Goal: Task Accomplishment & Management: Complete application form

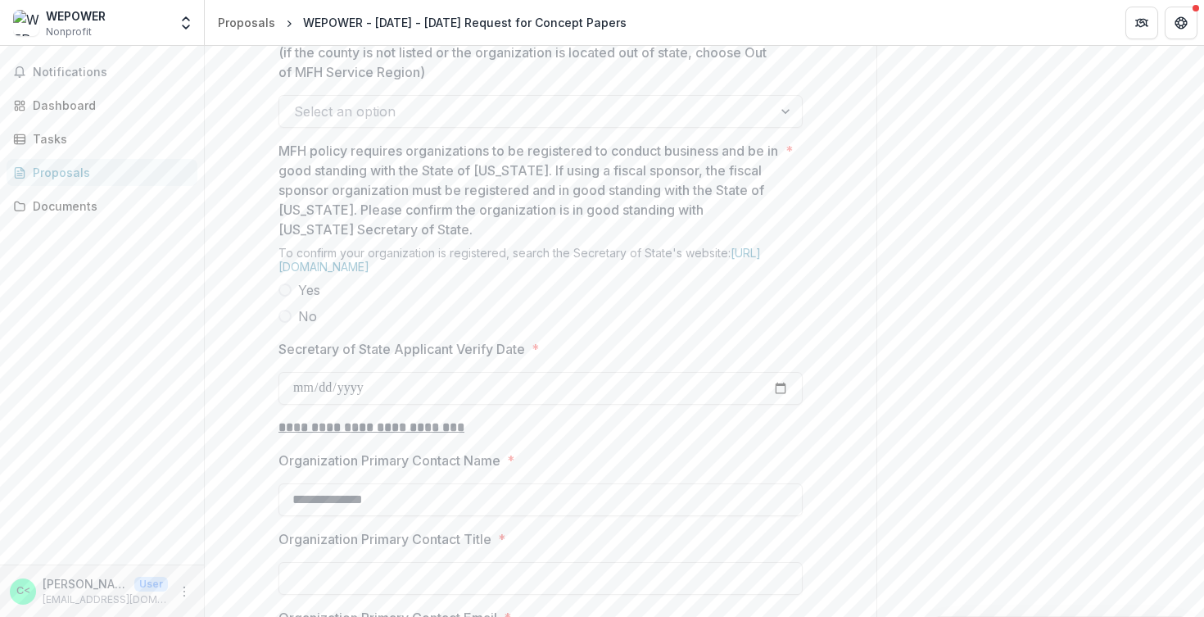
scroll to position [1430, 0]
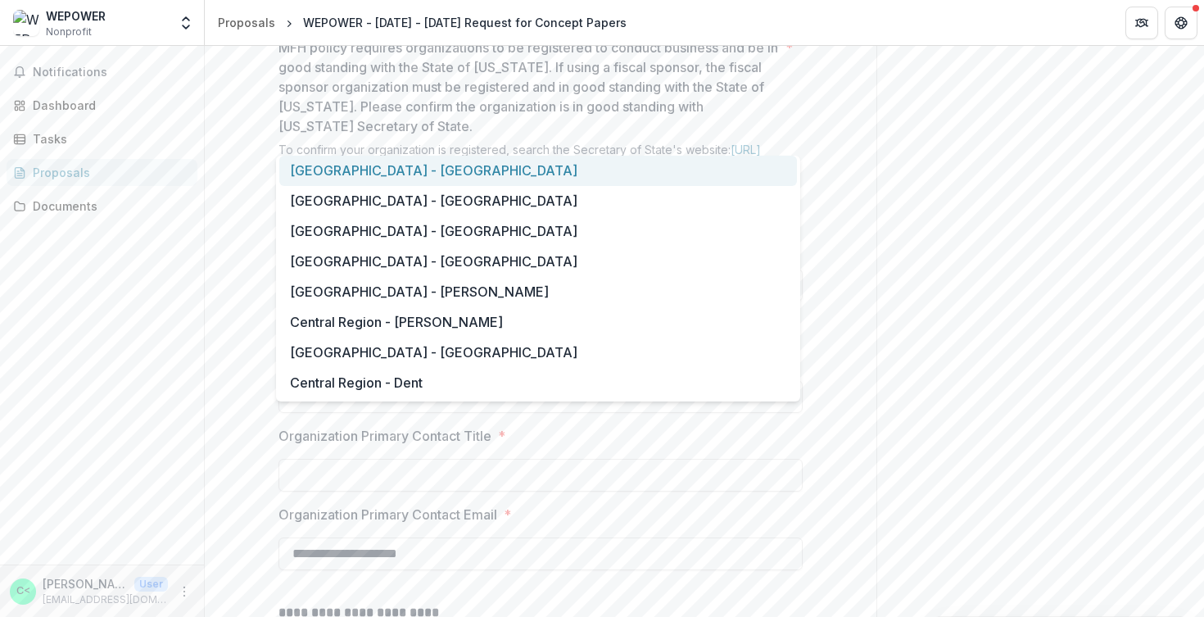
click at [483, 20] on div at bounding box center [526, 8] width 464 height 23
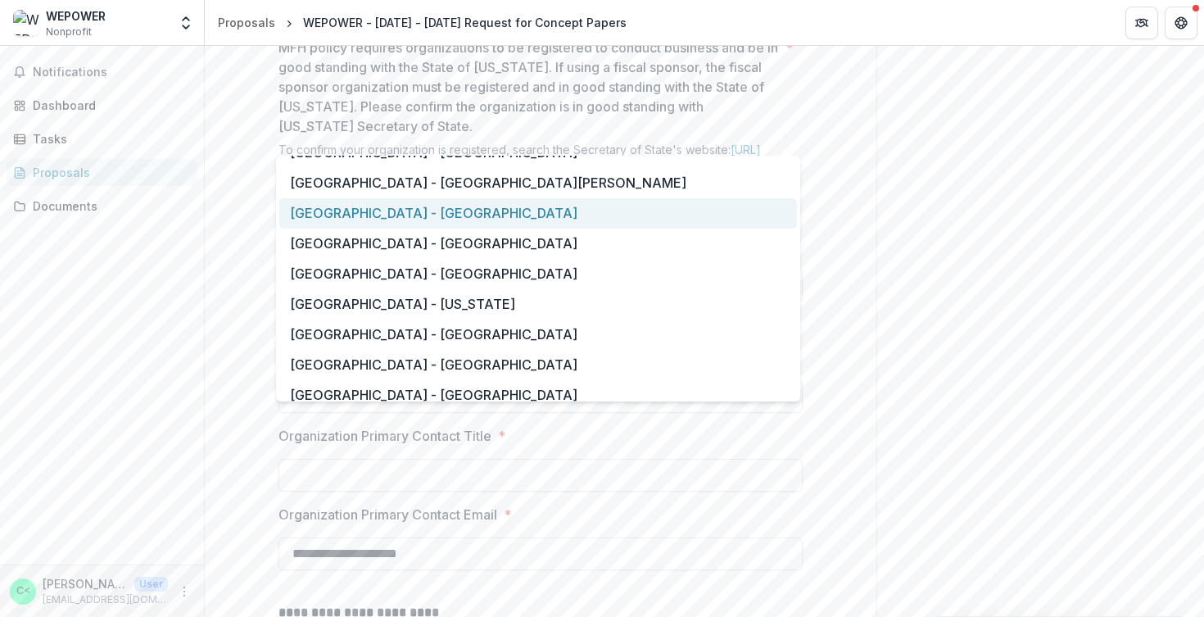
scroll to position [1202, 0]
click at [485, 215] on div "[GEOGRAPHIC_DATA] - [GEOGRAPHIC_DATA]" at bounding box center [538, 212] width 518 height 30
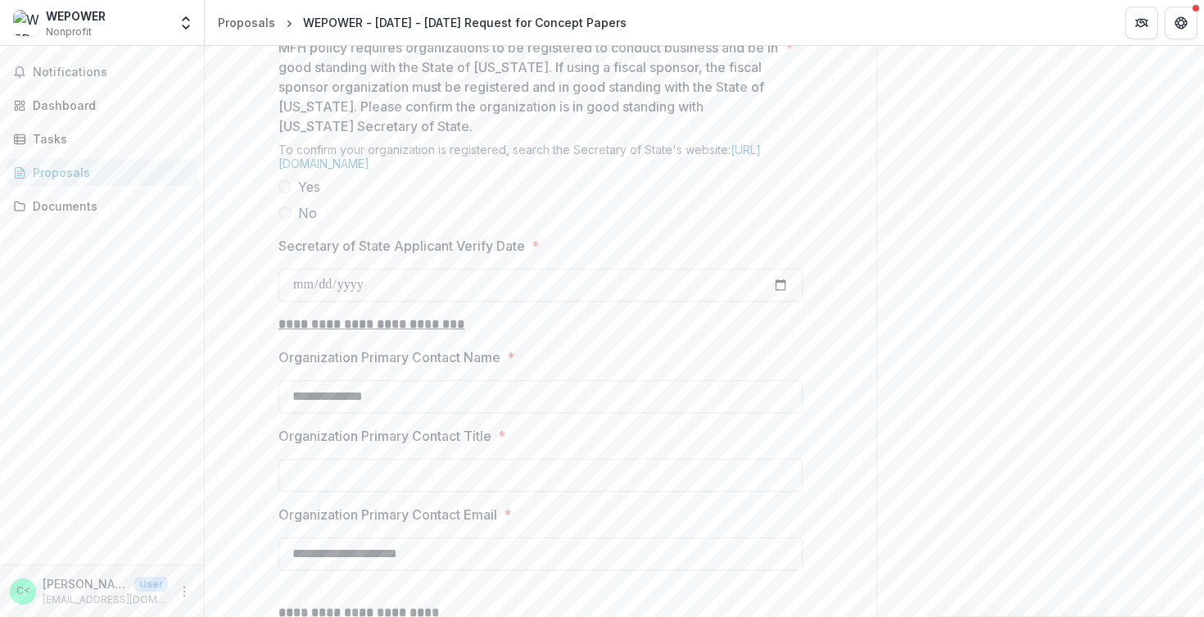
scroll to position [1399, 0]
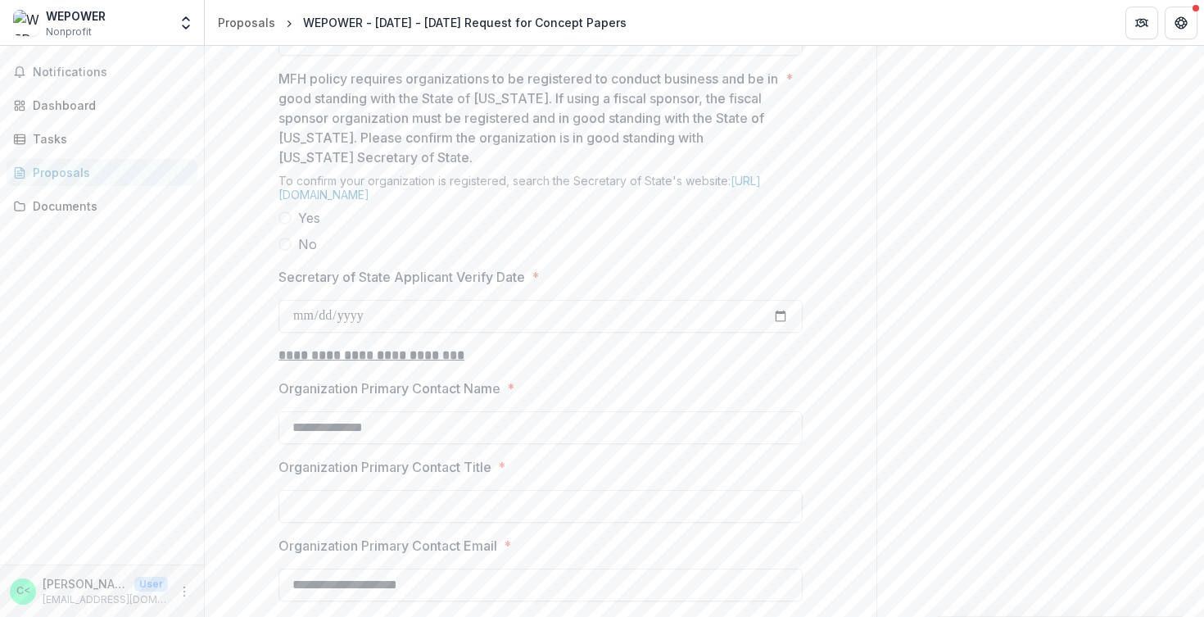
click at [283, 224] on span at bounding box center [285, 217] width 13 height 13
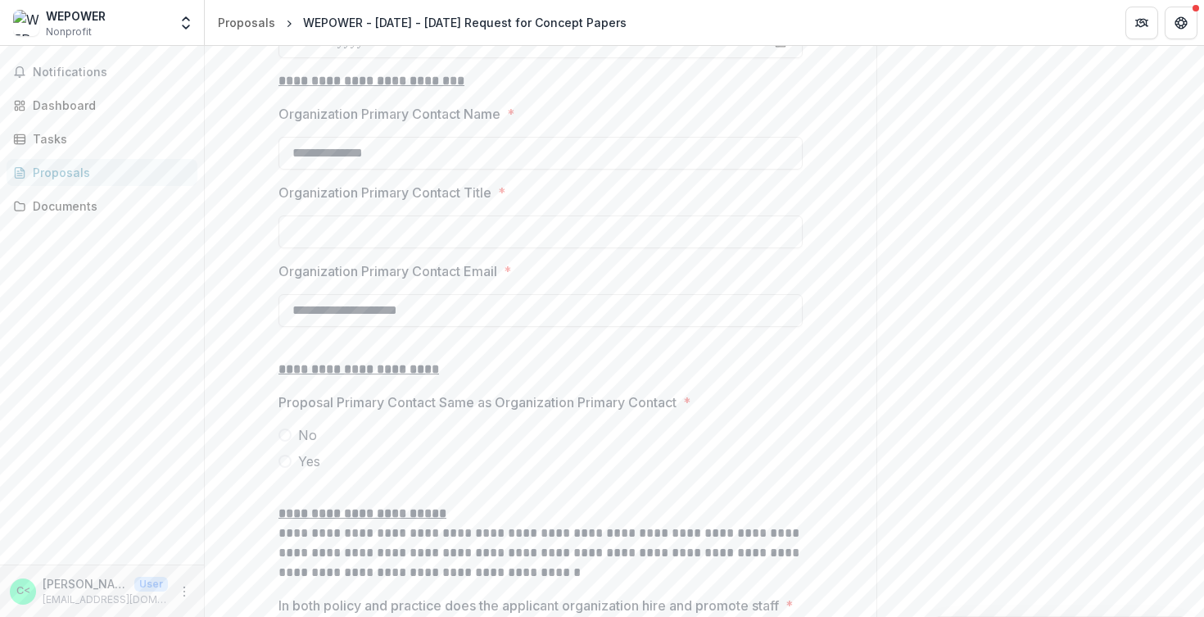
scroll to position [1674, 0]
click at [404, 247] on input "Organization Primary Contact Title *" at bounding box center [541, 231] width 524 height 33
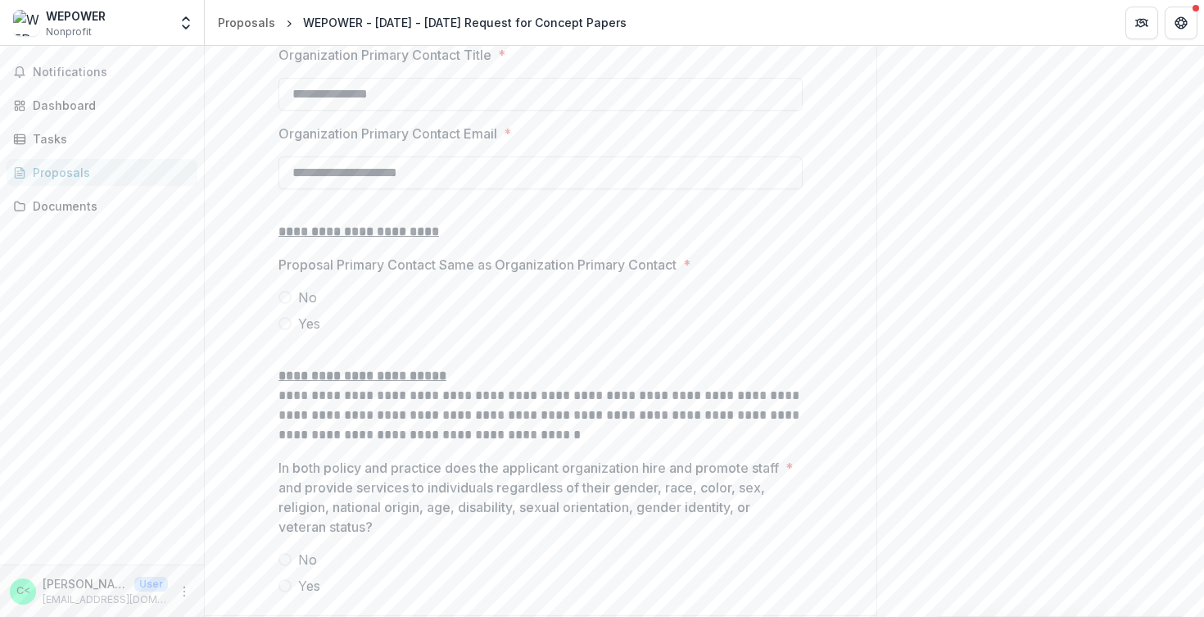
scroll to position [1842, 0]
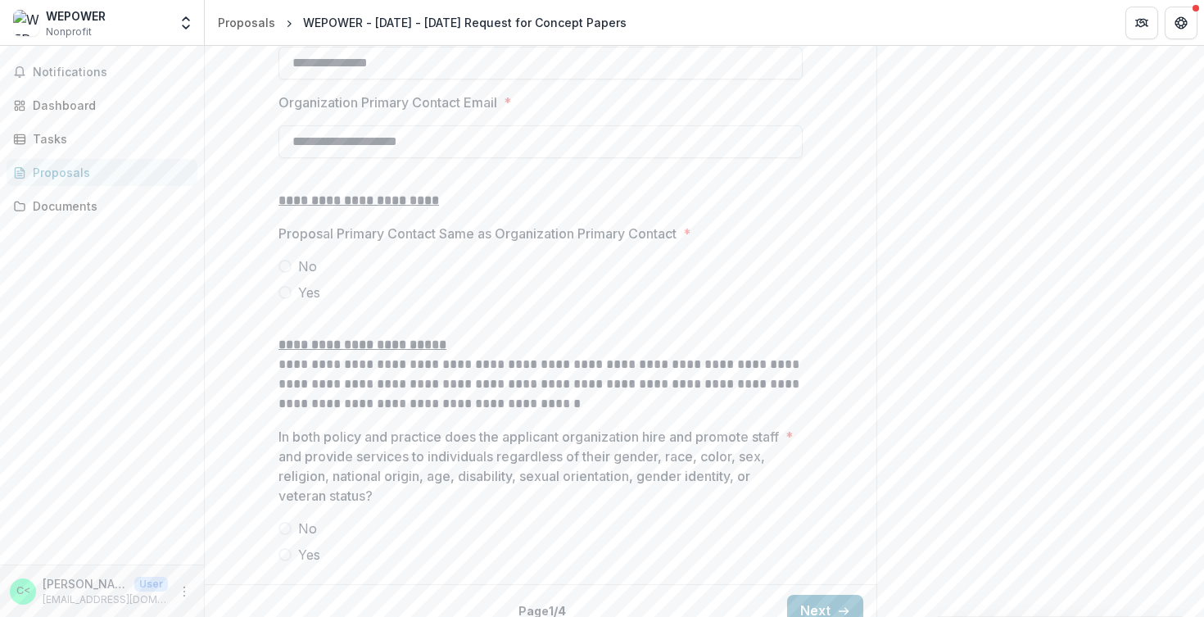
type input "**********"
click at [287, 276] on label "No" at bounding box center [541, 266] width 524 height 20
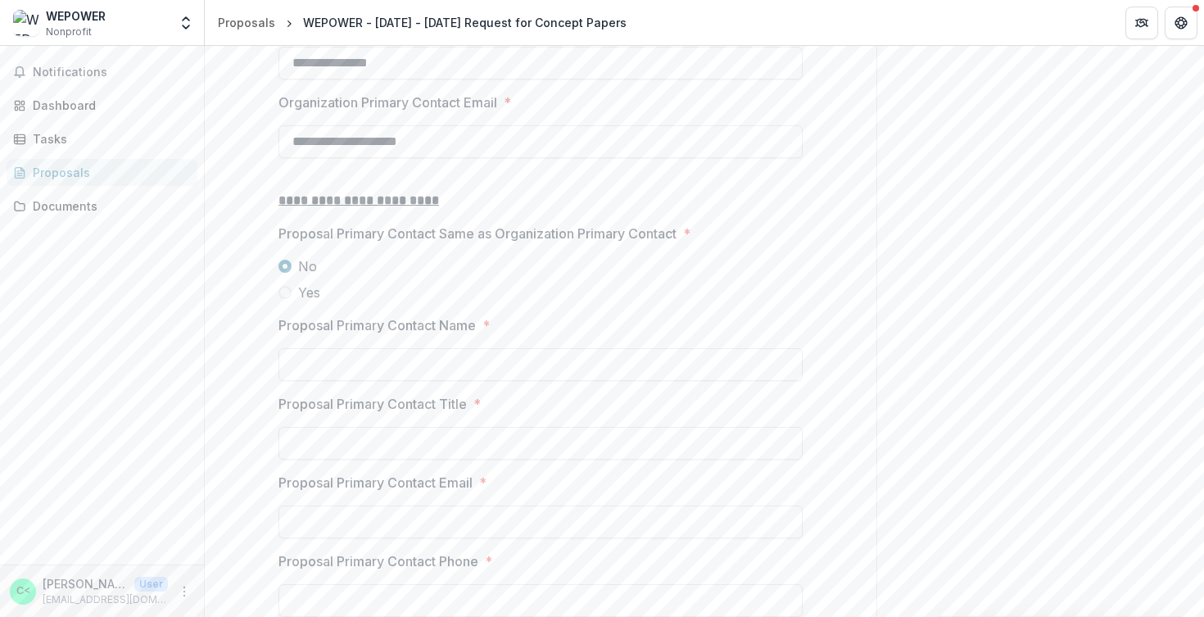
click at [286, 299] on span at bounding box center [285, 292] width 13 height 13
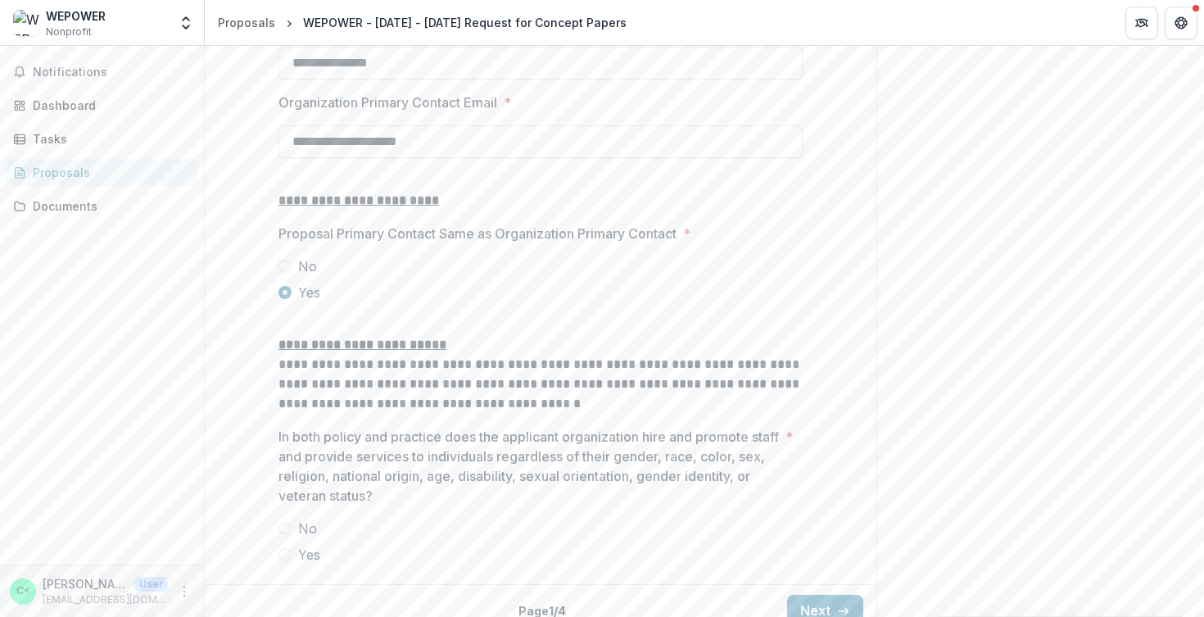
scroll to position [1987, 0]
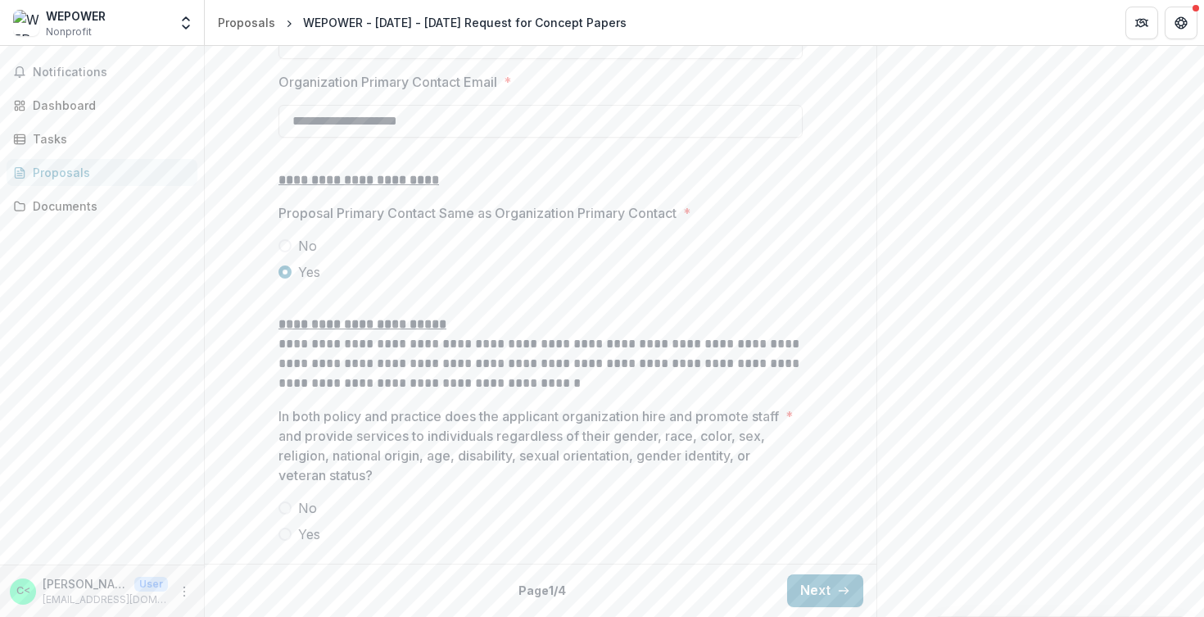
click at [279, 530] on span at bounding box center [285, 534] width 13 height 13
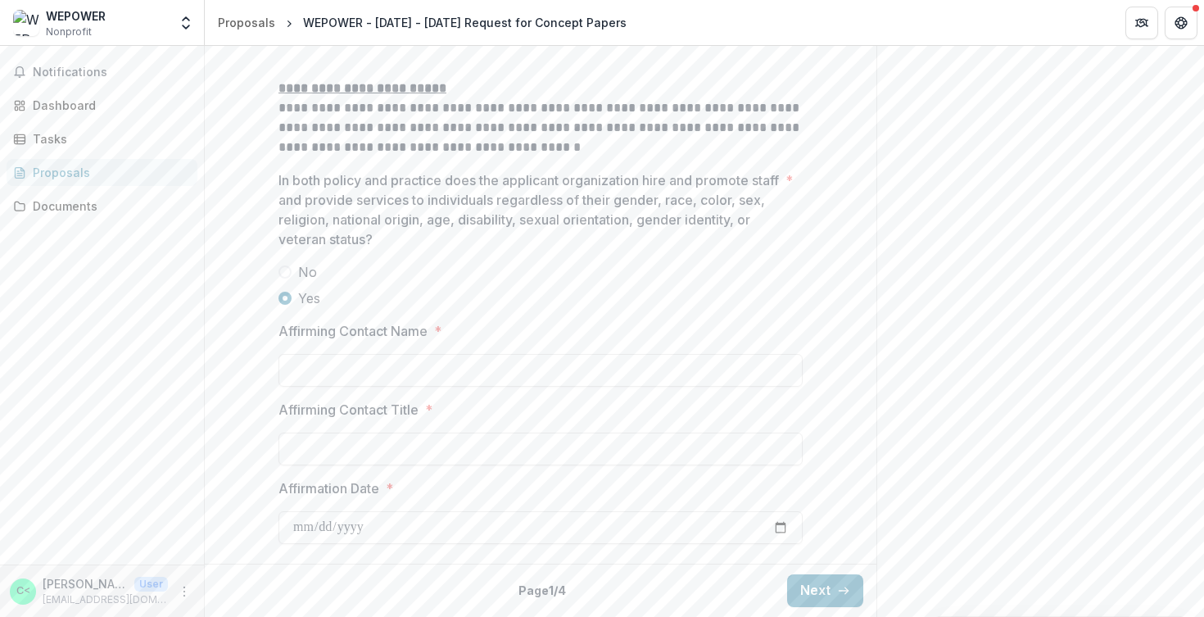
scroll to position [2204, 0]
click at [285, 279] on span at bounding box center [285, 271] width 13 height 13
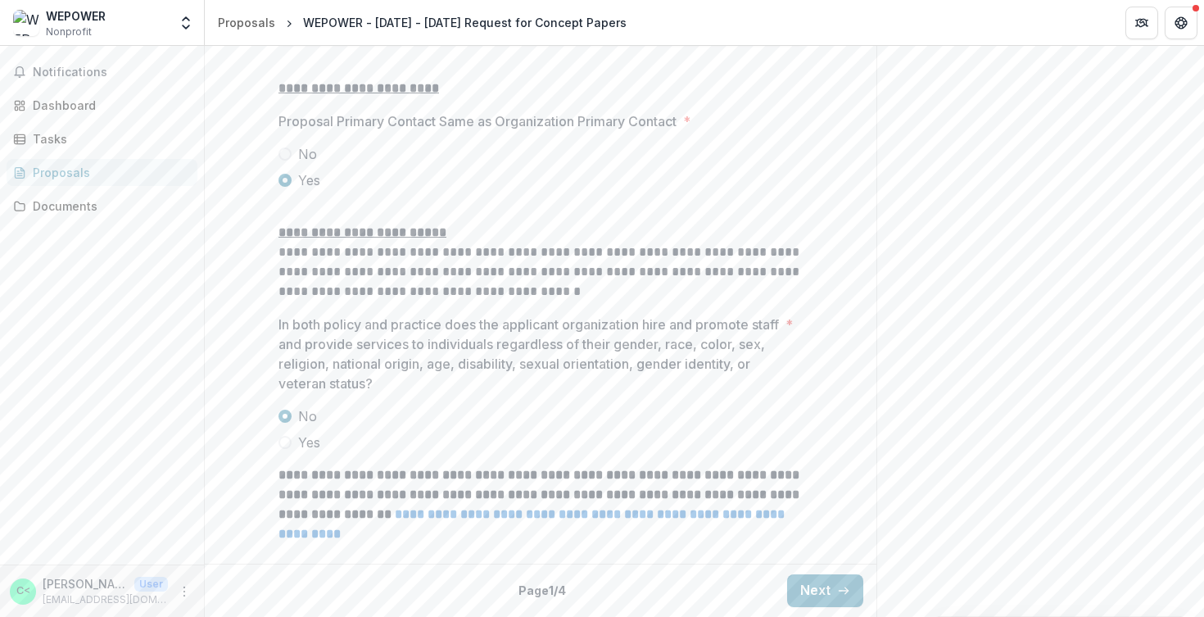
click at [287, 440] on span at bounding box center [285, 442] width 13 height 13
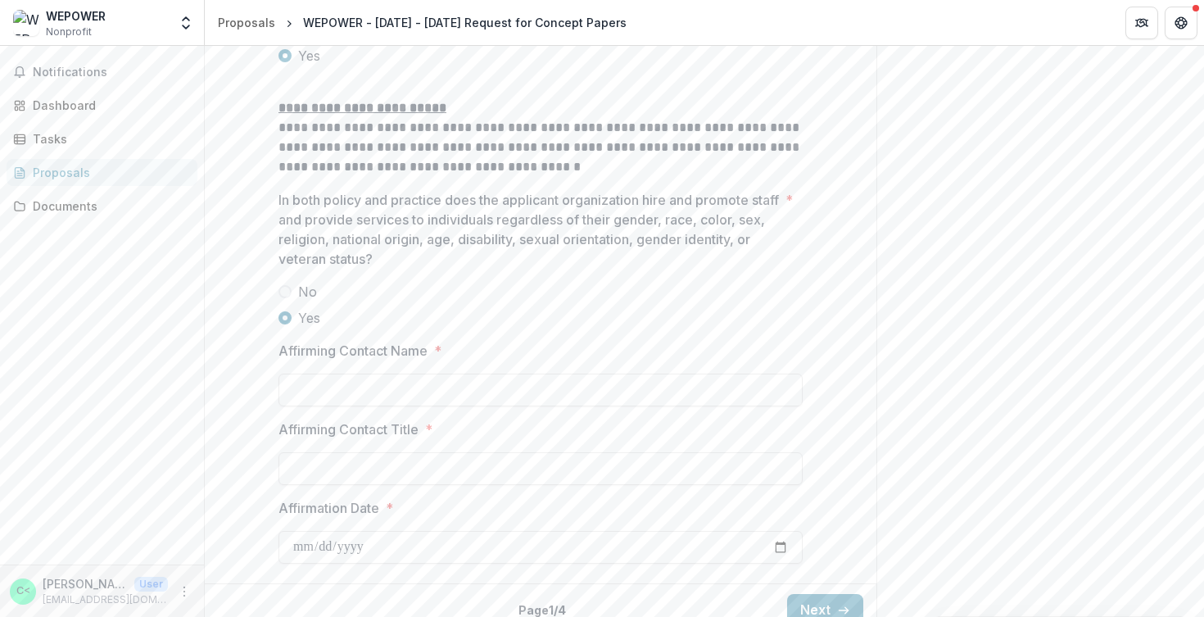
scroll to position [2223, 0]
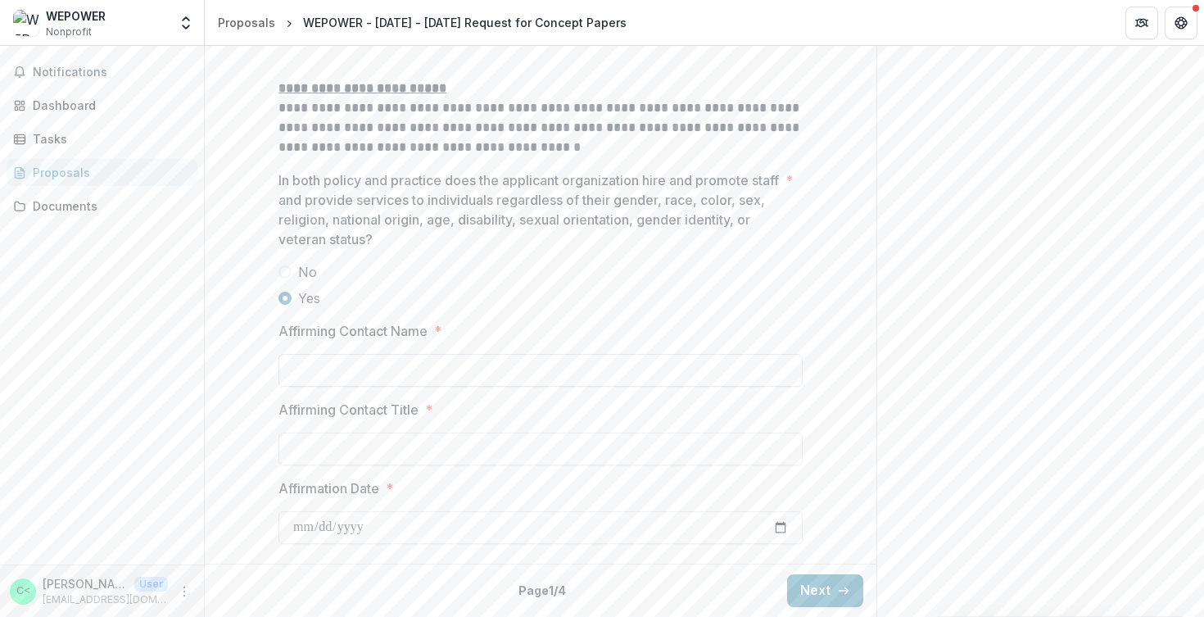
click at [404, 377] on input "Affirming Contact Name *" at bounding box center [541, 370] width 524 height 33
type input "**********"
click at [778, 527] on input "Affirmation Date *" at bounding box center [541, 527] width 524 height 33
type input "**********"
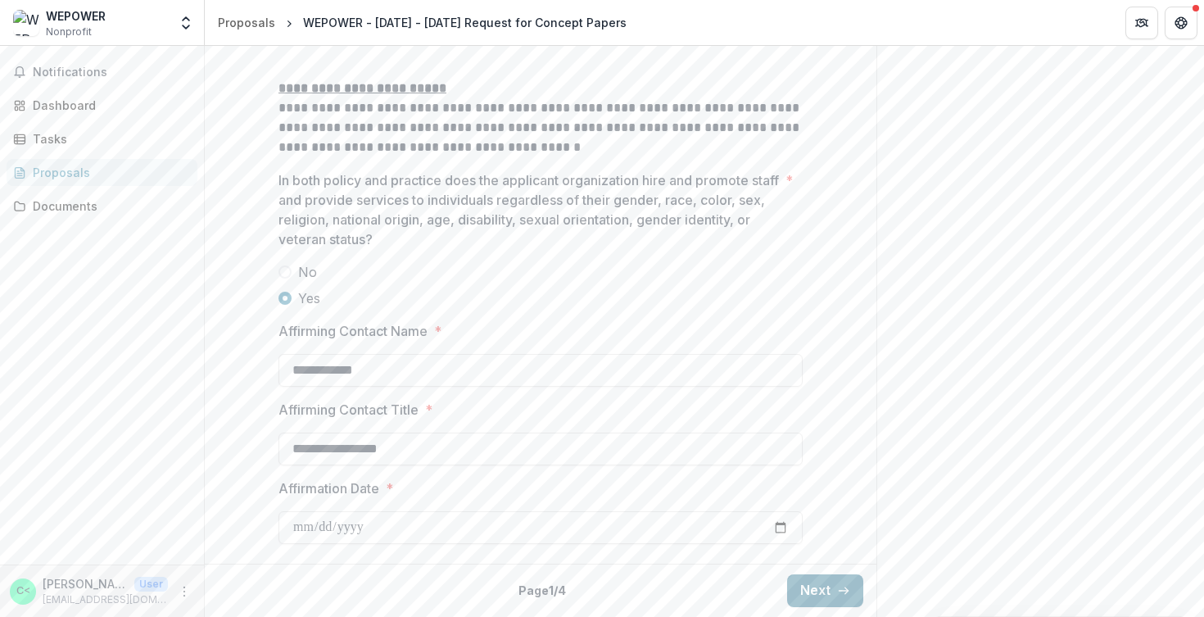
click at [822, 589] on button "Next" at bounding box center [825, 590] width 76 height 33
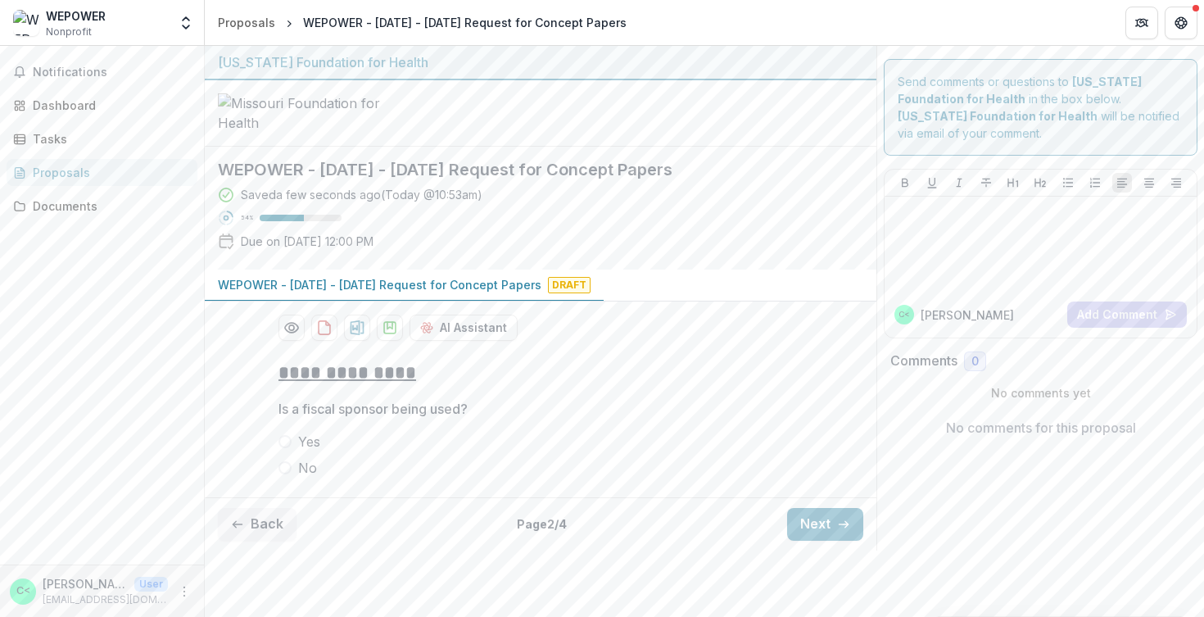
drag, startPoint x: 282, startPoint y: 532, endPoint x: 300, endPoint y: 529, distance: 18.2
click at [283, 474] on span at bounding box center [285, 467] width 13 height 13
click at [827, 541] on button "Next" at bounding box center [825, 524] width 76 height 33
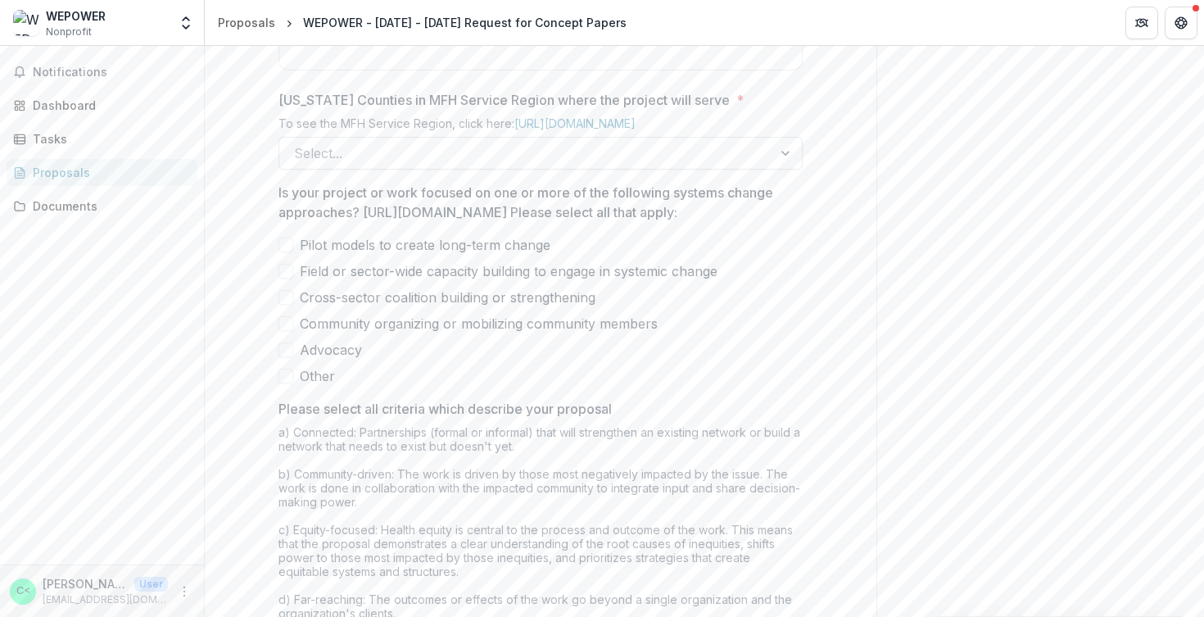
scroll to position [990, 0]
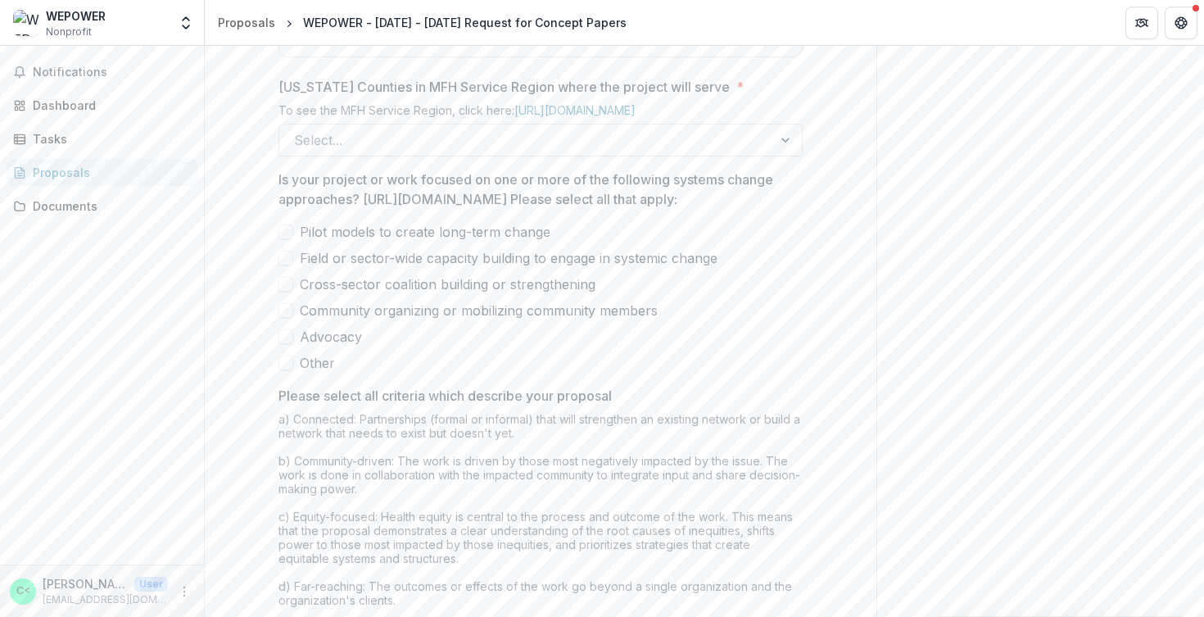
click at [287, 265] on span at bounding box center [286, 258] width 15 height 15
click at [288, 292] on span at bounding box center [286, 284] width 15 height 15
click at [290, 318] on span at bounding box center [286, 310] width 15 height 15
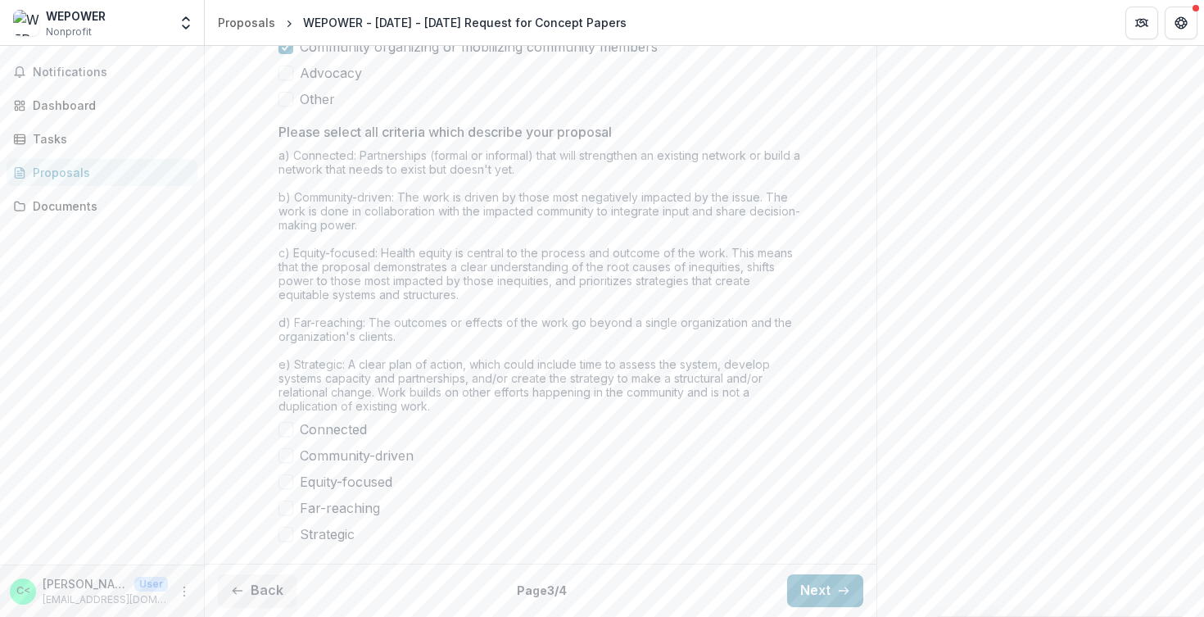
scroll to position [1387, 0]
click at [287, 463] on span at bounding box center [286, 455] width 15 height 15
click at [283, 539] on span at bounding box center [286, 534] width 15 height 15
click at [283, 515] on span at bounding box center [286, 508] width 15 height 15
click at [282, 489] on span at bounding box center [286, 481] width 15 height 15
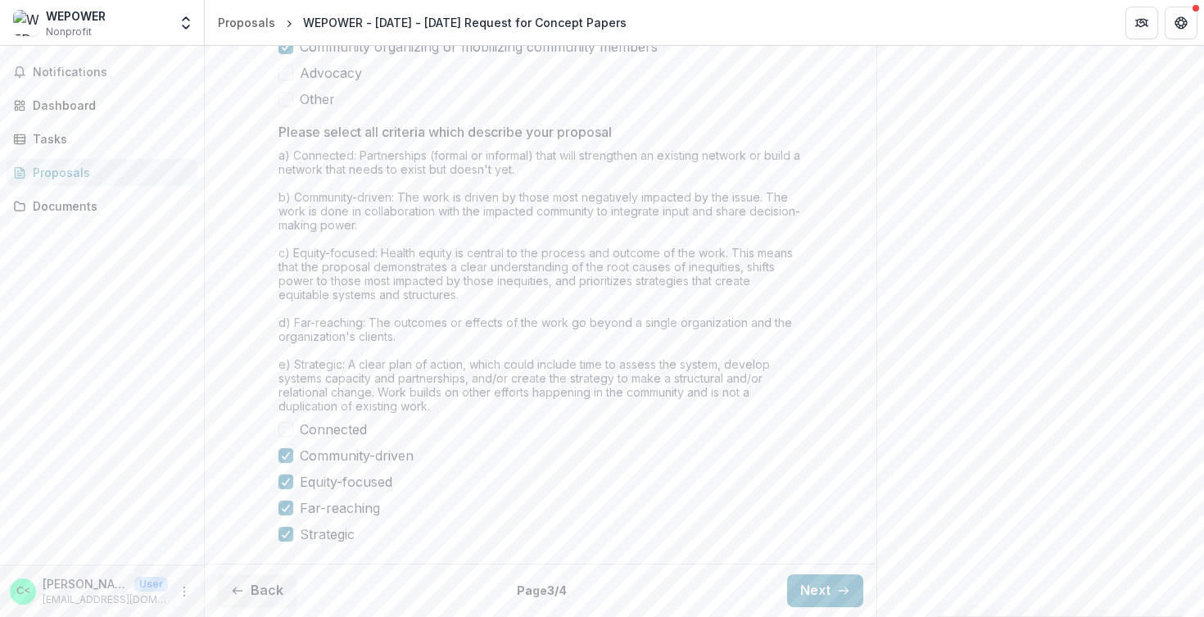
click at [283, 437] on span at bounding box center [286, 429] width 15 height 15
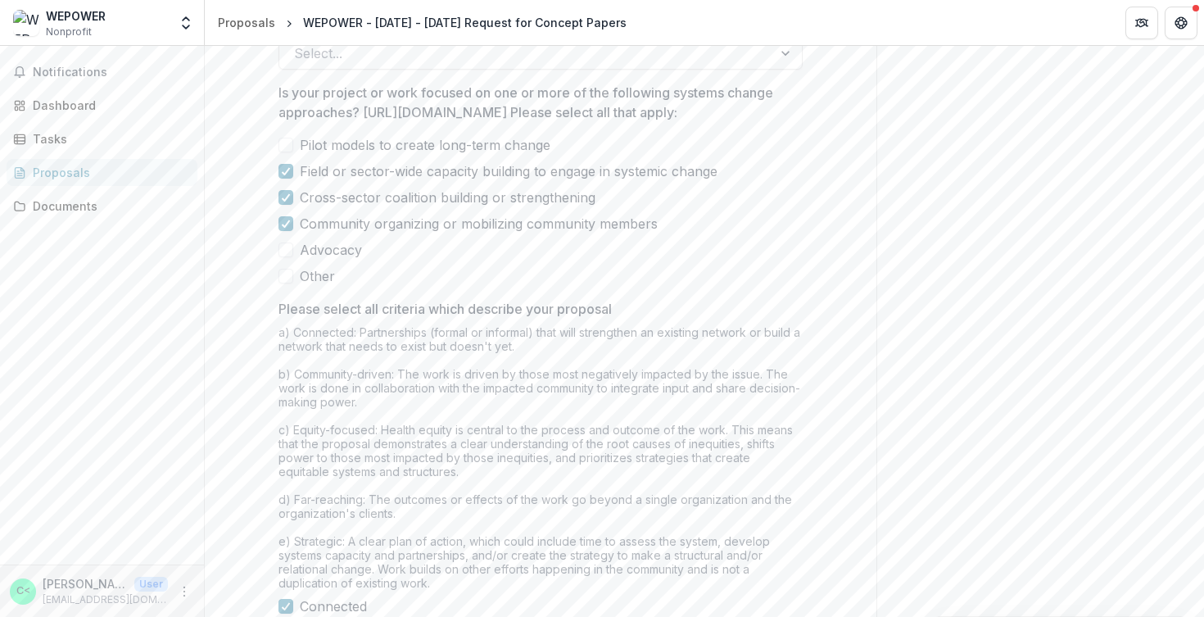
scroll to position [971, 0]
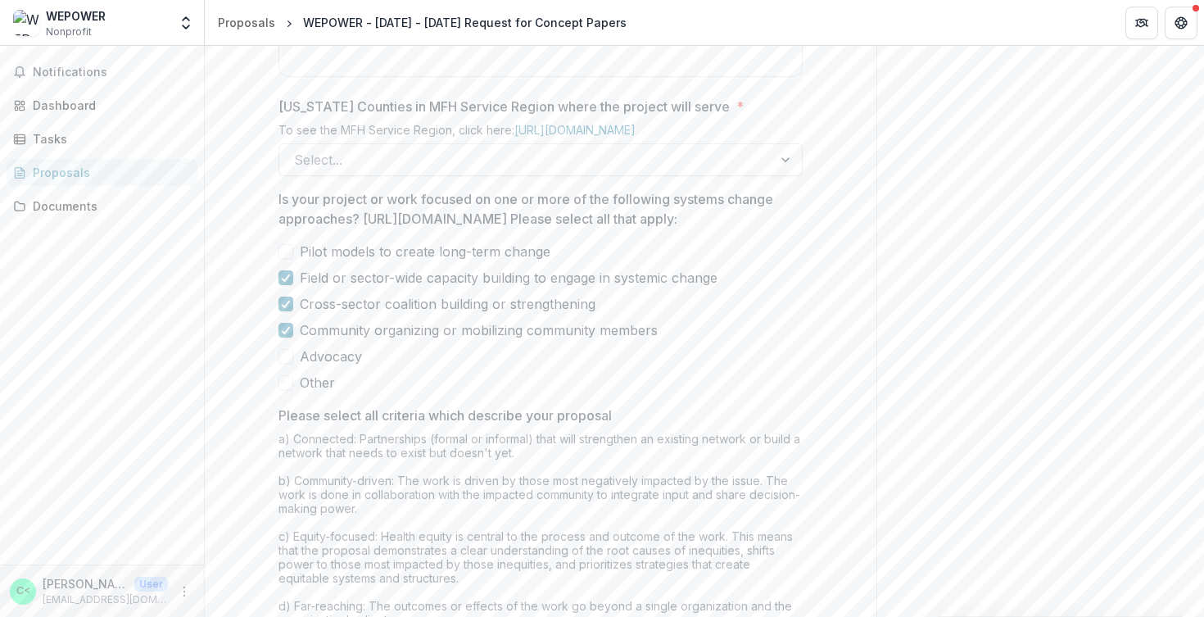
drag, startPoint x: 280, startPoint y: 496, endPoint x: 310, endPoint y: 494, distance: 30.4
click at [281, 364] on span at bounding box center [286, 356] width 15 height 15
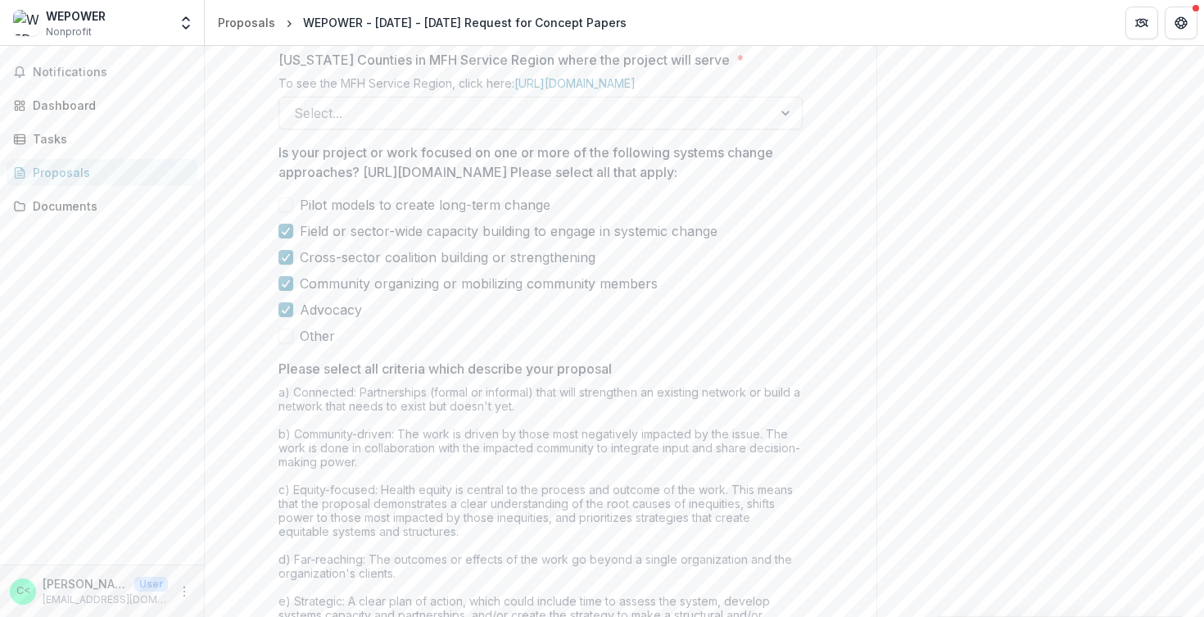
scroll to position [1017, 0]
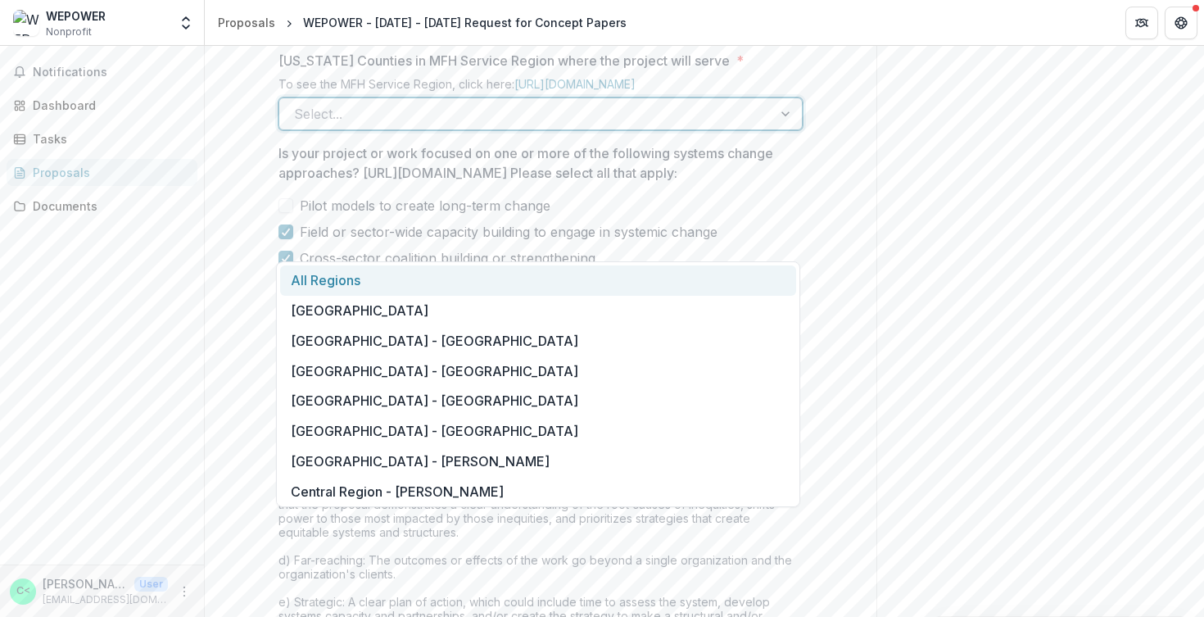
click at [469, 125] on div at bounding box center [526, 113] width 464 height 23
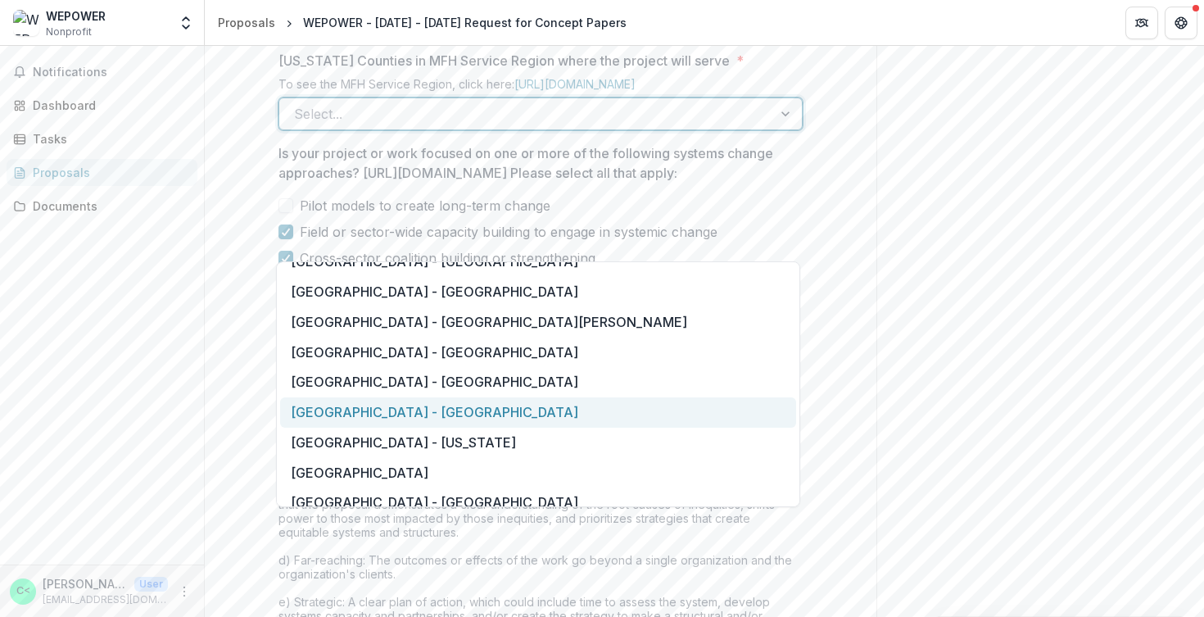
scroll to position [1246, 0]
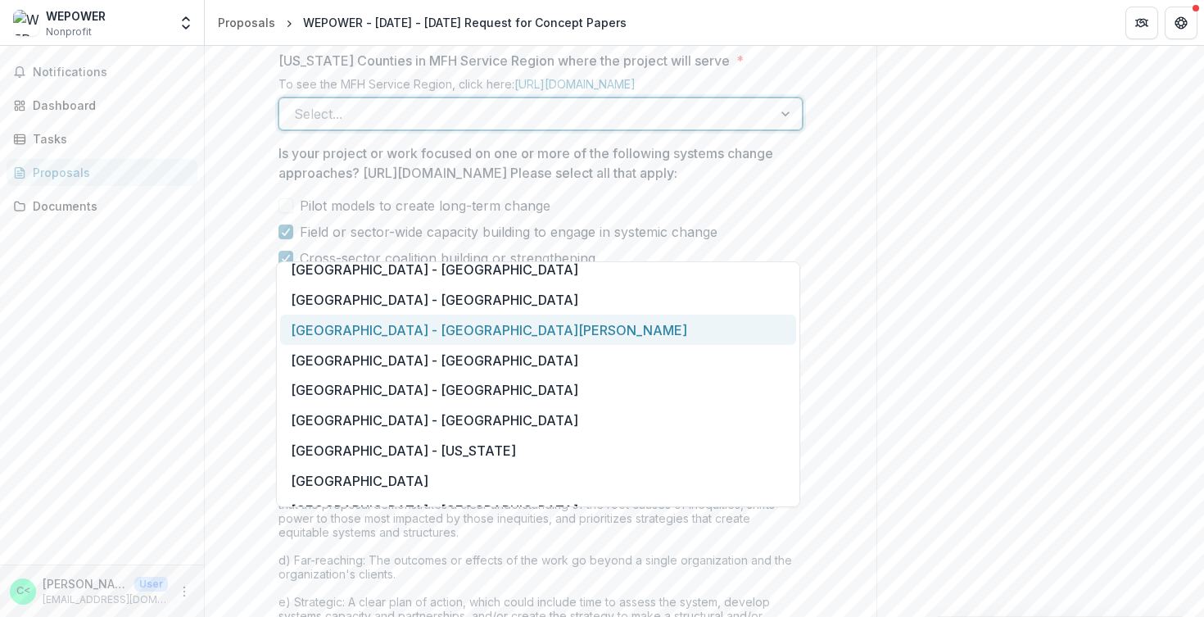
click at [464, 322] on div "[GEOGRAPHIC_DATA] - [GEOGRAPHIC_DATA][PERSON_NAME]" at bounding box center [538, 330] width 516 height 30
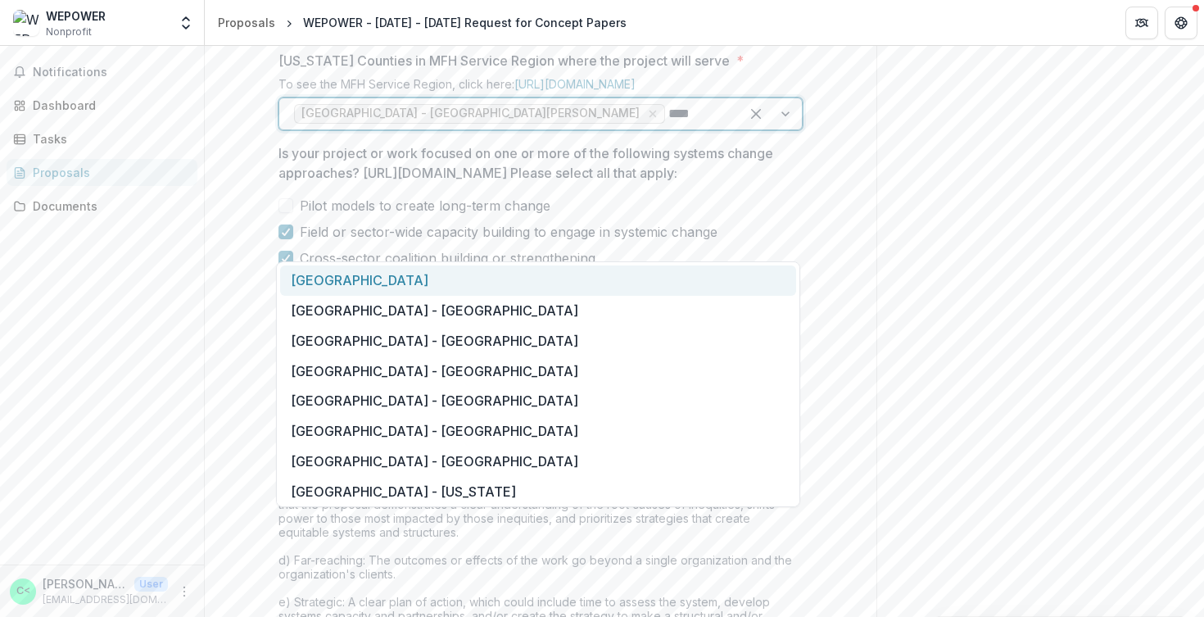
type input "*****"
click at [416, 277] on div "[GEOGRAPHIC_DATA]" at bounding box center [538, 280] width 516 height 30
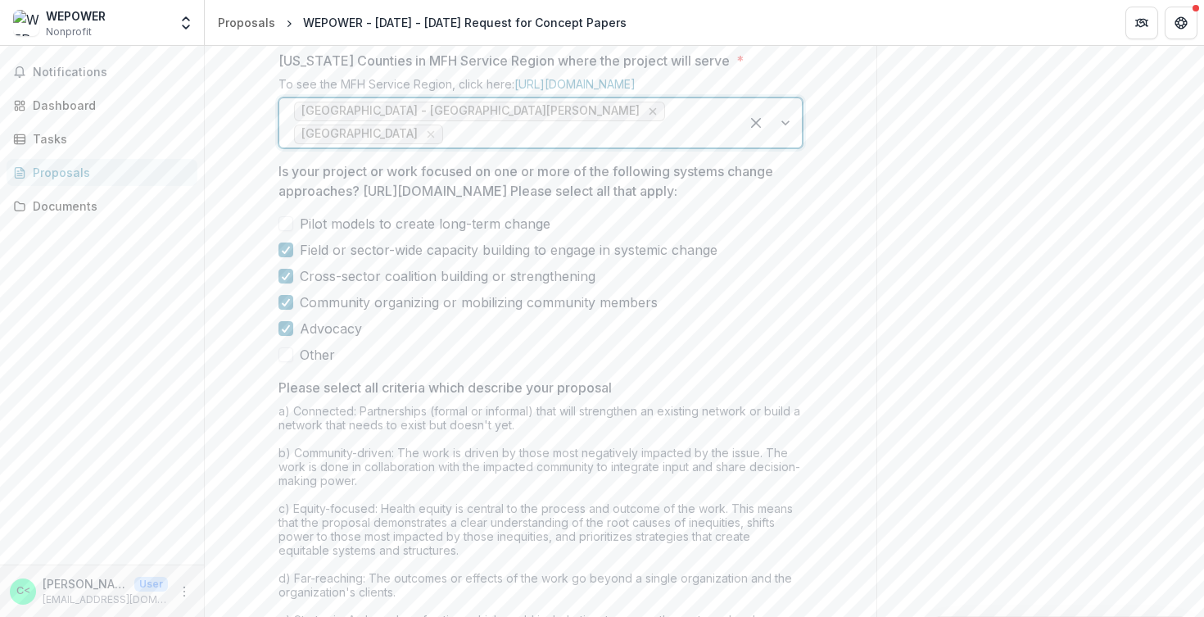
click at [650, 116] on icon "Remove Saint Louis Metropolitan Region - St. Charles" at bounding box center [653, 111] width 7 height 7
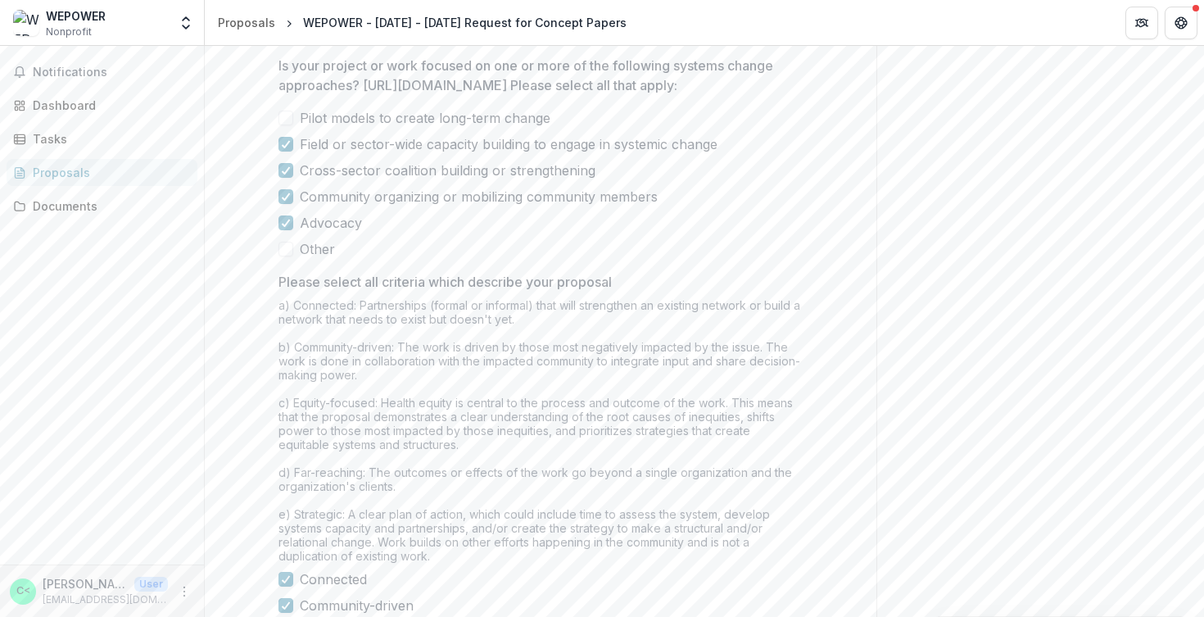
scroll to position [1103, 0]
drag, startPoint x: 363, startPoint y: 213, endPoint x: 794, endPoint y: 206, distance: 430.9
click at [794, 206] on div "Is your project or work focused on one or more of the following systems change …" at bounding box center [541, 158] width 524 height 203
copy p "[URL][DOMAIN_NAME]"
click at [285, 127] on span at bounding box center [286, 119] width 15 height 15
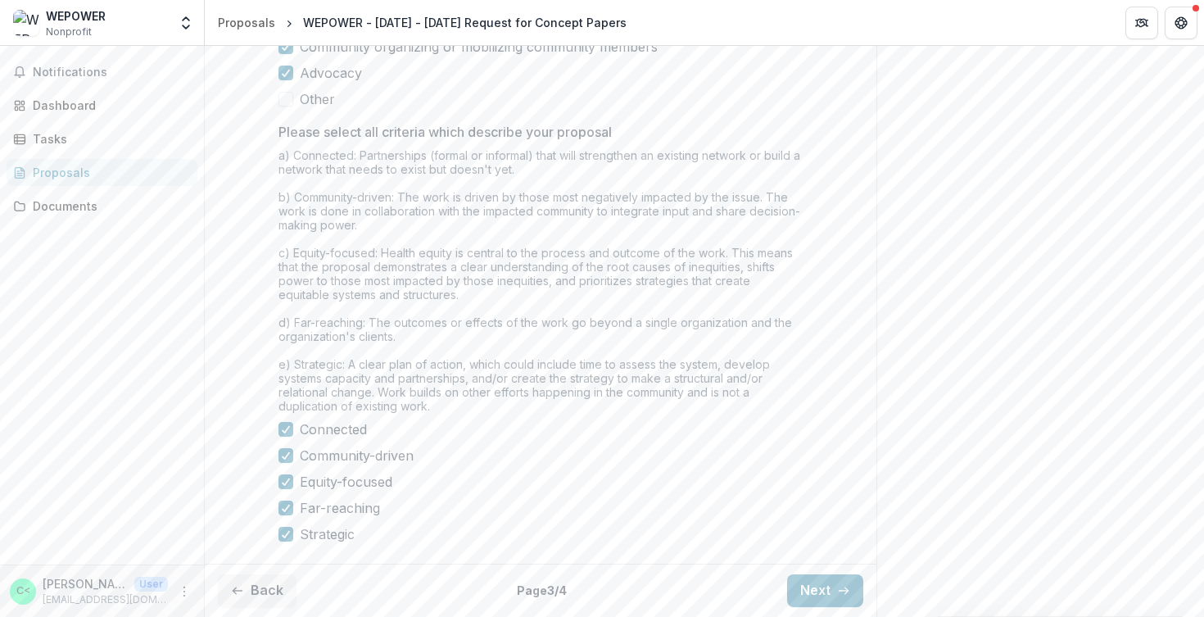
scroll to position [1398, 0]
click at [804, 596] on button "Next" at bounding box center [825, 590] width 76 height 33
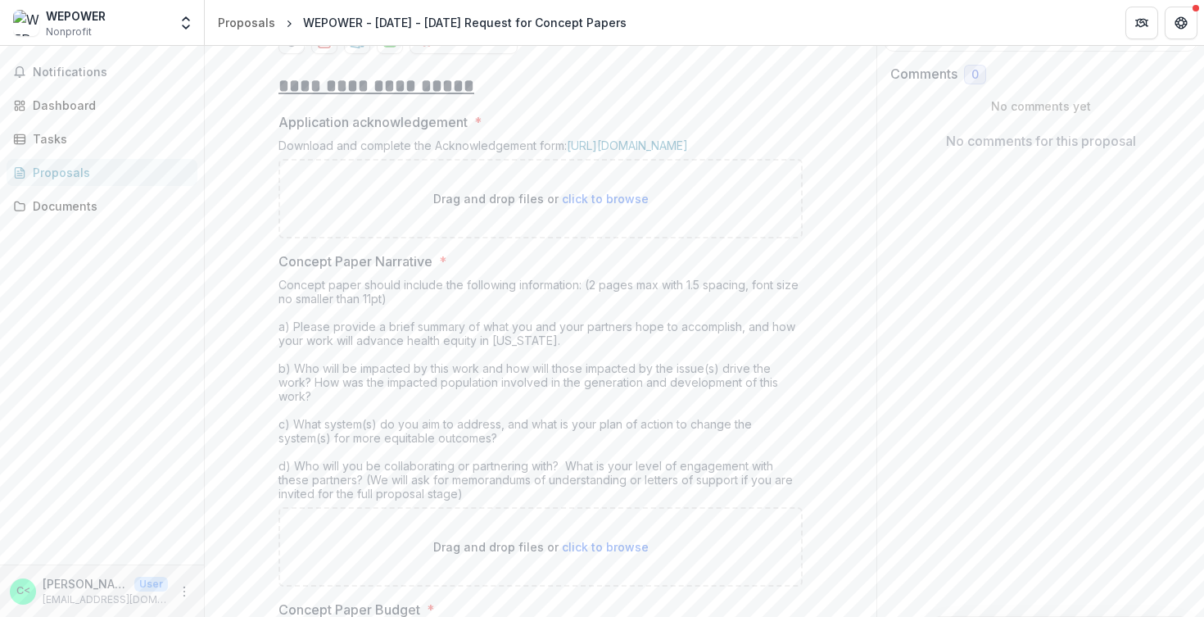
scroll to position [284, 0]
click at [577, 155] on link "[URL][DOMAIN_NAME]" at bounding box center [627, 148] width 121 height 14
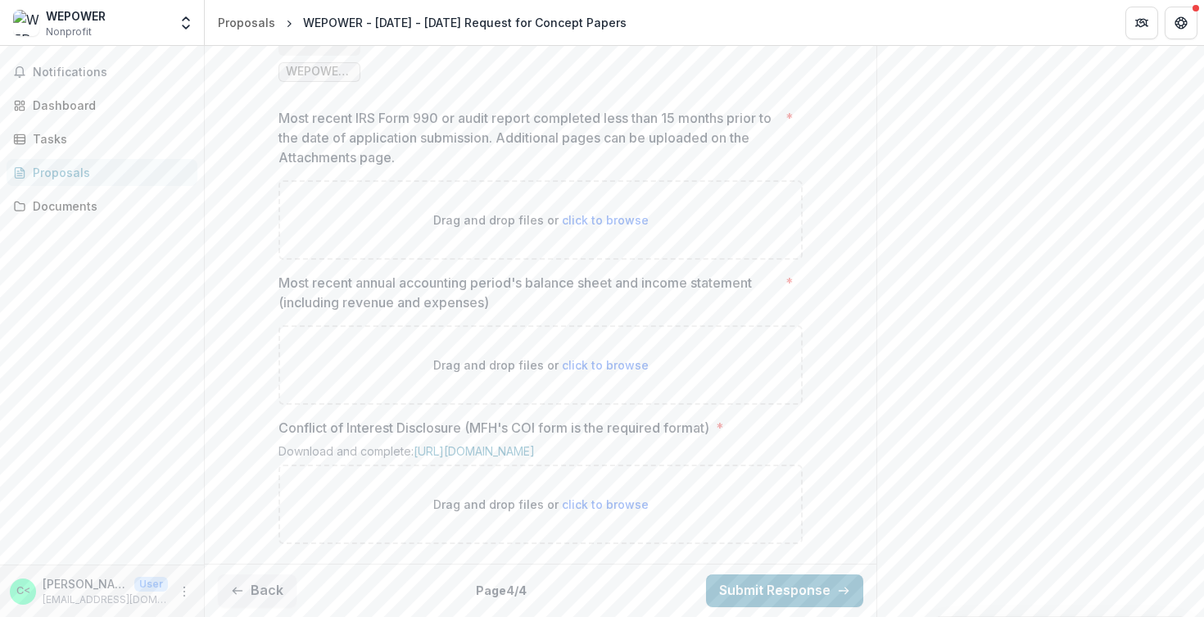
scroll to position [1204, 0]
click at [268, 599] on button "Back" at bounding box center [257, 590] width 79 height 33
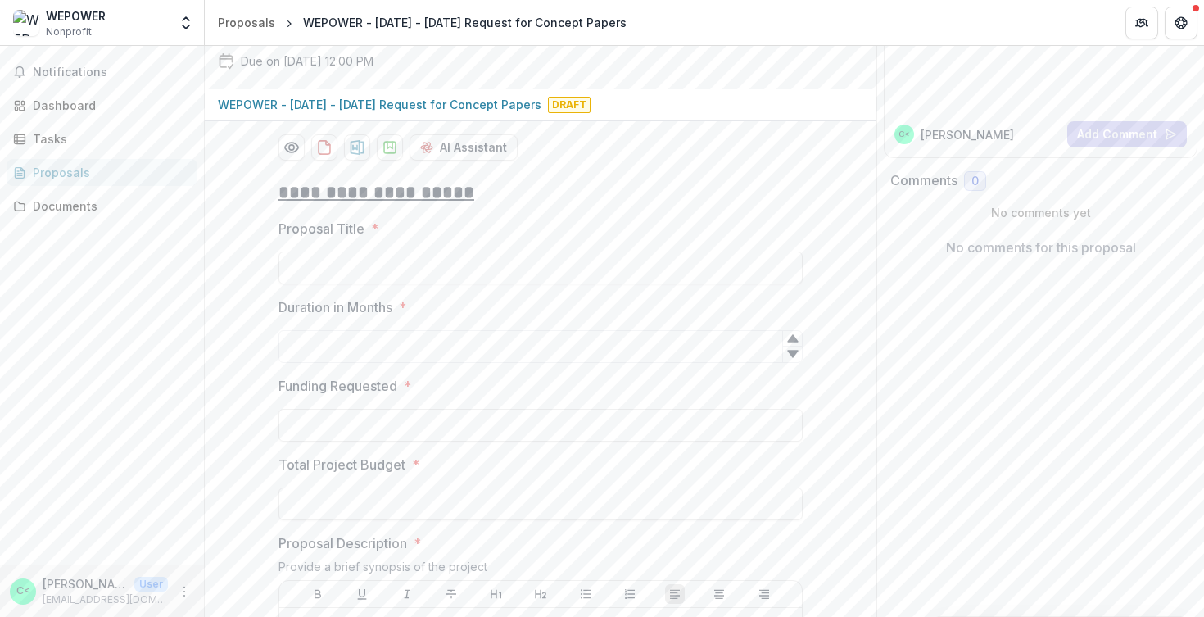
scroll to position [213, 0]
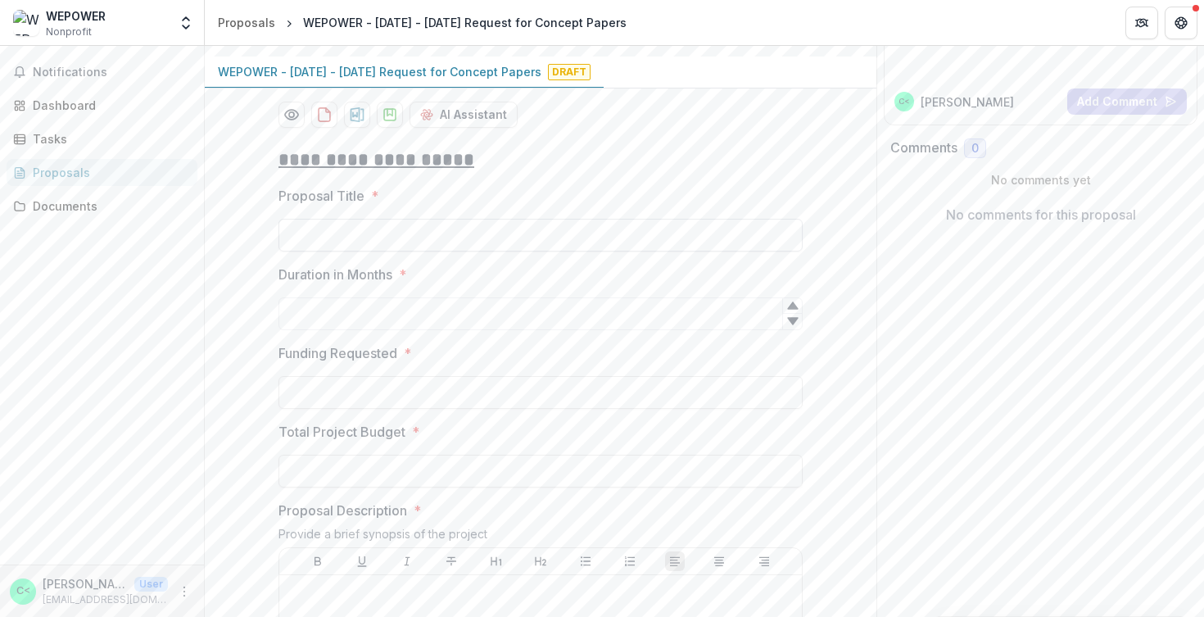
click at [335, 251] on input "Proposal Title *" at bounding box center [541, 235] width 524 height 33
paste input "**********"
type input "**********"
click at [353, 330] on input "Duration in Months *" at bounding box center [541, 313] width 524 height 33
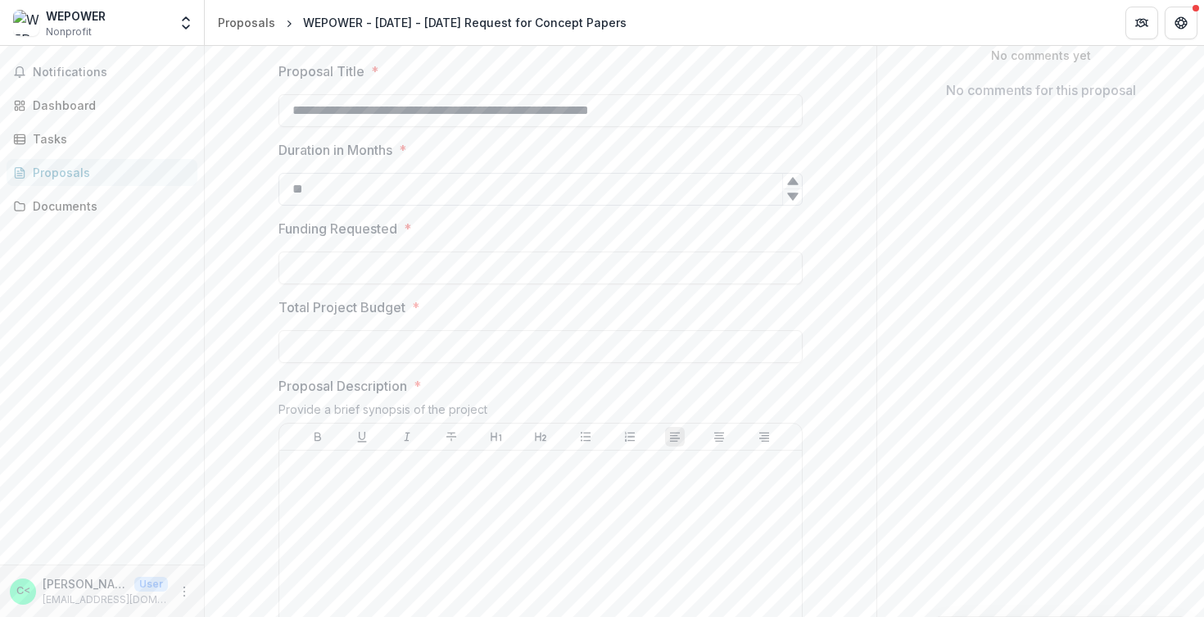
scroll to position [380, 0]
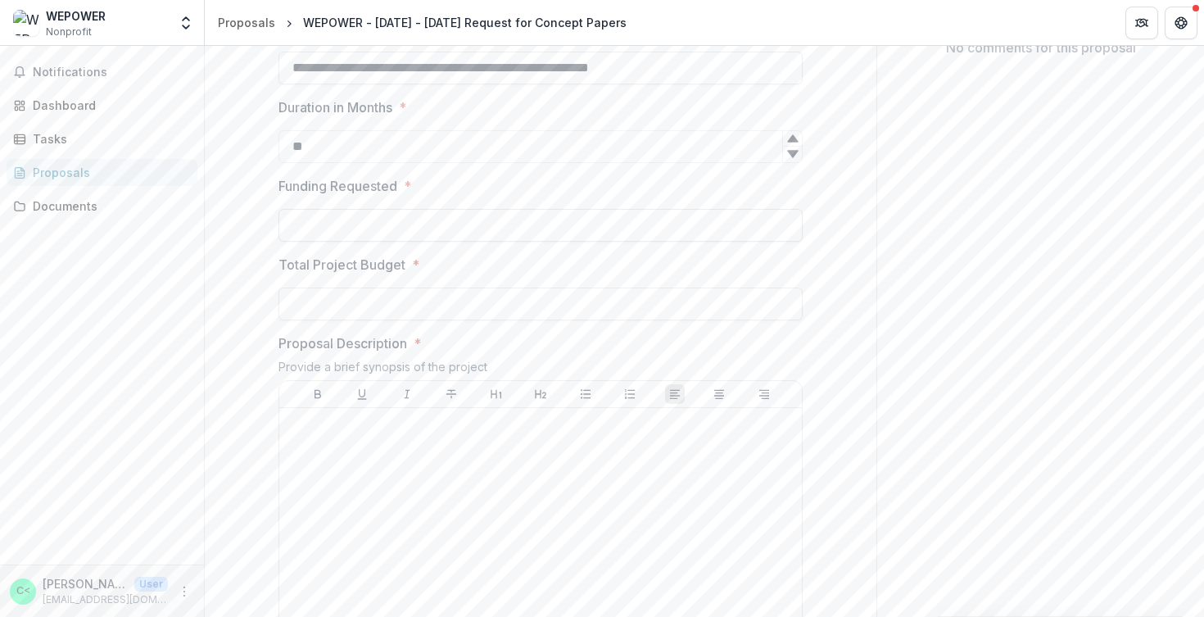
type input "**"
click at [411, 242] on input "Funding Requested *" at bounding box center [541, 225] width 524 height 33
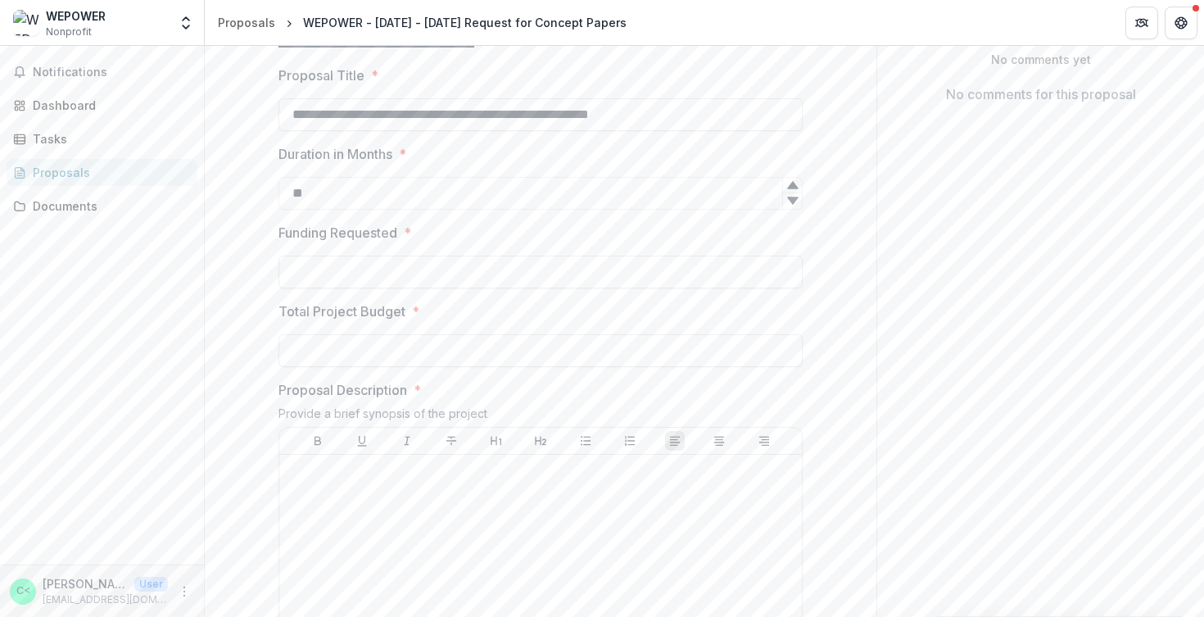
scroll to position [316, 0]
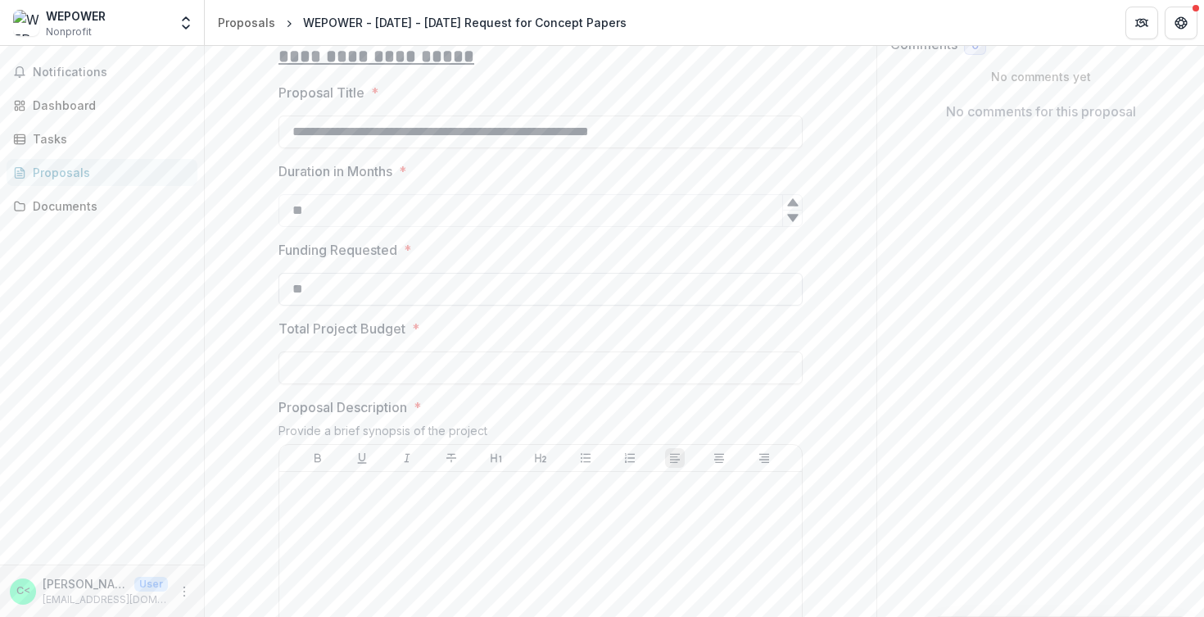
click at [336, 306] on input "**" at bounding box center [541, 289] width 524 height 33
paste input "*********"
type input "**********"
click at [344, 384] on input "Total Project Budget *" at bounding box center [541, 367] width 524 height 33
paste input "**********"
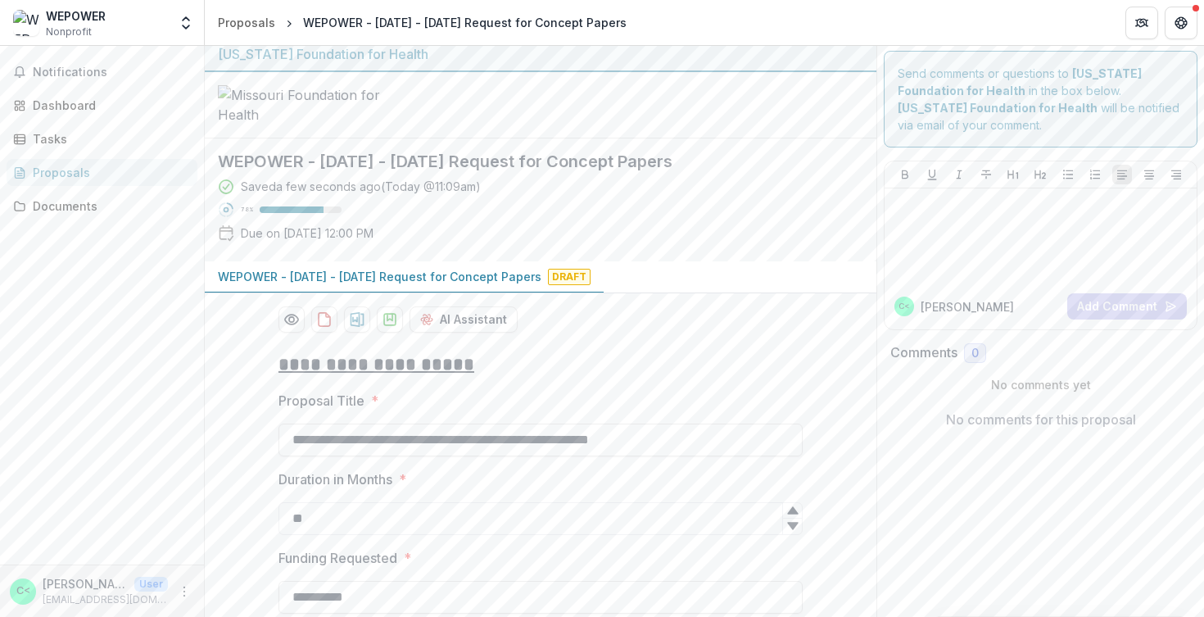
scroll to position [0, 0]
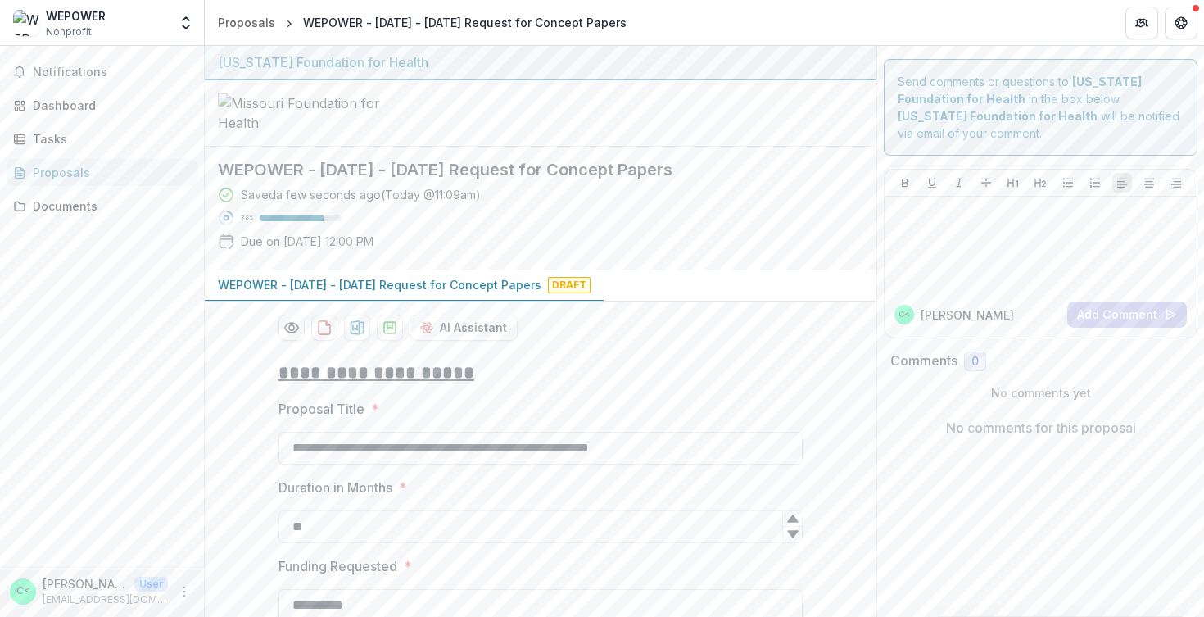
type input "**********"
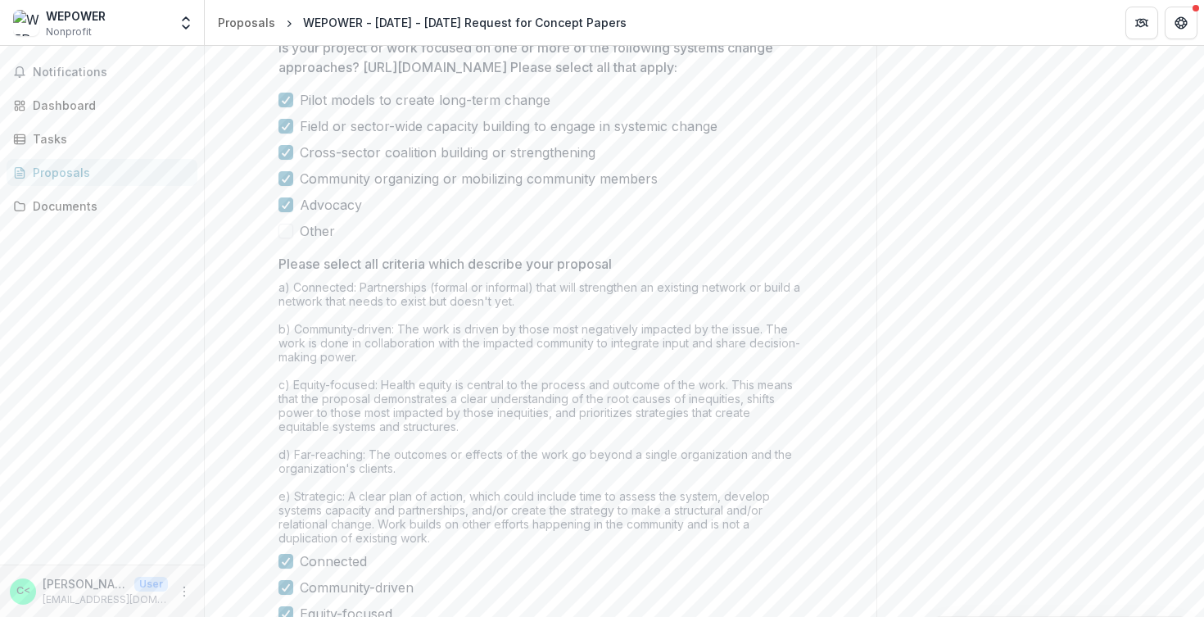
scroll to position [1398, 0]
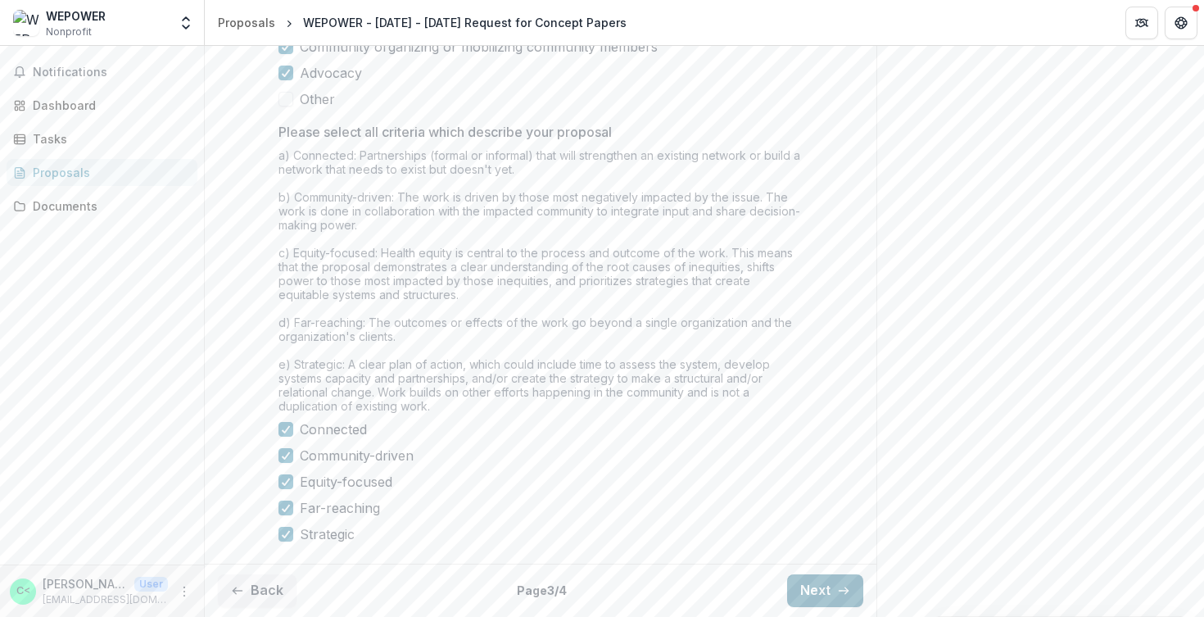
click at [813, 586] on button "Next" at bounding box center [825, 590] width 76 height 33
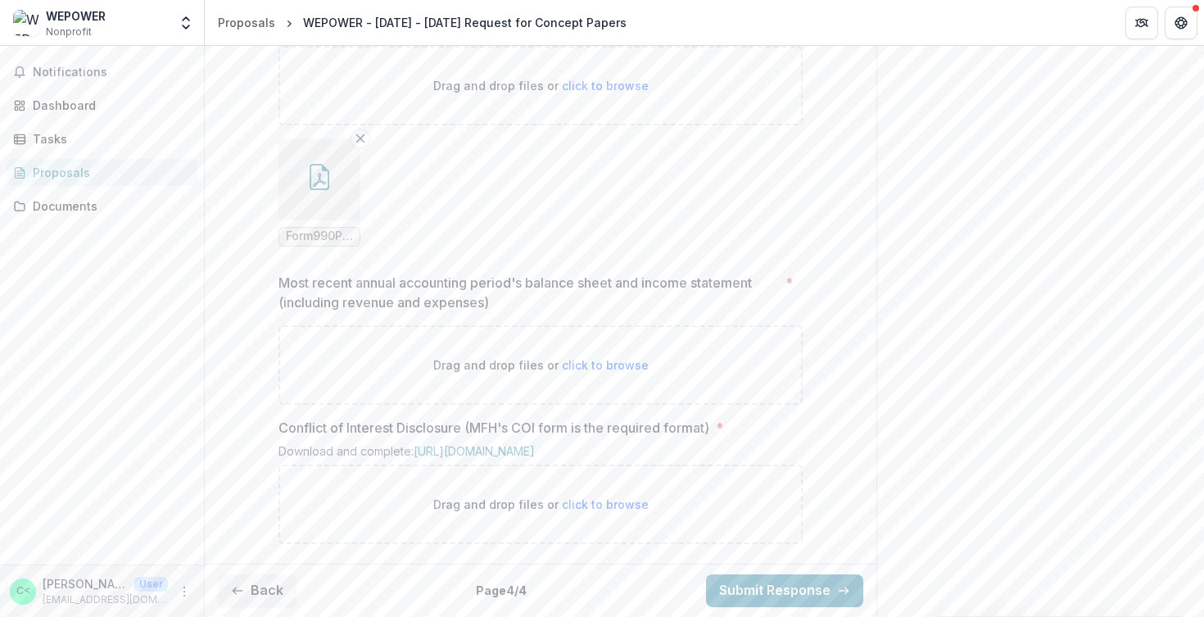
scroll to position [1473, 0]
click at [422, 444] on link "[URL][DOMAIN_NAME]" at bounding box center [474, 451] width 121 height 14
click at [596, 503] on span "click to browse" at bounding box center [605, 504] width 87 height 14
type input "**********"
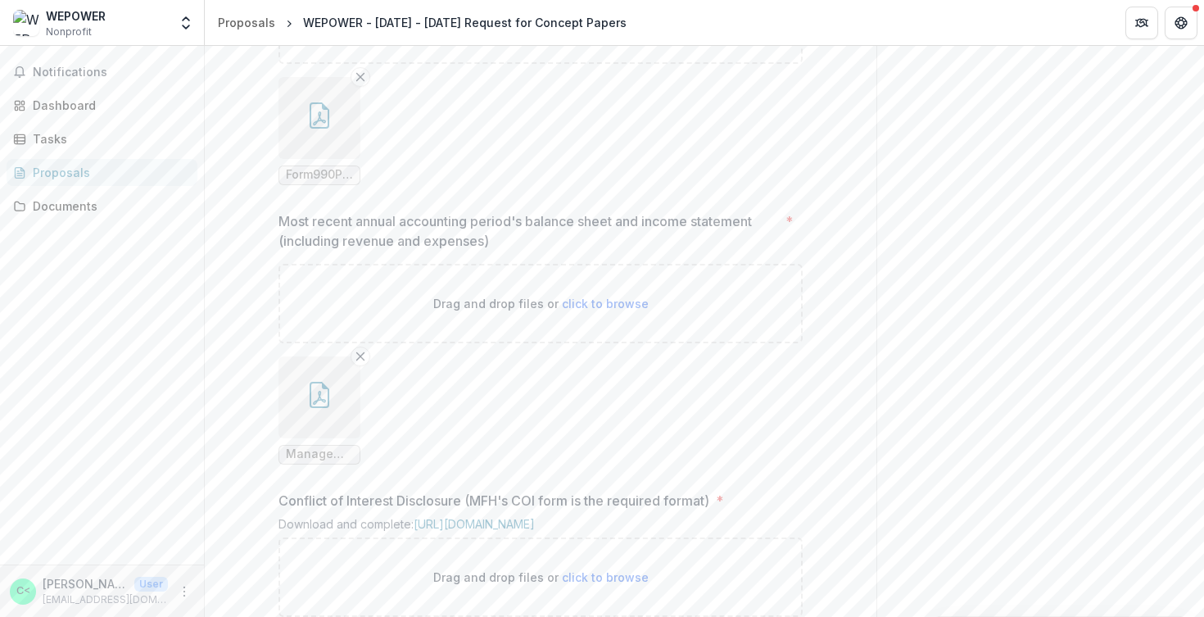
scroll to position [1742, 0]
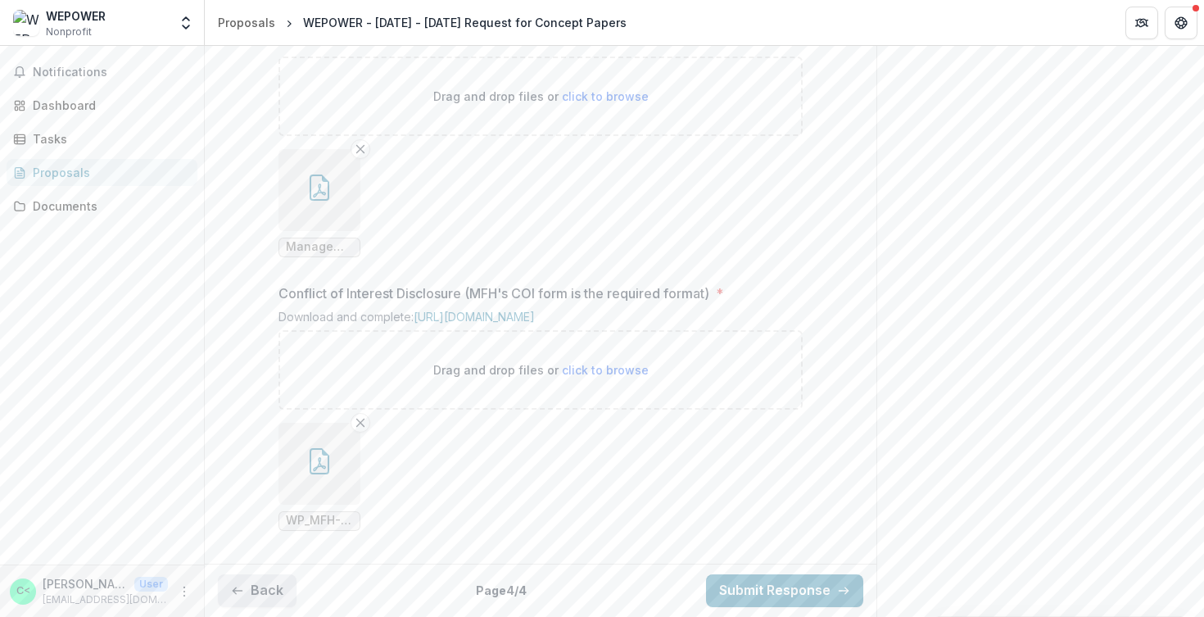
click at [265, 587] on button "Back" at bounding box center [257, 590] width 79 height 33
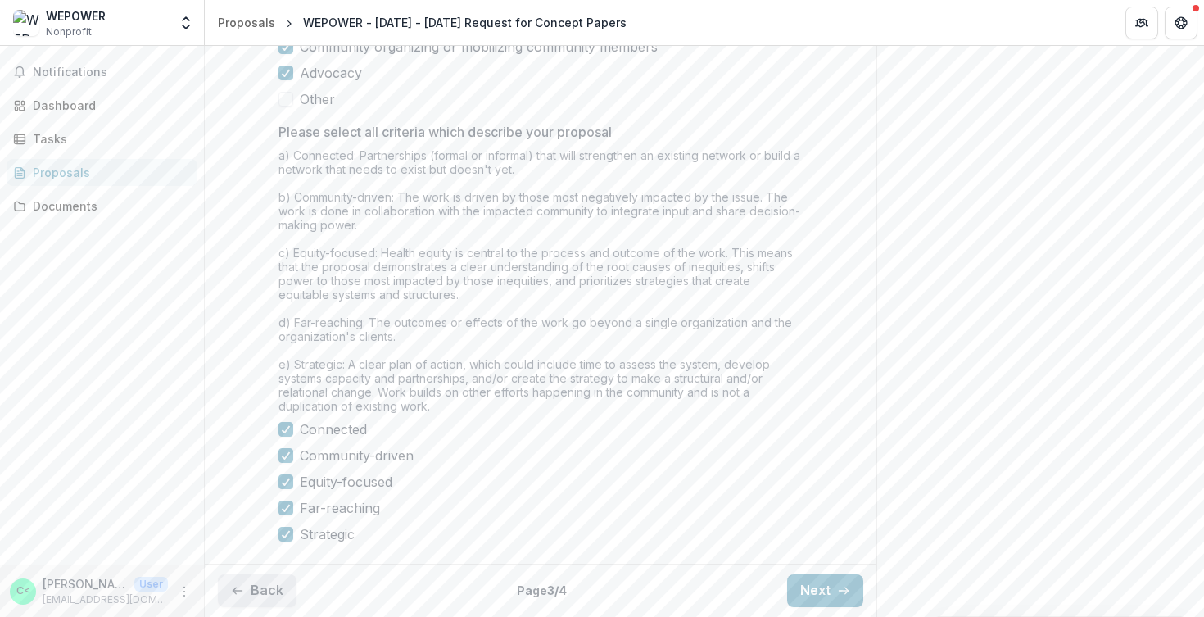
scroll to position [1398, 0]
click at [257, 593] on button "Back" at bounding box center [257, 590] width 79 height 33
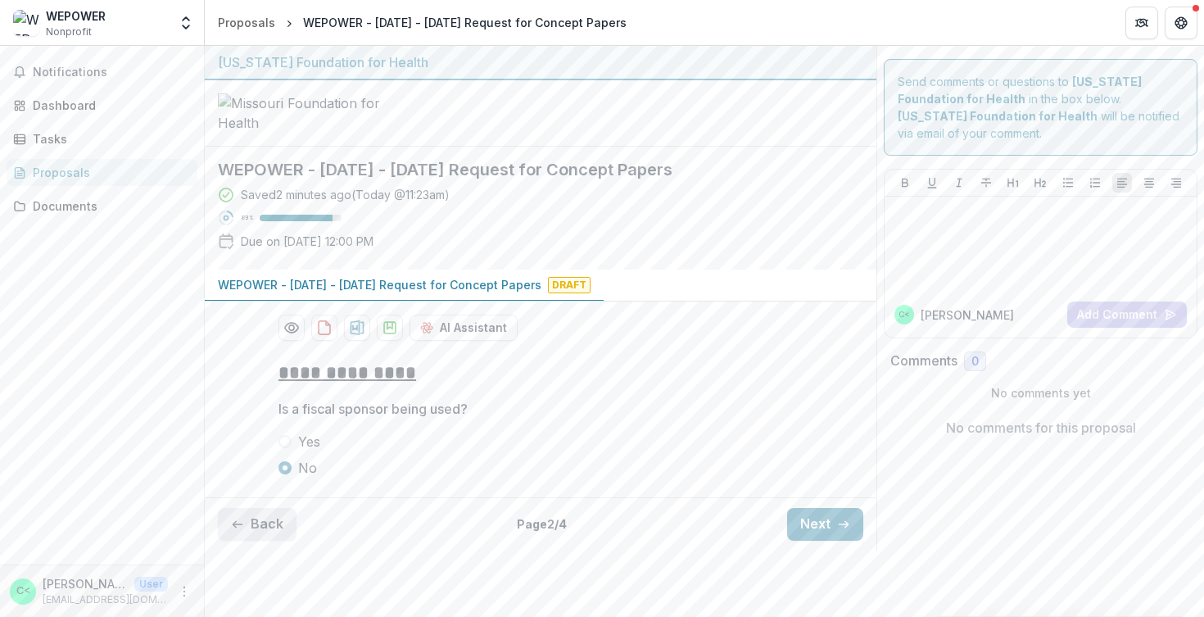
scroll to position [58, 0]
click at [263, 541] on button "Back" at bounding box center [257, 524] width 79 height 33
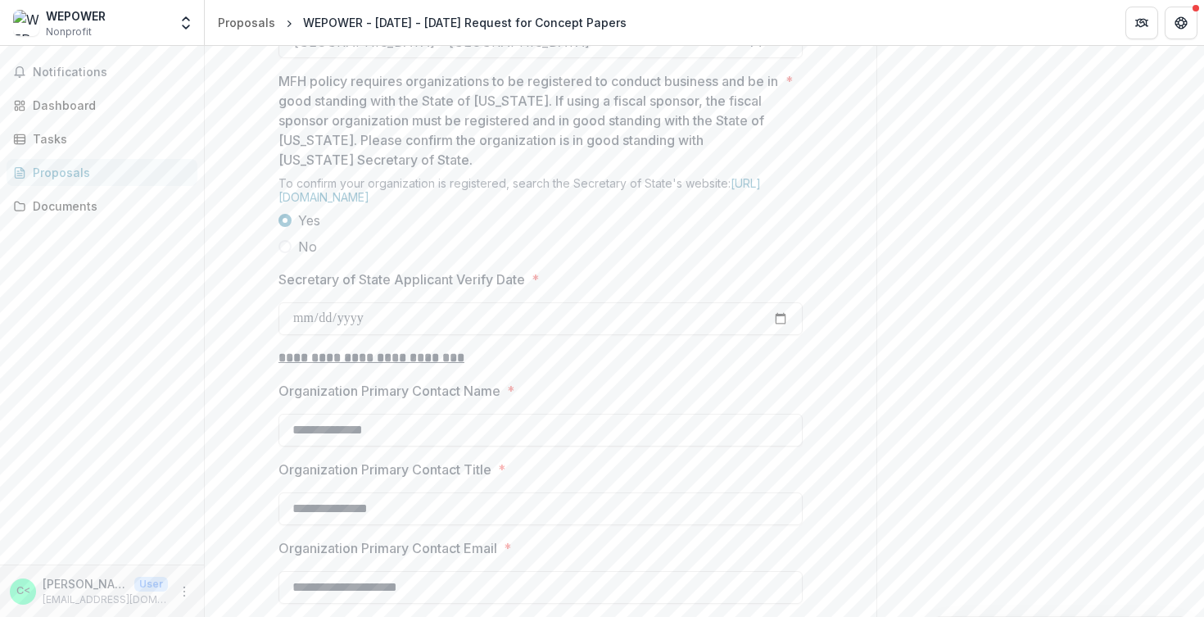
scroll to position [1393, 0]
drag, startPoint x: 274, startPoint y: 405, endPoint x: 523, endPoint y: 408, distance: 249.0
click at [523, 408] on div "**********" at bounding box center [540, 108] width 550 height 2308
copy p "Secretary of State Applicant Verify Date"
click at [623, 260] on label "No" at bounding box center [541, 250] width 524 height 20
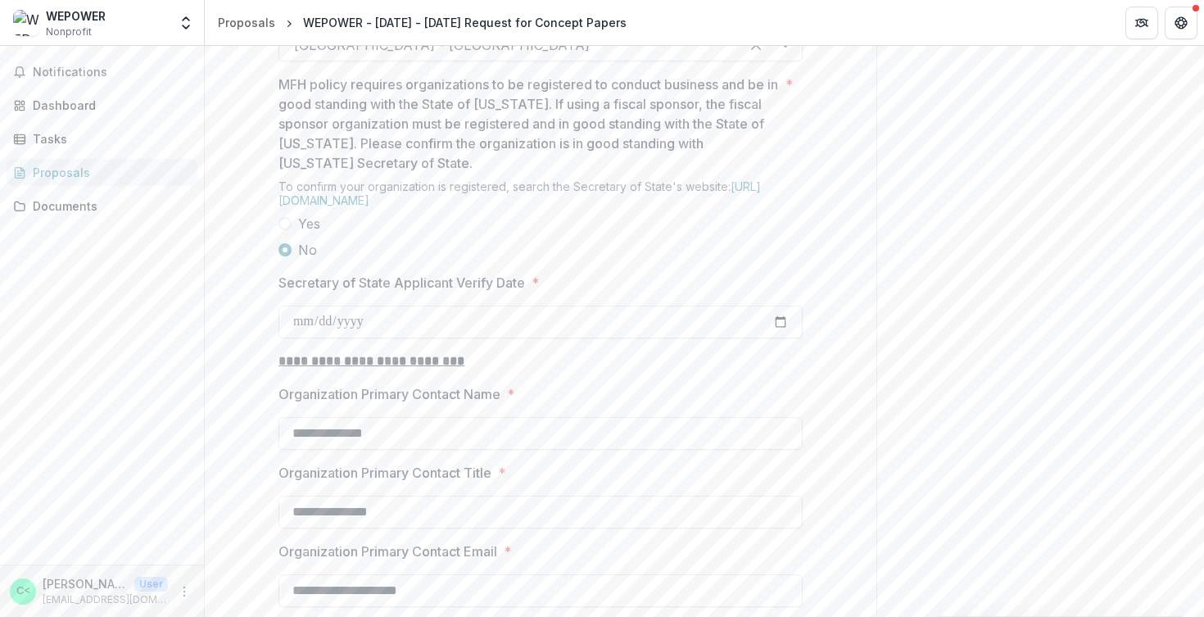
click at [283, 233] on label "Yes" at bounding box center [541, 224] width 524 height 20
click at [444, 207] on link "[URL][DOMAIN_NAME]" at bounding box center [520, 193] width 482 height 28
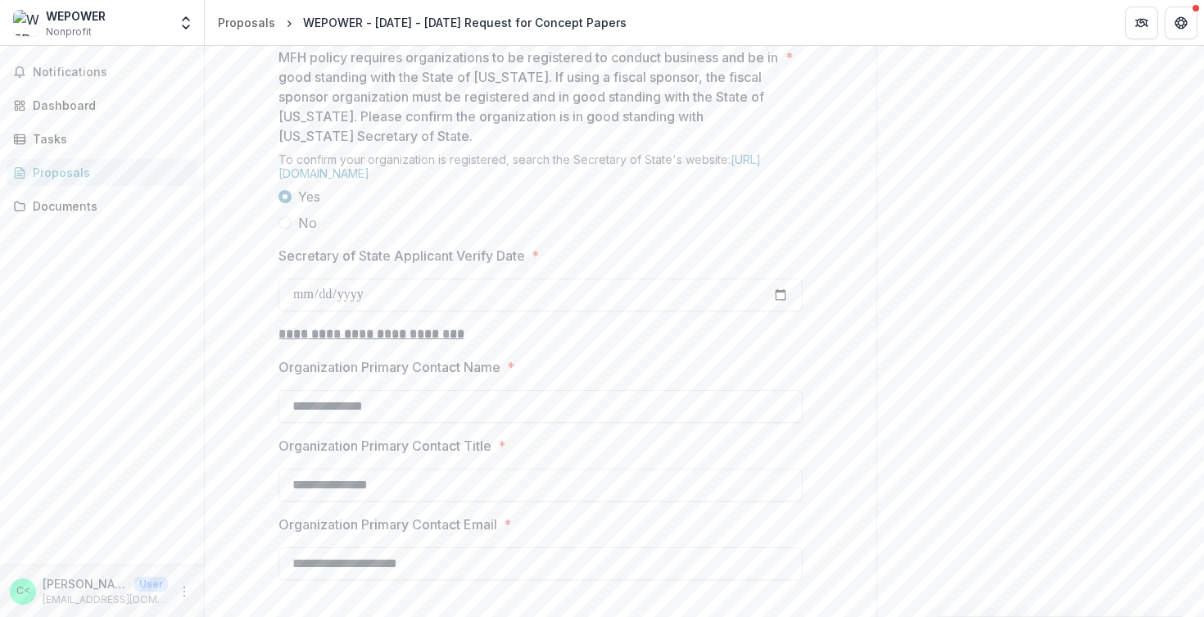
scroll to position [1580, 0]
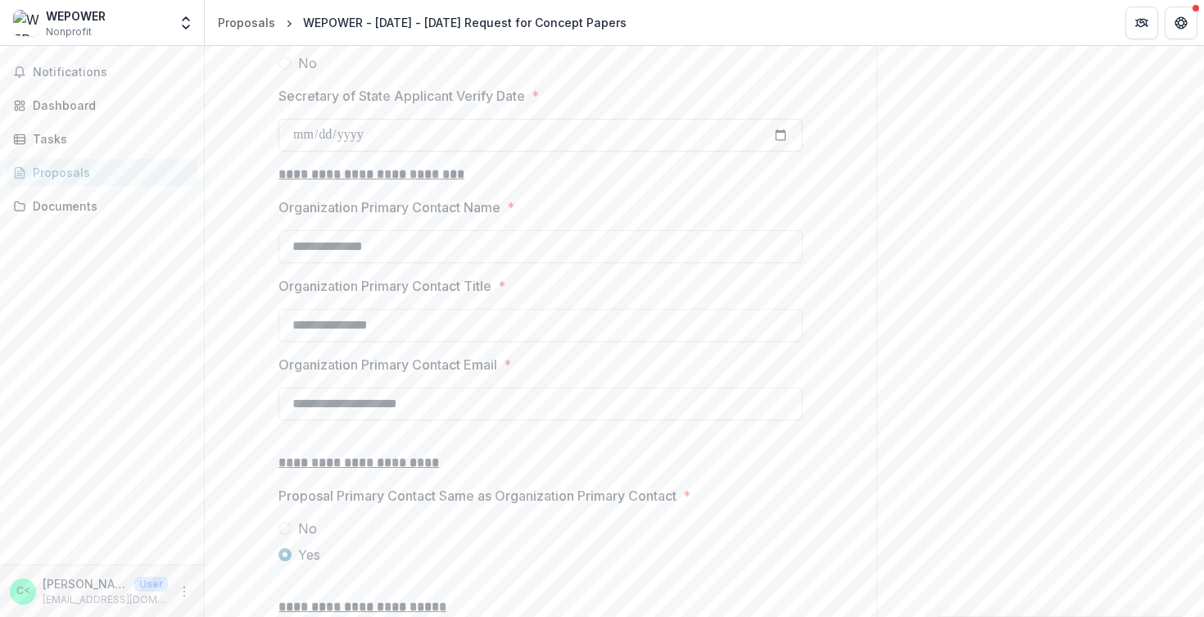
click at [309, 152] on input "Secretary of State Applicant Verify Date *" at bounding box center [541, 135] width 524 height 33
type input "**********"
click at [573, 184] on p "**********" at bounding box center [541, 175] width 524 height 20
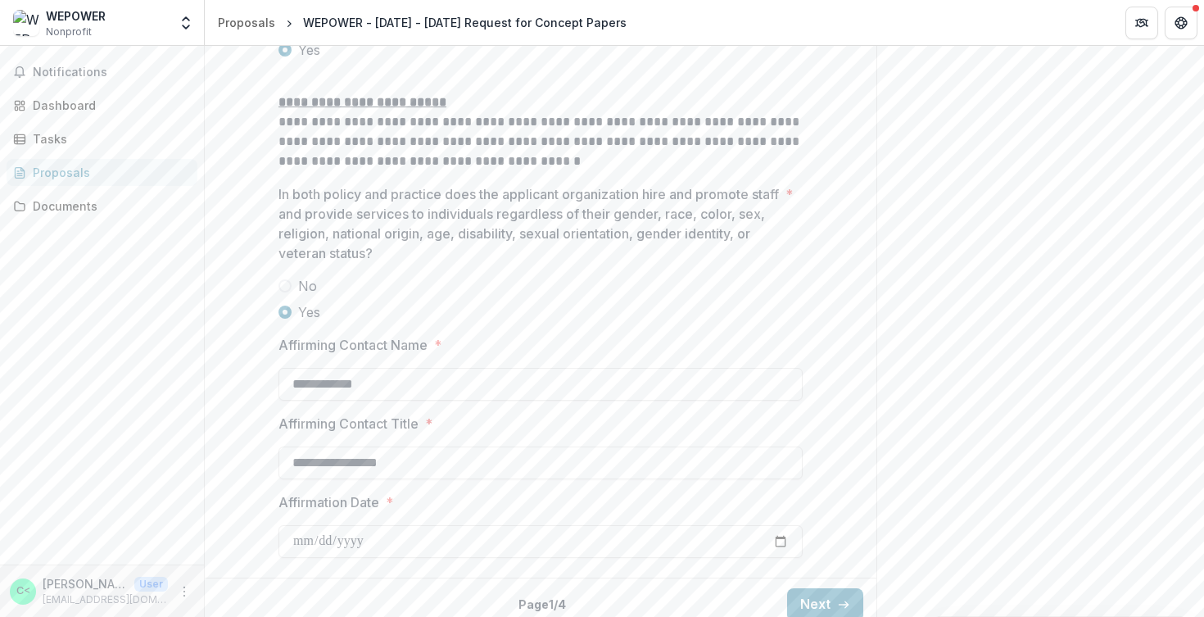
scroll to position [2223, 0]
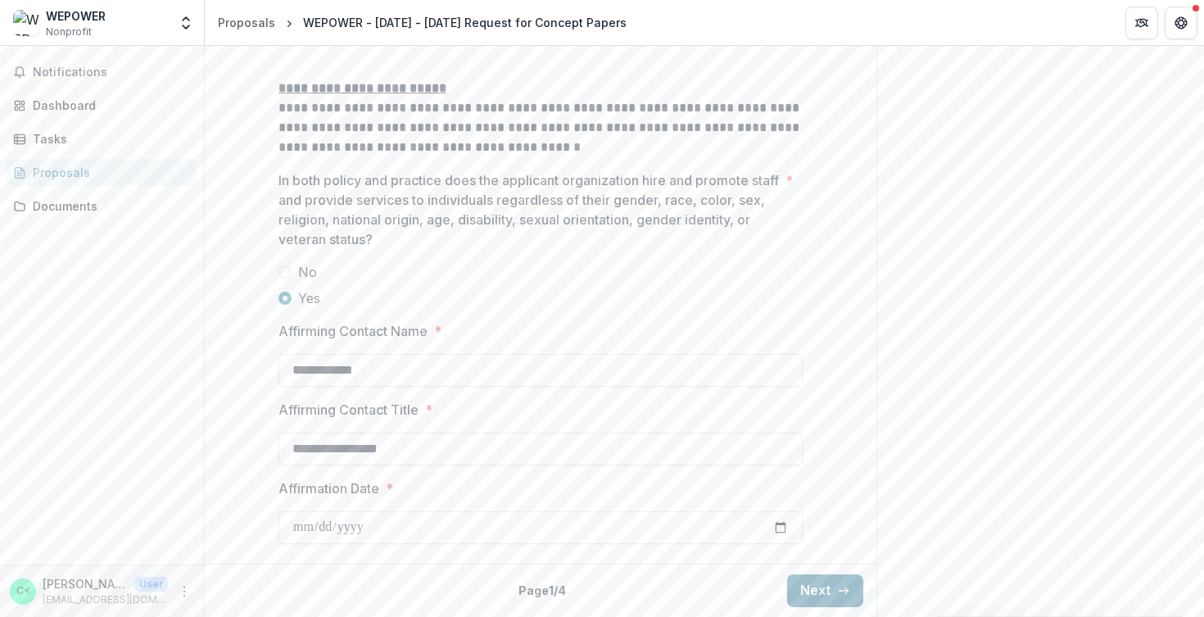
click at [813, 591] on button "Next" at bounding box center [825, 590] width 76 height 33
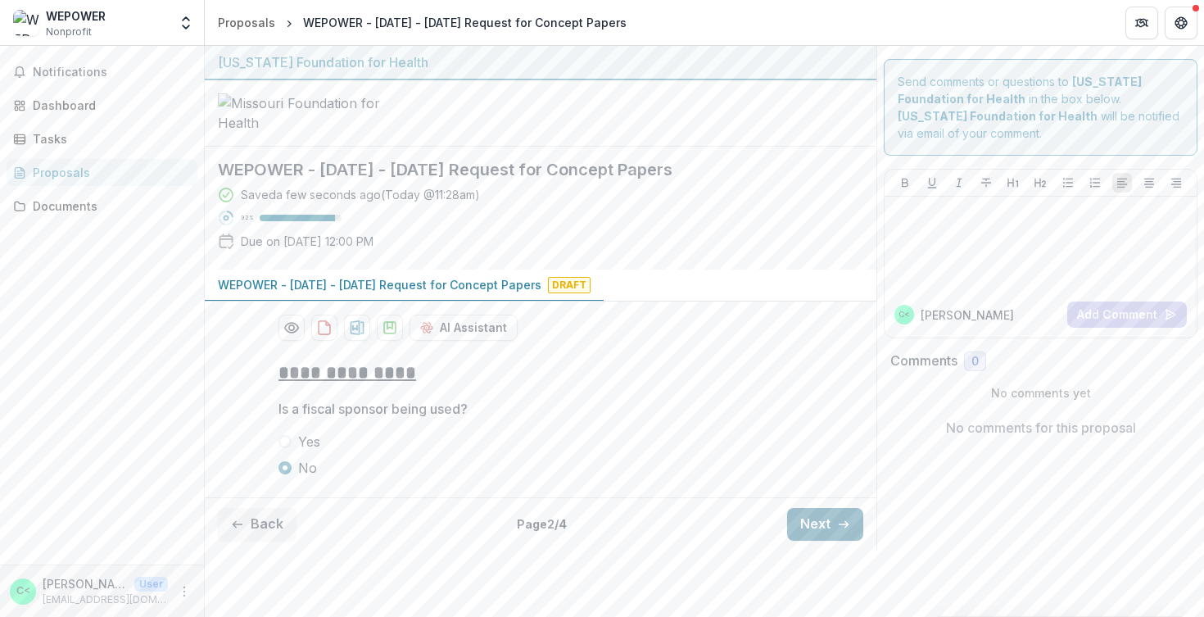
scroll to position [58, 0]
click at [809, 541] on button "Next" at bounding box center [825, 524] width 76 height 33
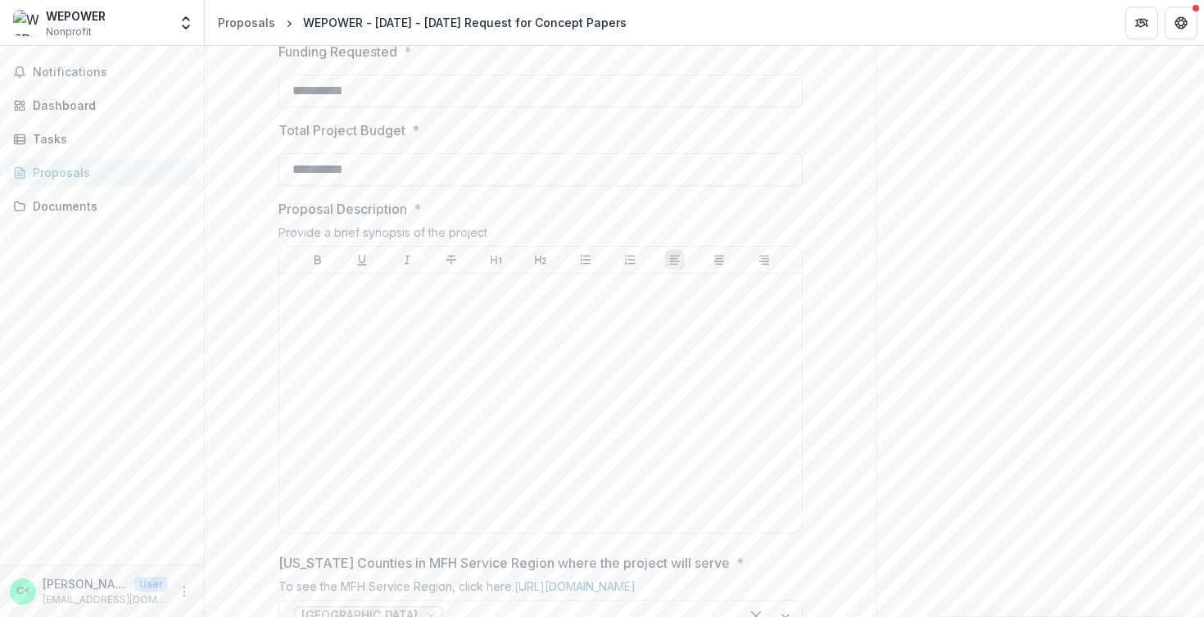
scroll to position [518, 0]
click at [638, 490] on div at bounding box center [541, 400] width 510 height 246
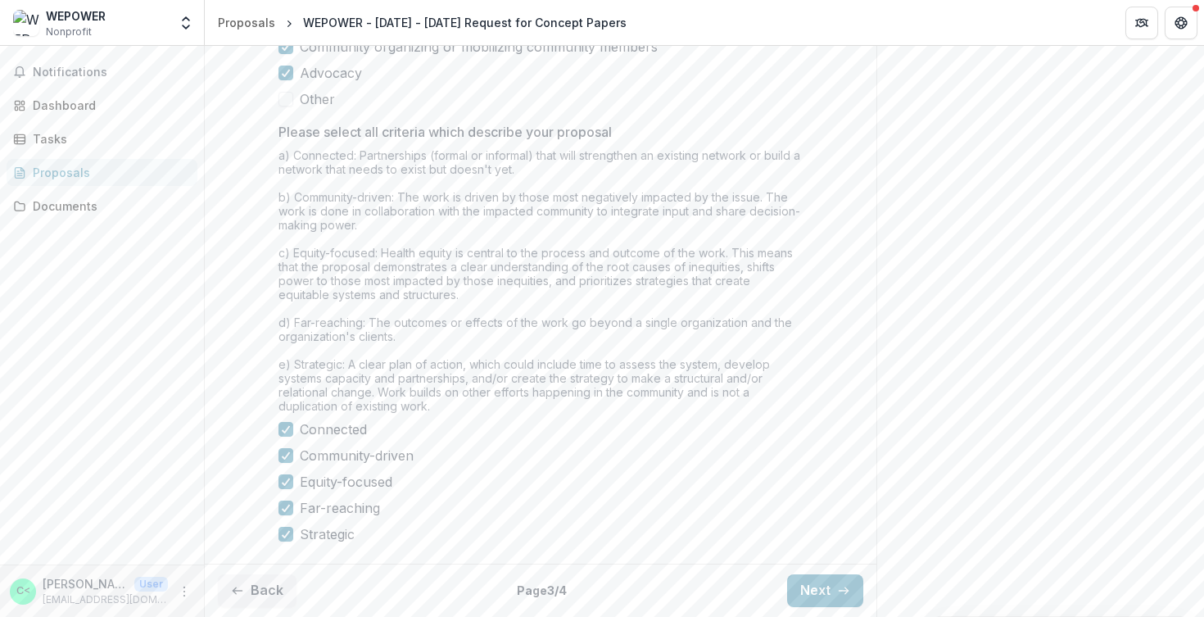
scroll to position [1398, 0]
click at [801, 586] on button "Next" at bounding box center [825, 590] width 76 height 33
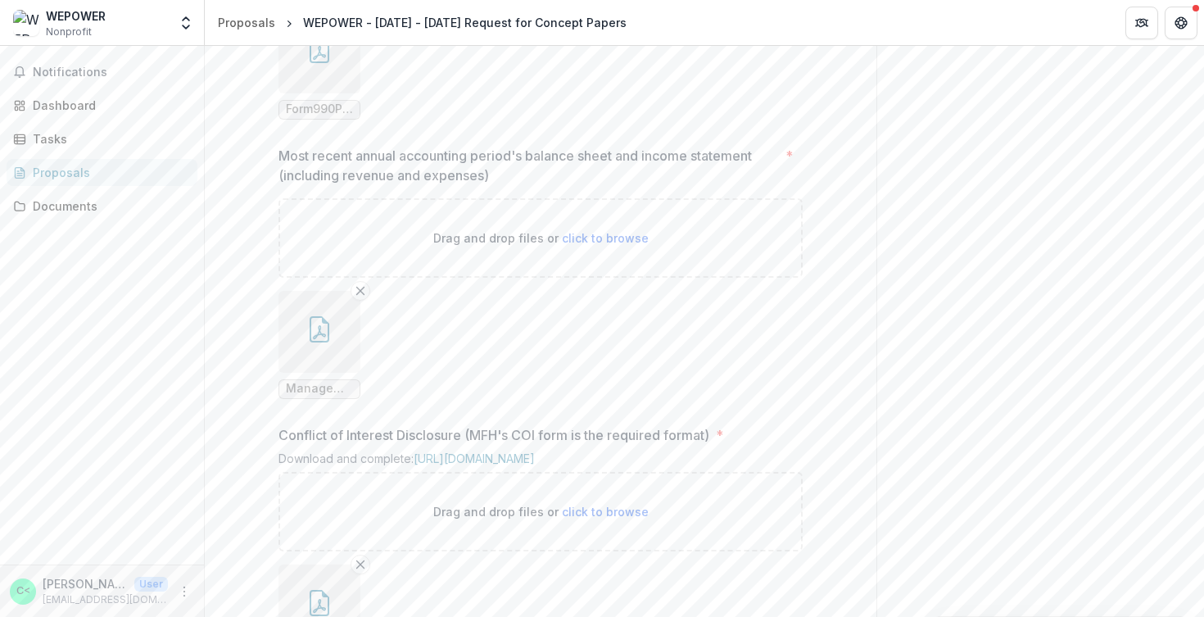
scroll to position [1742, 0]
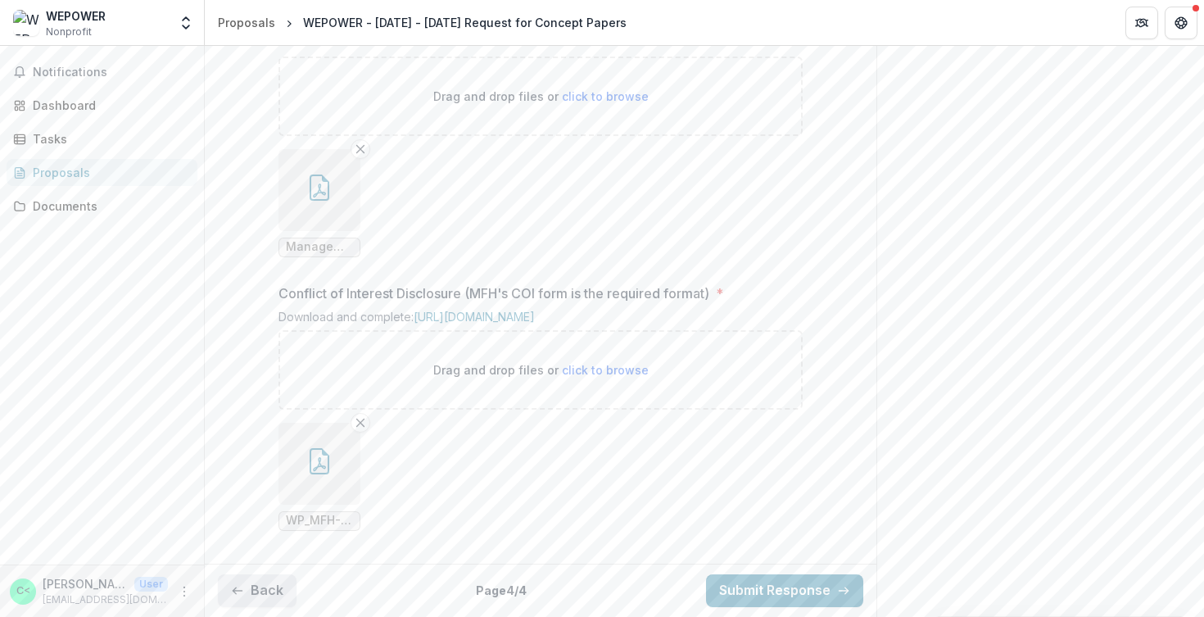
click at [260, 584] on button "Back" at bounding box center [257, 590] width 79 height 33
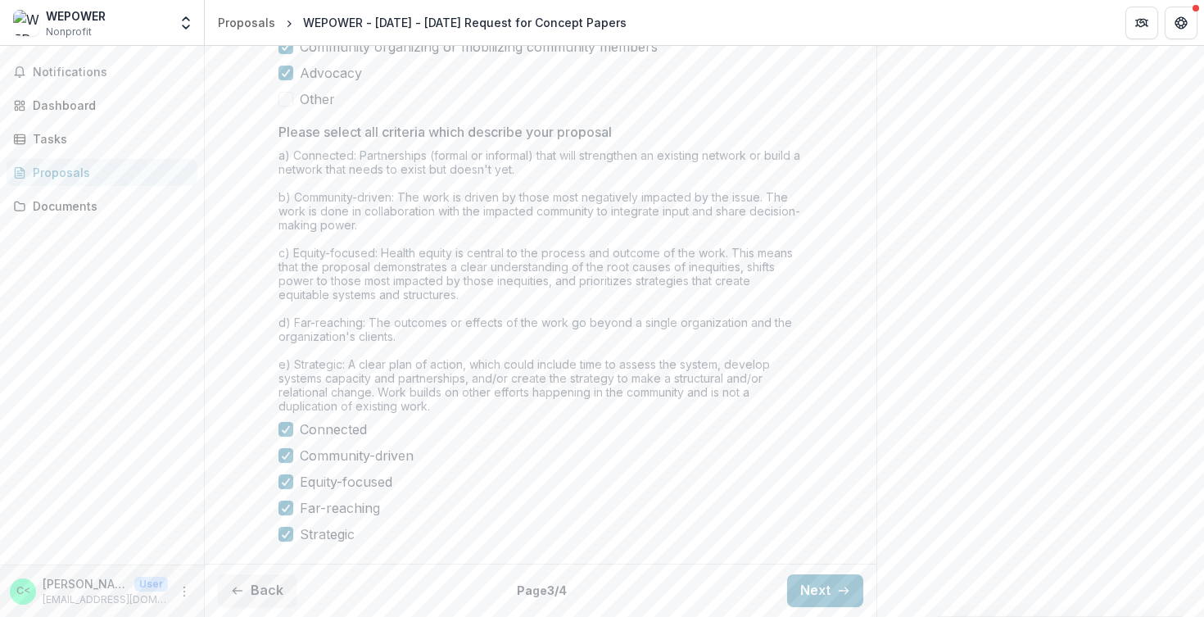
scroll to position [1416, 0]
click at [797, 598] on button "Next" at bounding box center [825, 590] width 76 height 33
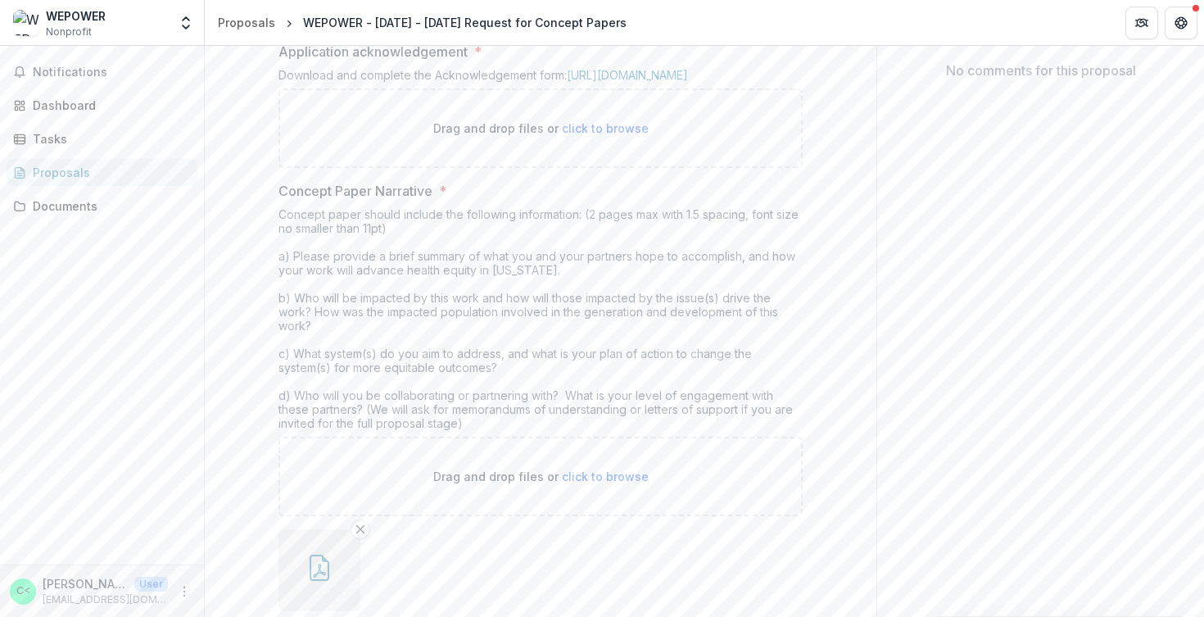
scroll to position [354, 0]
click at [591, 138] on span "click to browse" at bounding box center [605, 132] width 87 height 14
type input "**********"
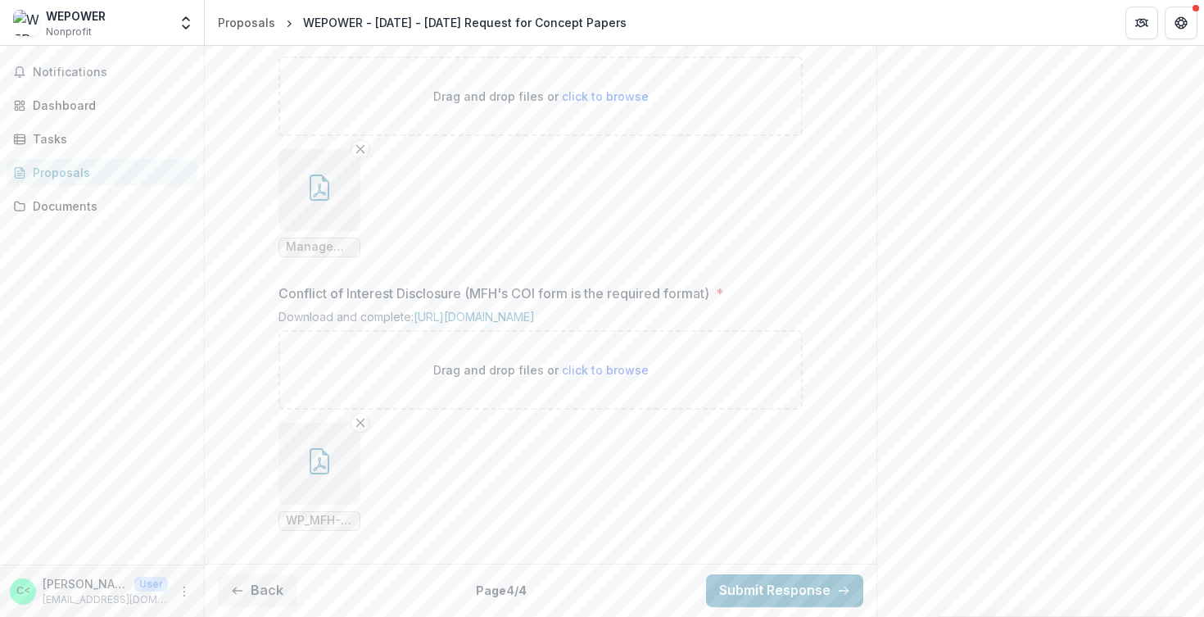
scroll to position [1876, 0]
click at [233, 593] on icon "button" at bounding box center [237, 590] width 13 height 13
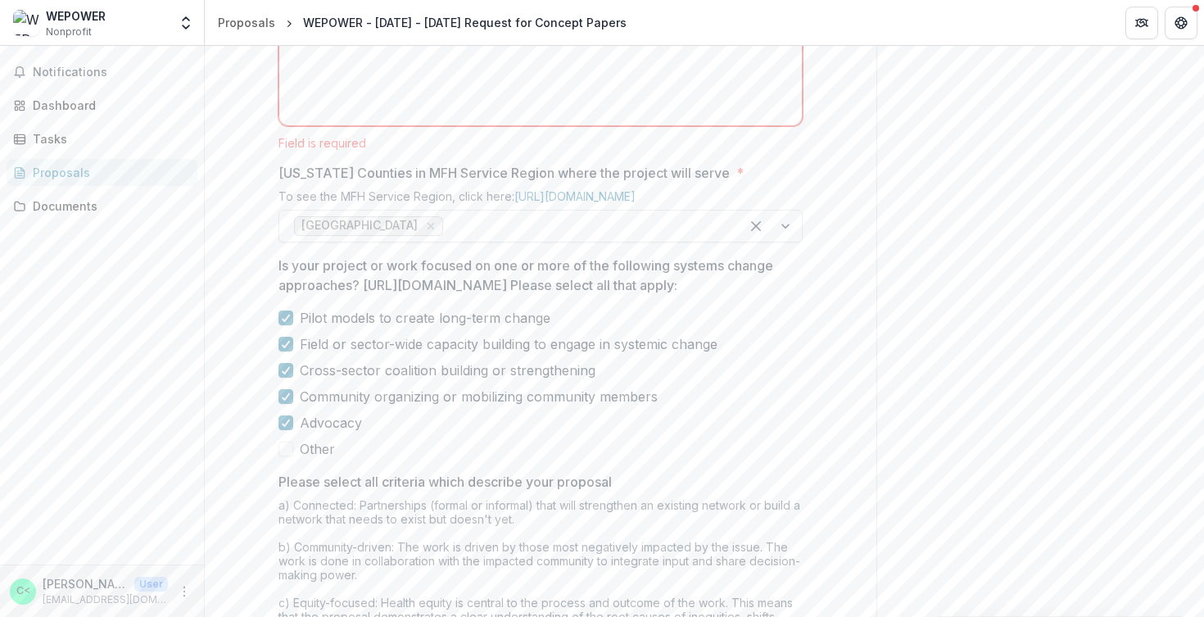
scroll to position [613, 0]
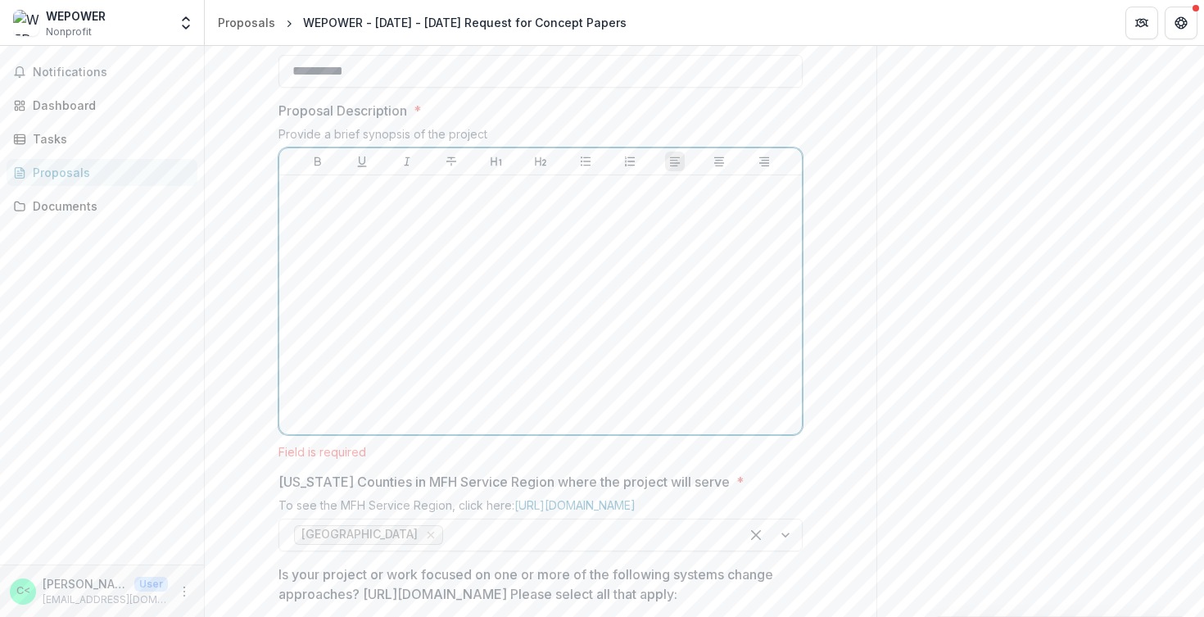
click at [436, 414] on div at bounding box center [541, 305] width 510 height 246
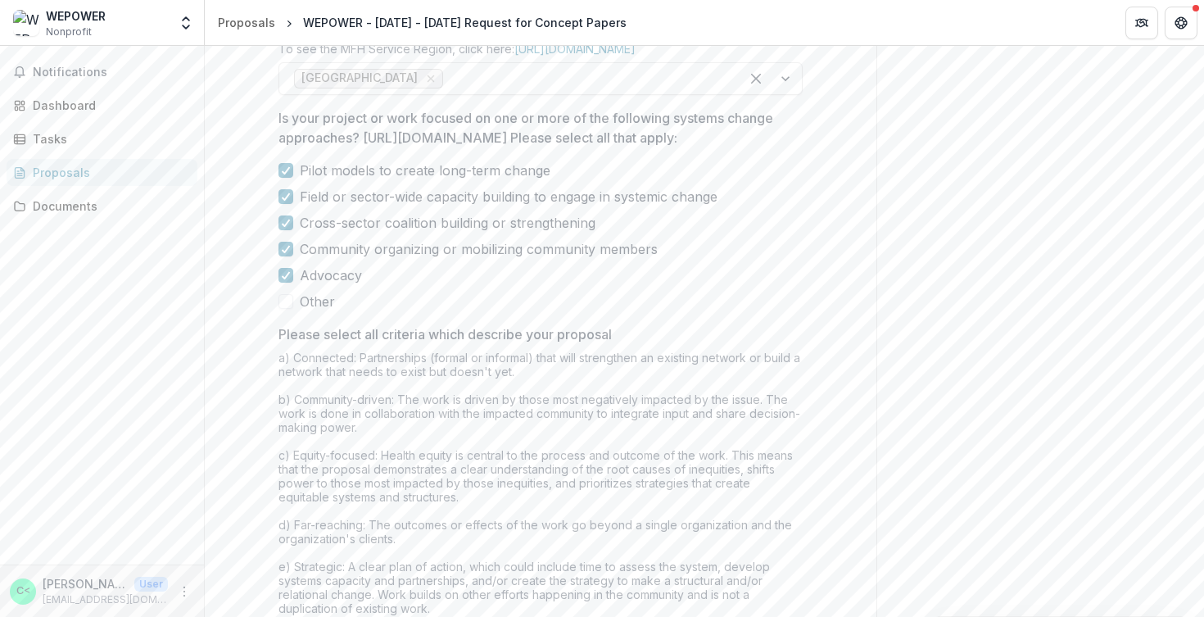
scroll to position [1118, 0]
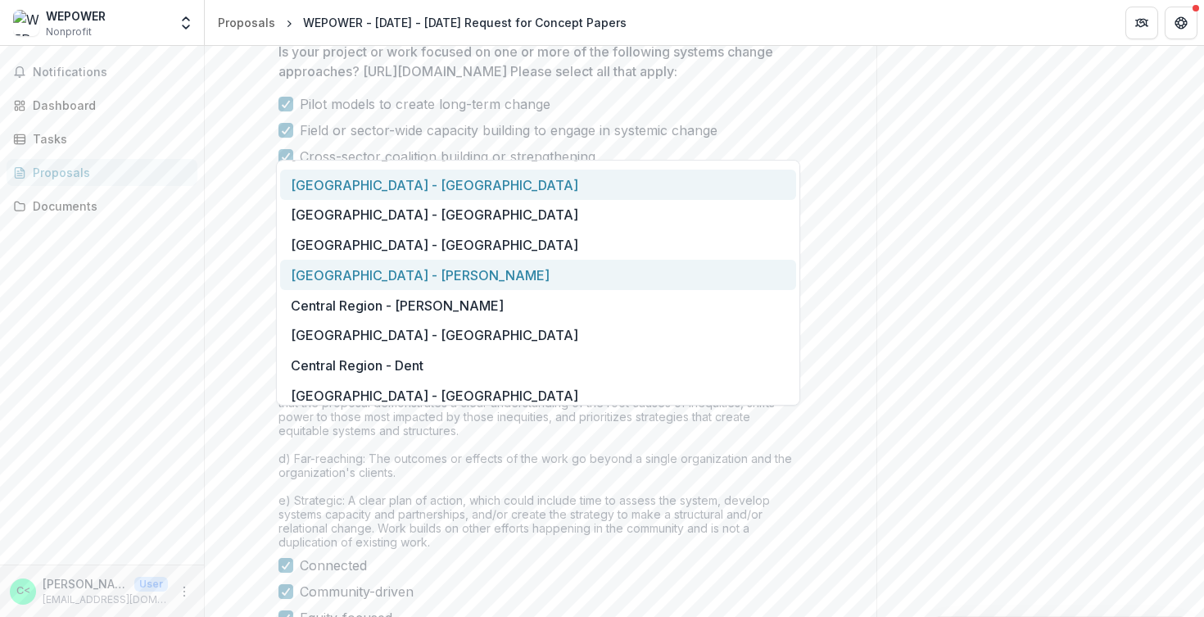
scroll to position [0, 0]
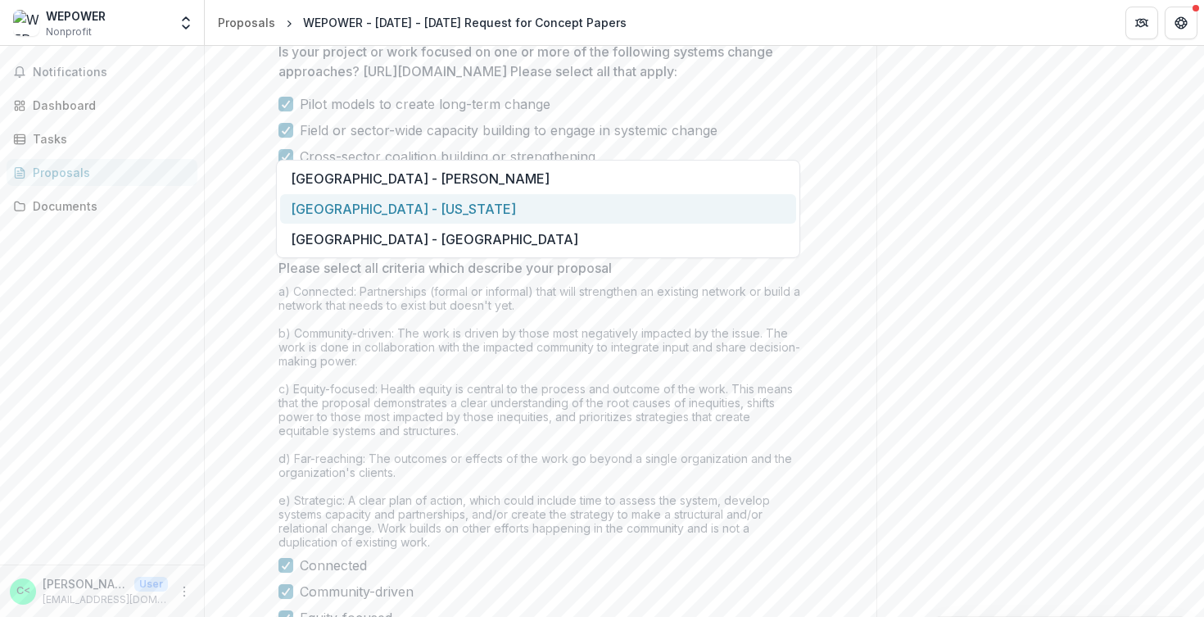
type input "*"
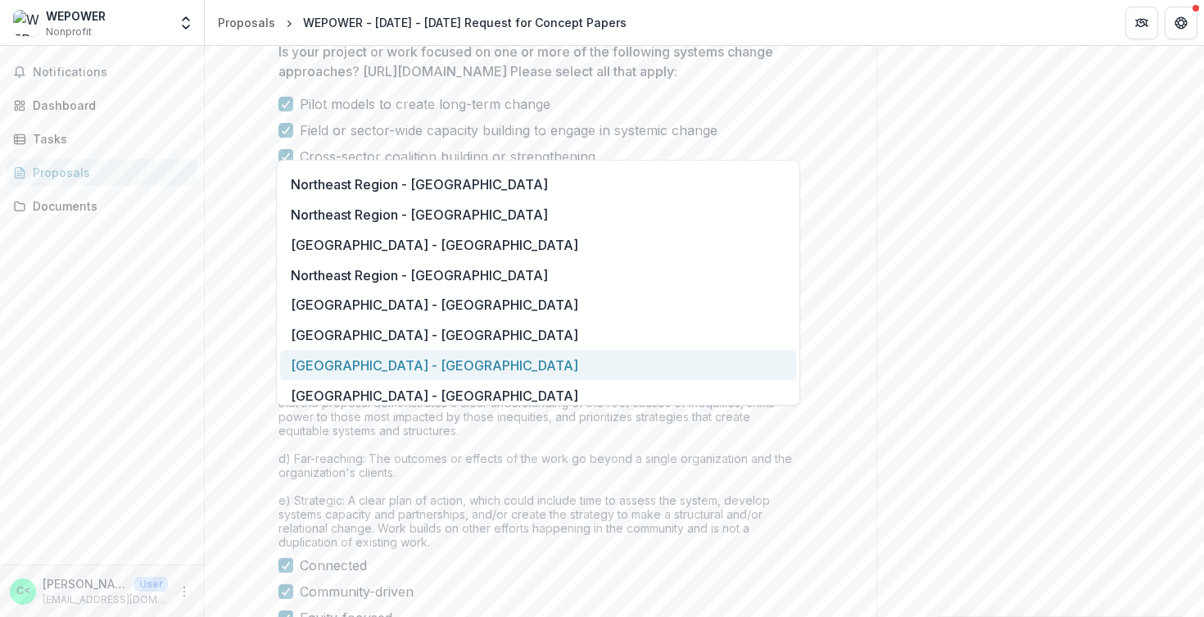
scroll to position [974, 0]
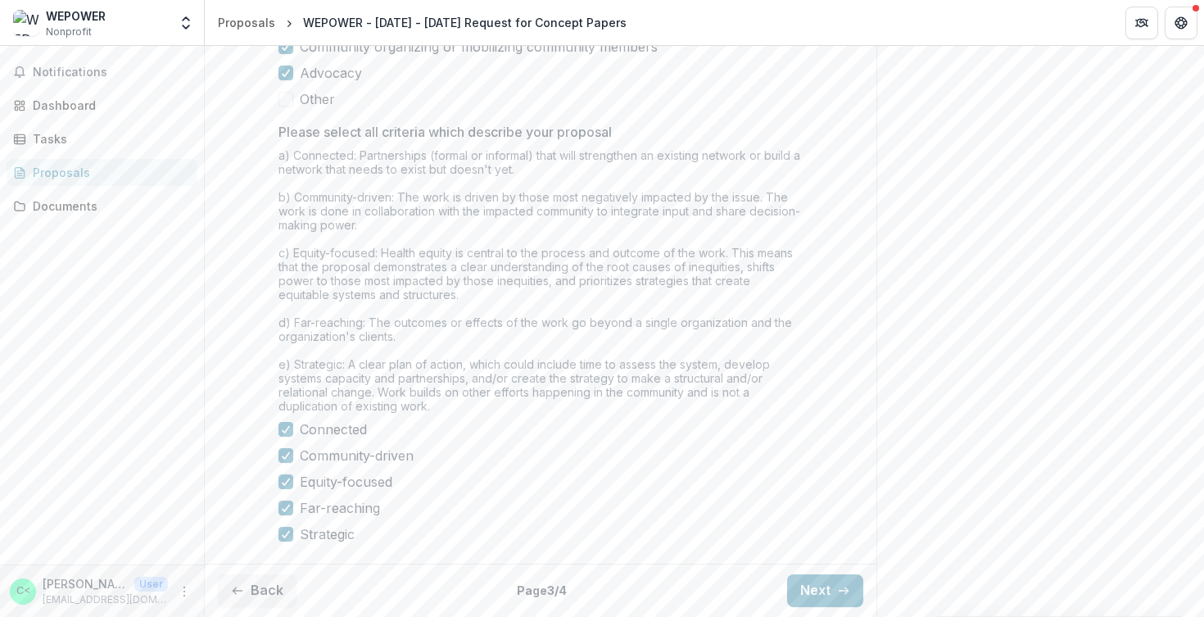
scroll to position [1398, 0]
click at [238, 578] on button "Back" at bounding box center [257, 590] width 79 height 33
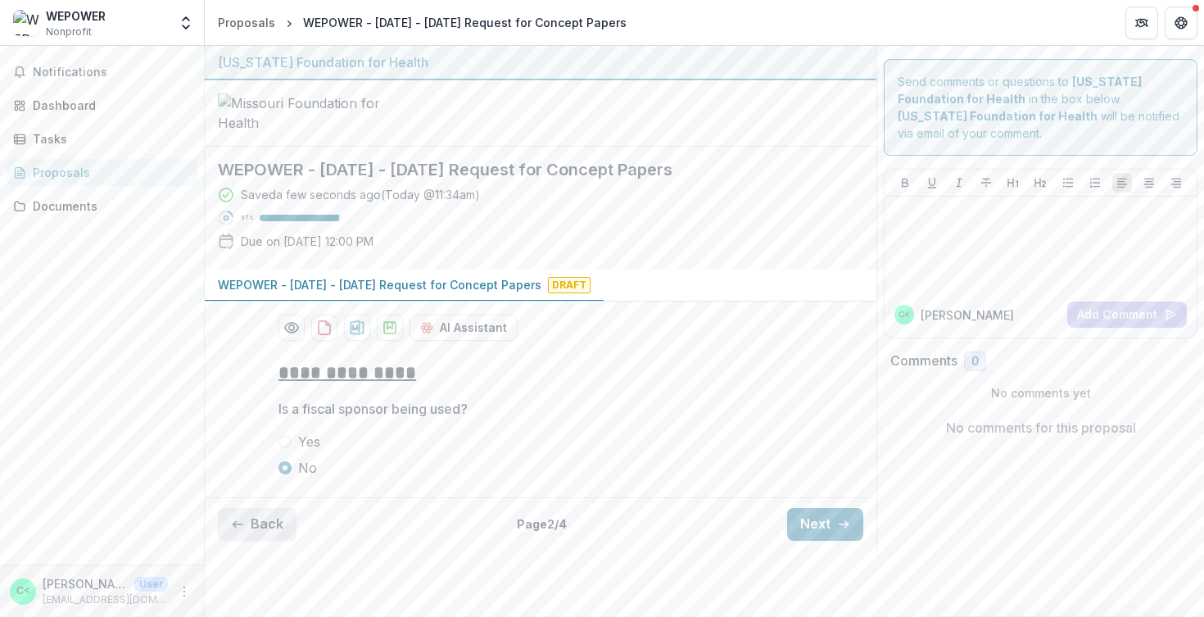
click at [274, 541] on button "Back" at bounding box center [257, 524] width 79 height 33
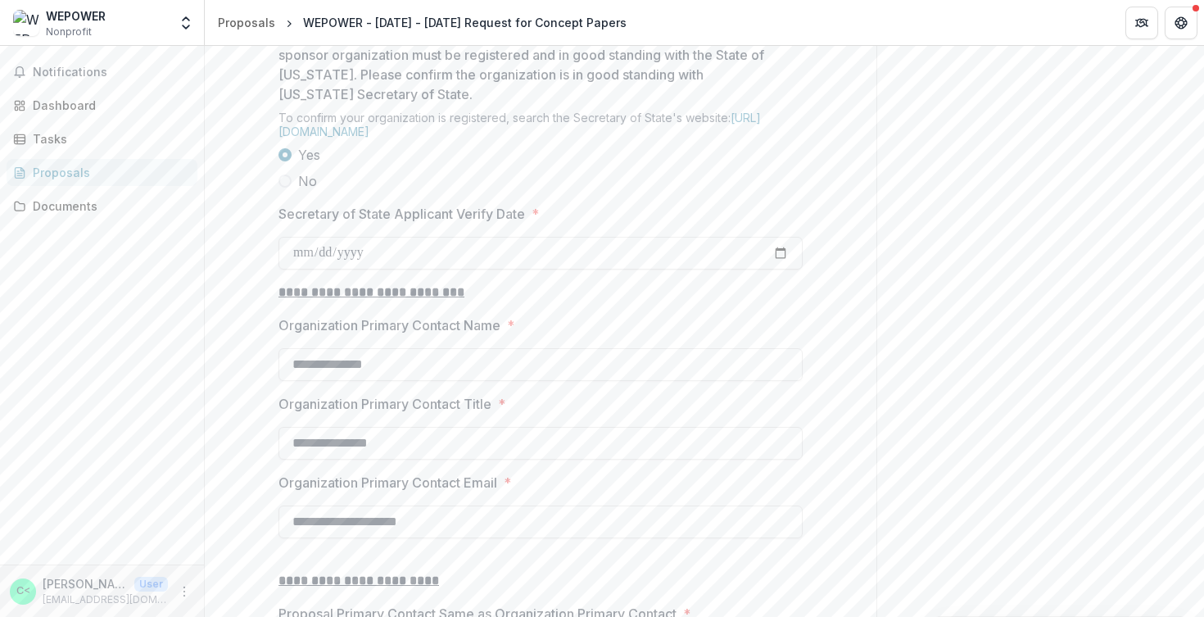
scroll to position [1545, 0]
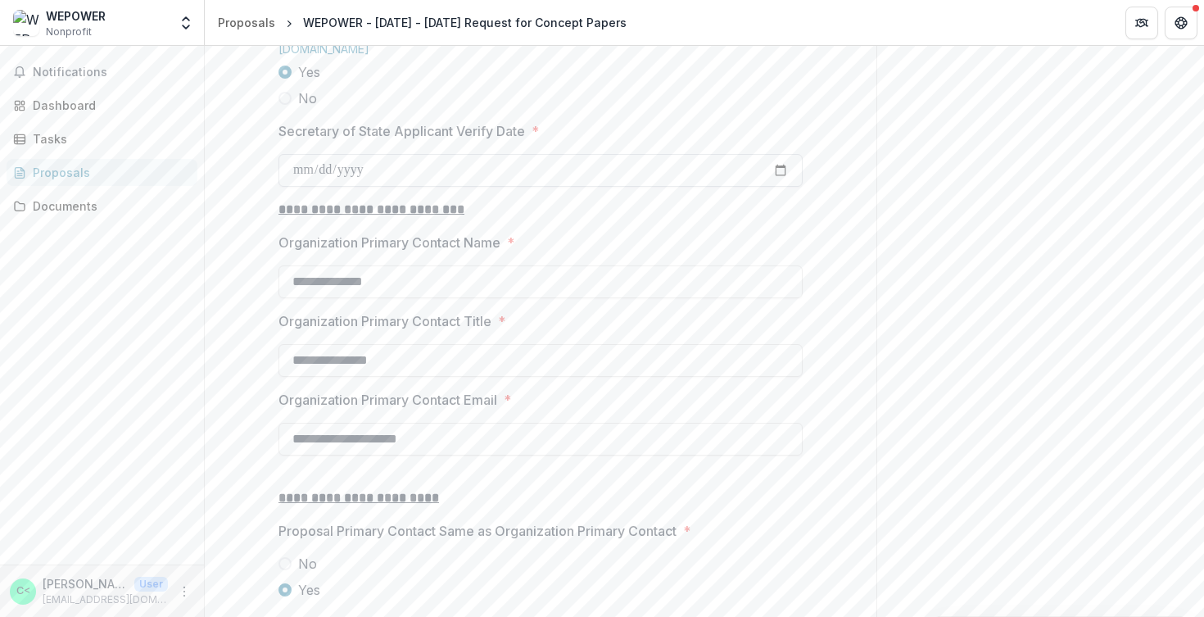
click at [414, 187] on input "**********" at bounding box center [541, 170] width 524 height 33
click at [385, 187] on input "**********" at bounding box center [541, 170] width 524 height 33
click at [342, 187] on input "**********" at bounding box center [541, 170] width 524 height 33
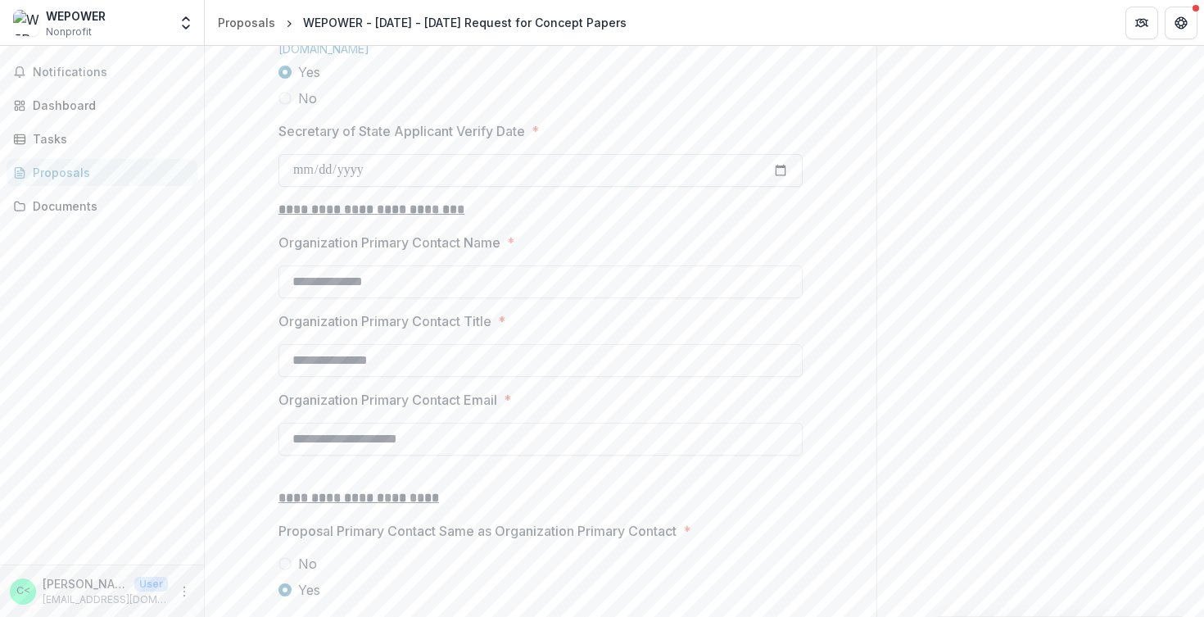
click at [342, 187] on input "**********" at bounding box center [541, 170] width 524 height 33
click at [300, 187] on input "Secretary of State Applicant Verify Date *" at bounding box center [541, 170] width 524 height 33
type input "**********"
drag, startPoint x: 601, startPoint y: 360, endPoint x: 597, endPoint y: 352, distance: 9.2
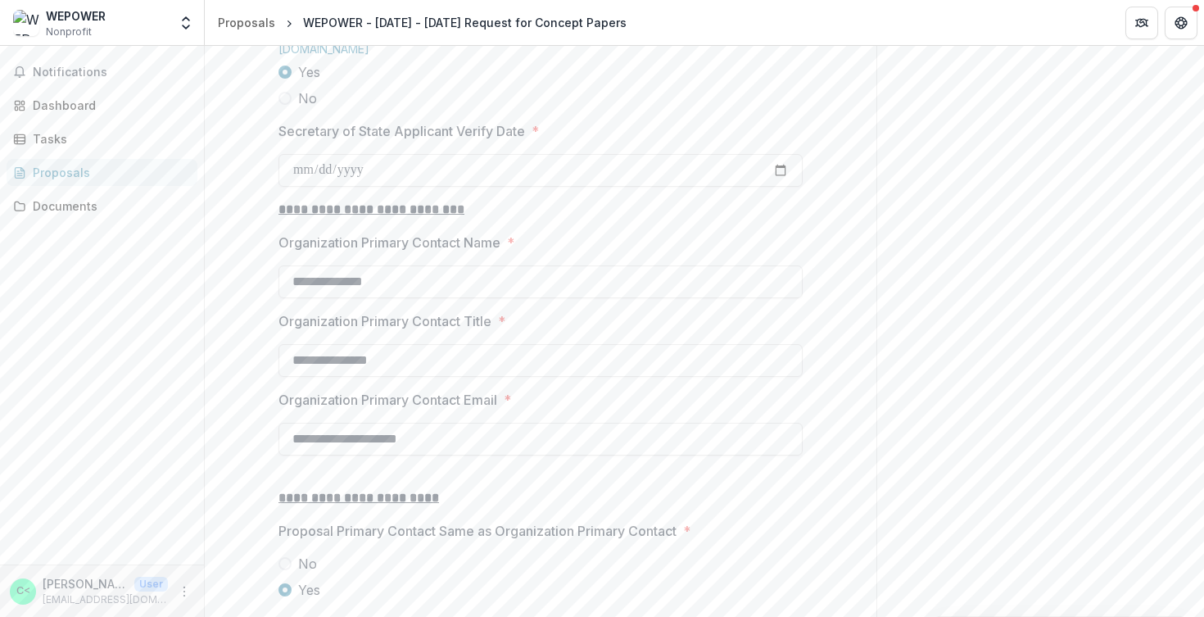
click at [601, 252] on label "Organization Primary Contact Name *" at bounding box center [536, 243] width 514 height 20
click at [601, 298] on input "**********" at bounding box center [541, 281] width 524 height 33
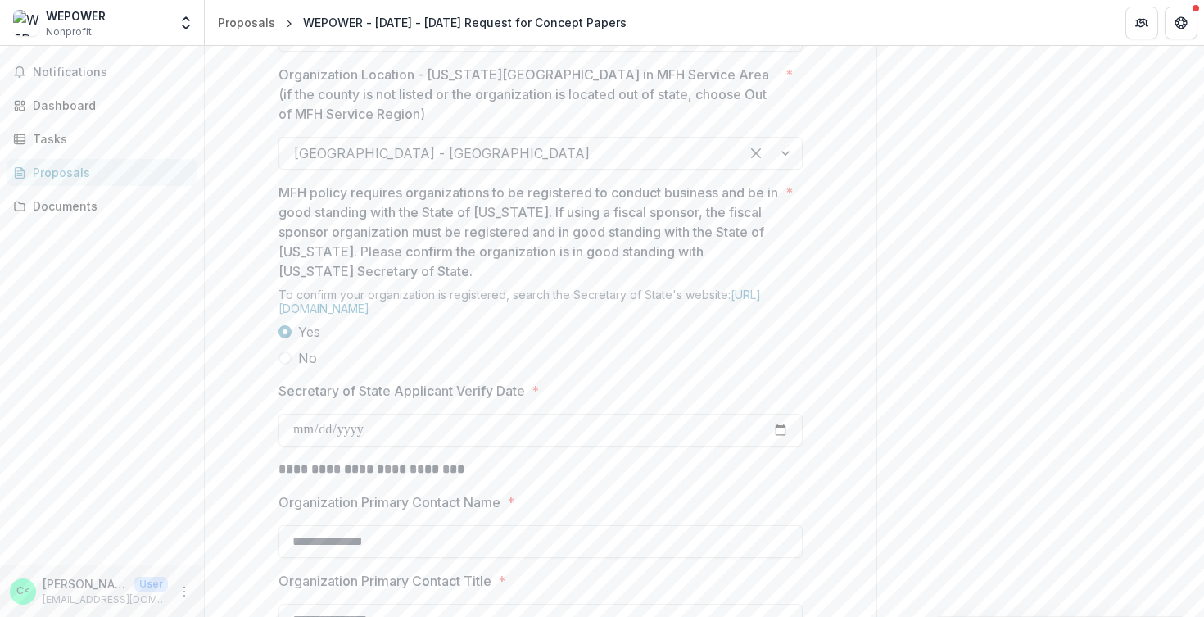
scroll to position [1236, 0]
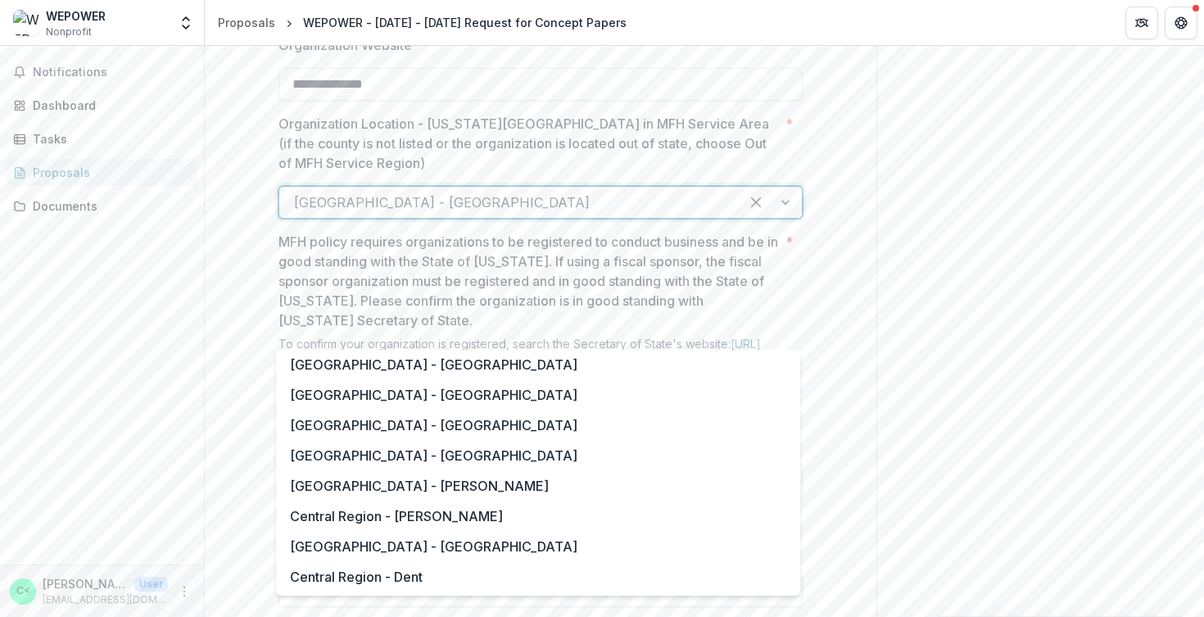
click at [626, 214] on div at bounding box center [509, 202] width 431 height 23
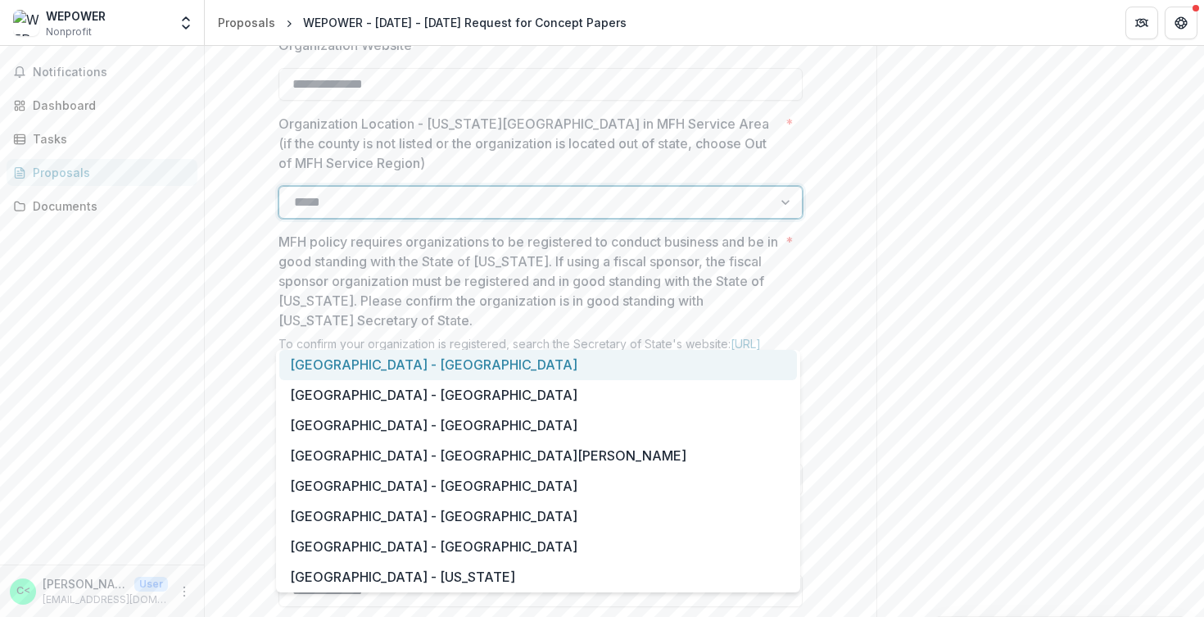
type input "*****"
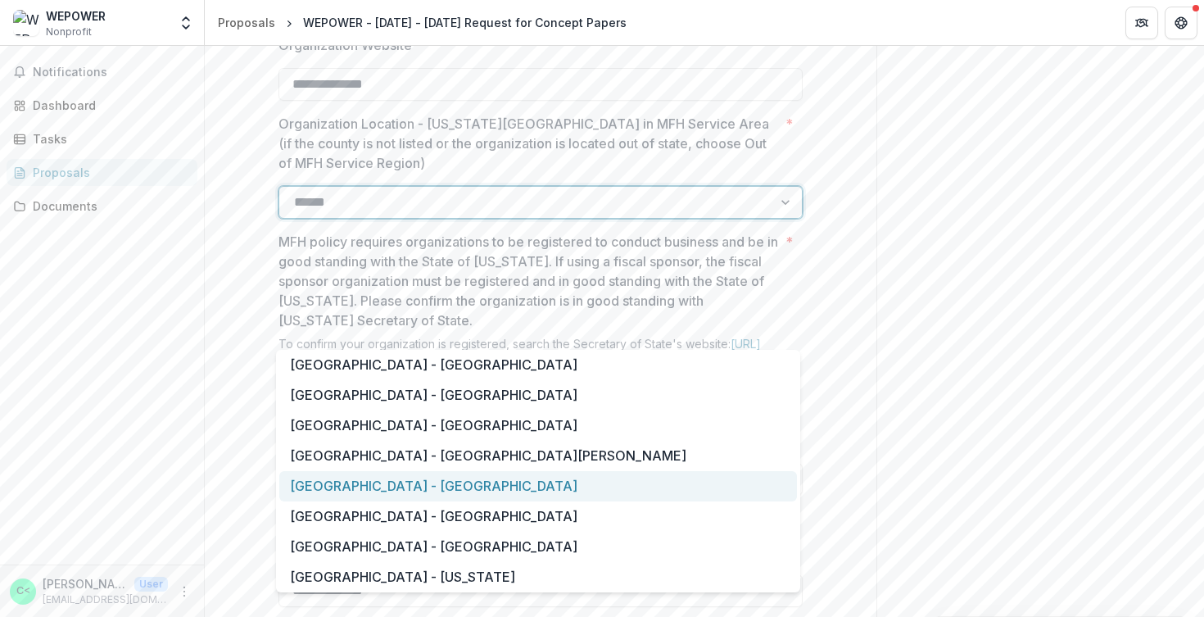
click at [564, 491] on div "[GEOGRAPHIC_DATA] - [GEOGRAPHIC_DATA]" at bounding box center [538, 486] width 518 height 30
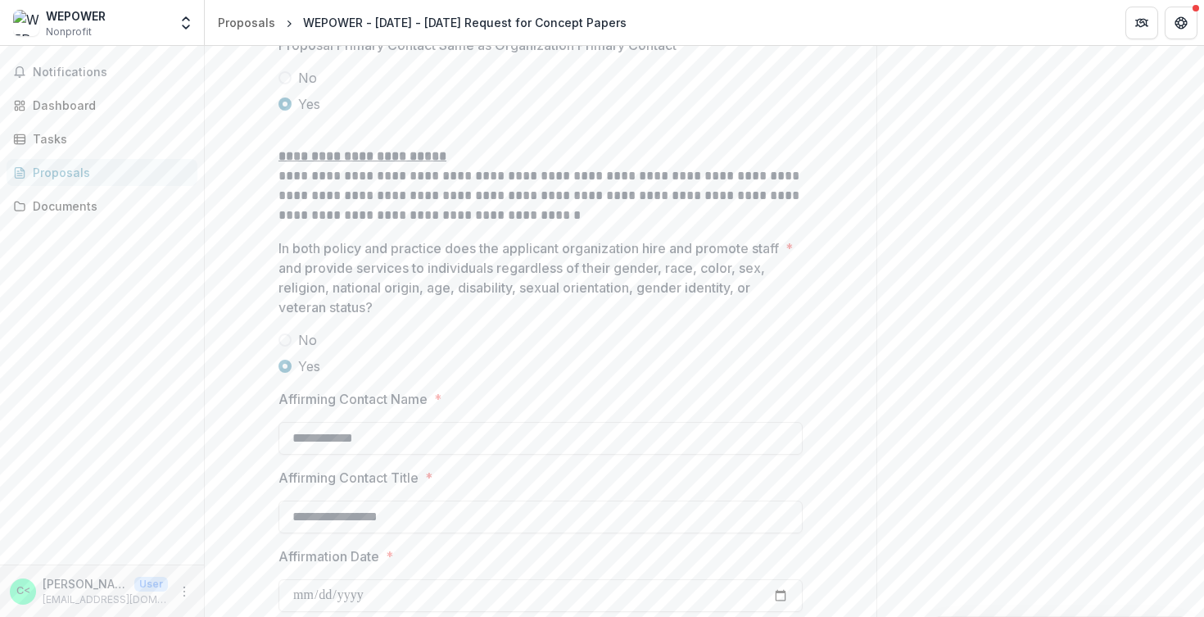
scroll to position [2223, 0]
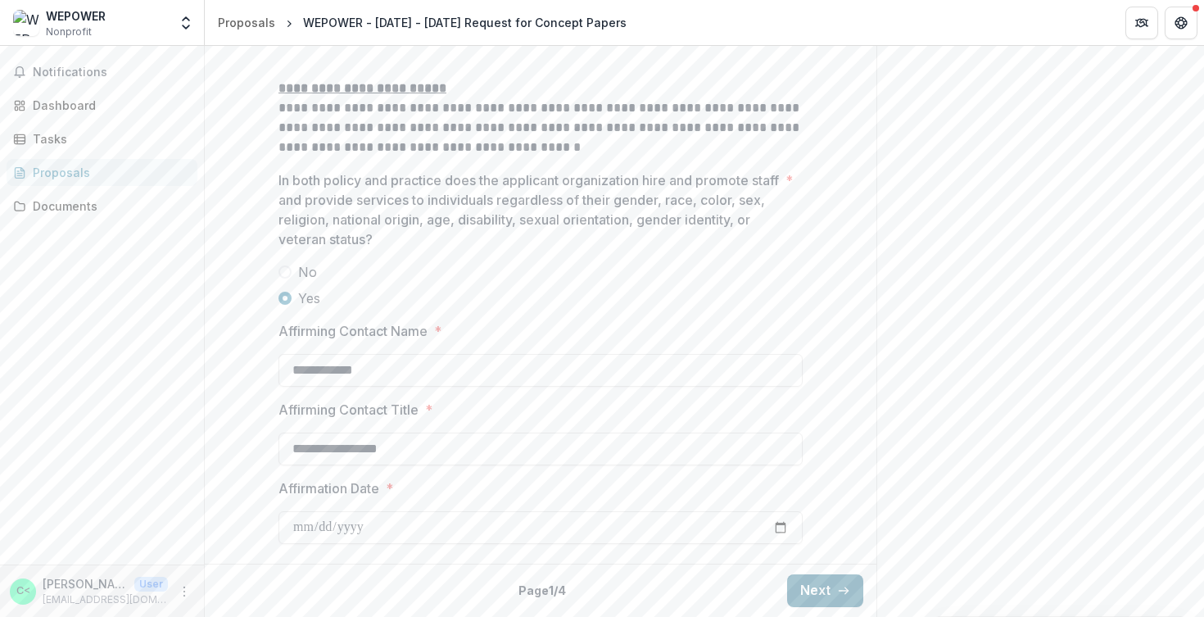
click at [815, 578] on button "Next" at bounding box center [825, 590] width 76 height 33
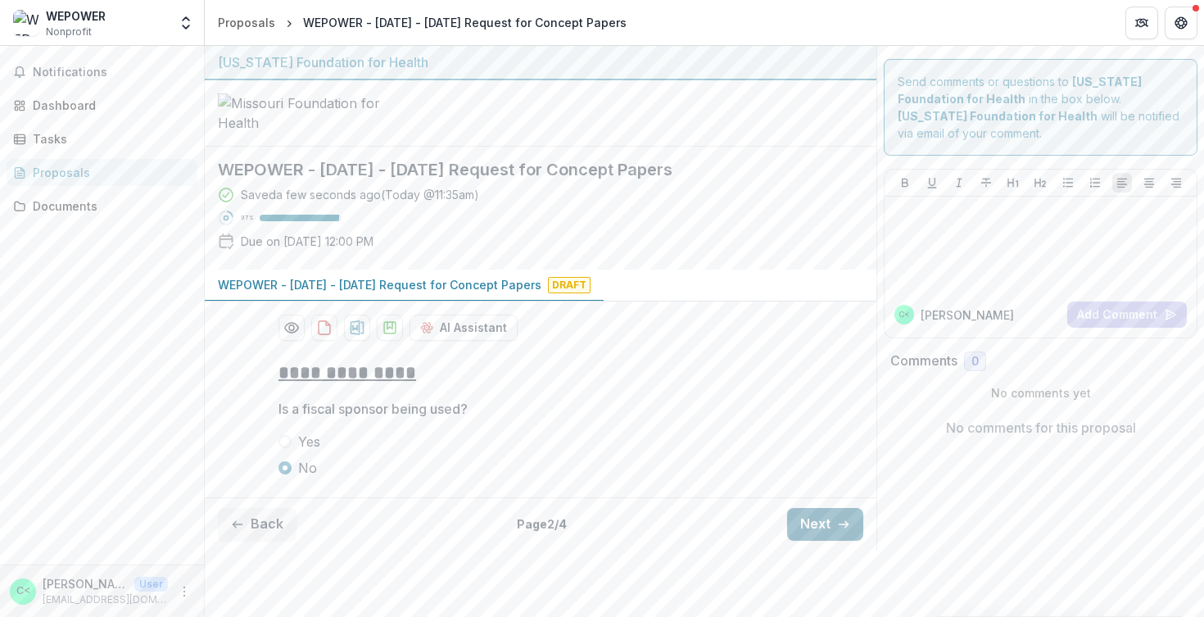
scroll to position [58, 0]
click at [823, 541] on button "Next" at bounding box center [825, 524] width 76 height 33
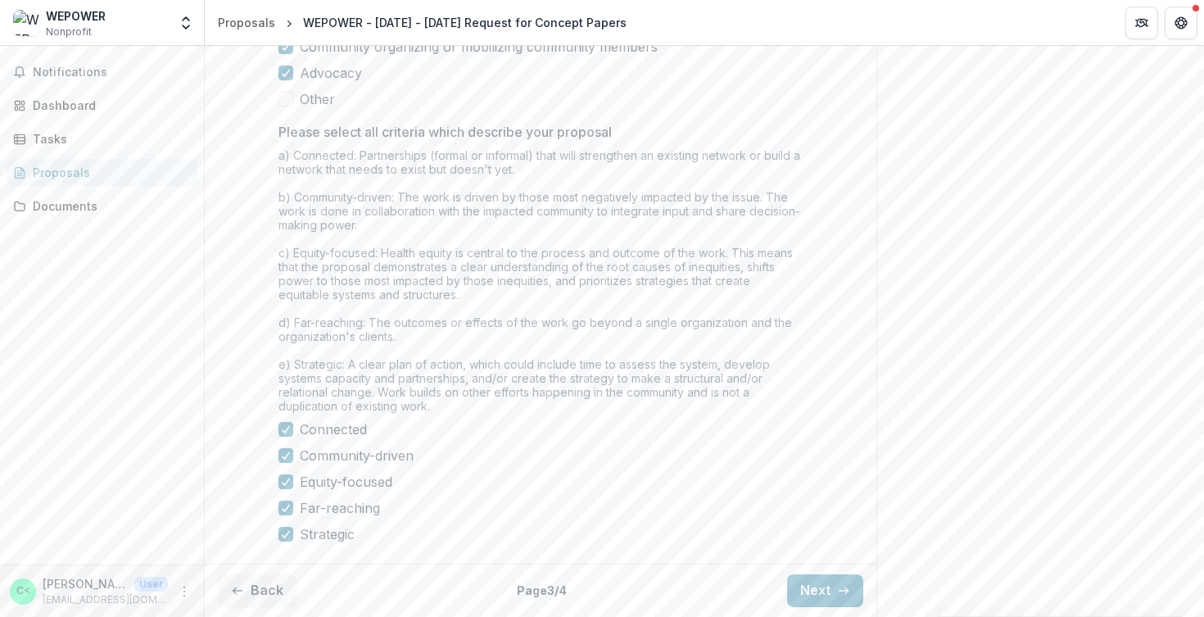
scroll to position [1398, 0]
click at [809, 595] on button "Next" at bounding box center [825, 590] width 76 height 33
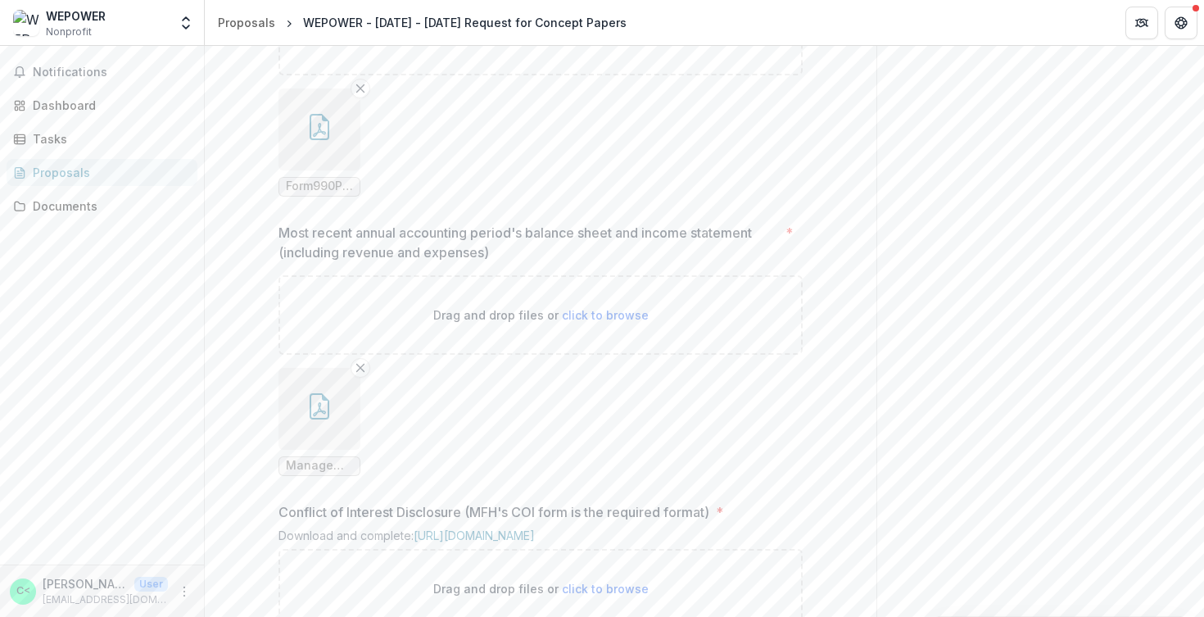
scroll to position [1876, 0]
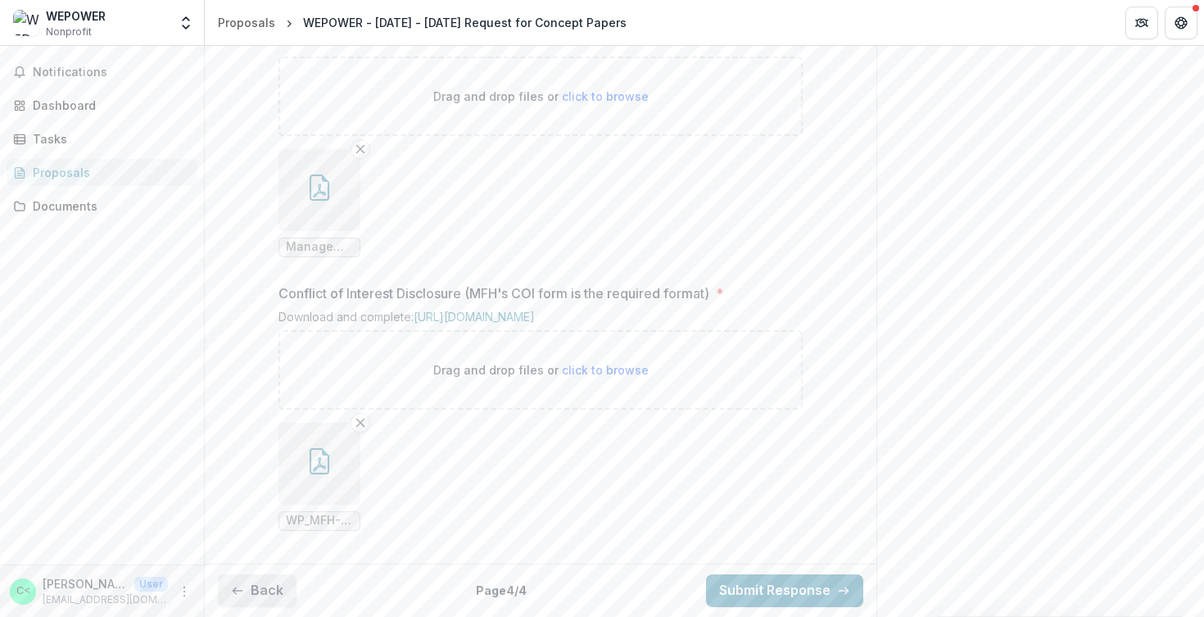
click at [265, 587] on button "Back" at bounding box center [257, 590] width 79 height 33
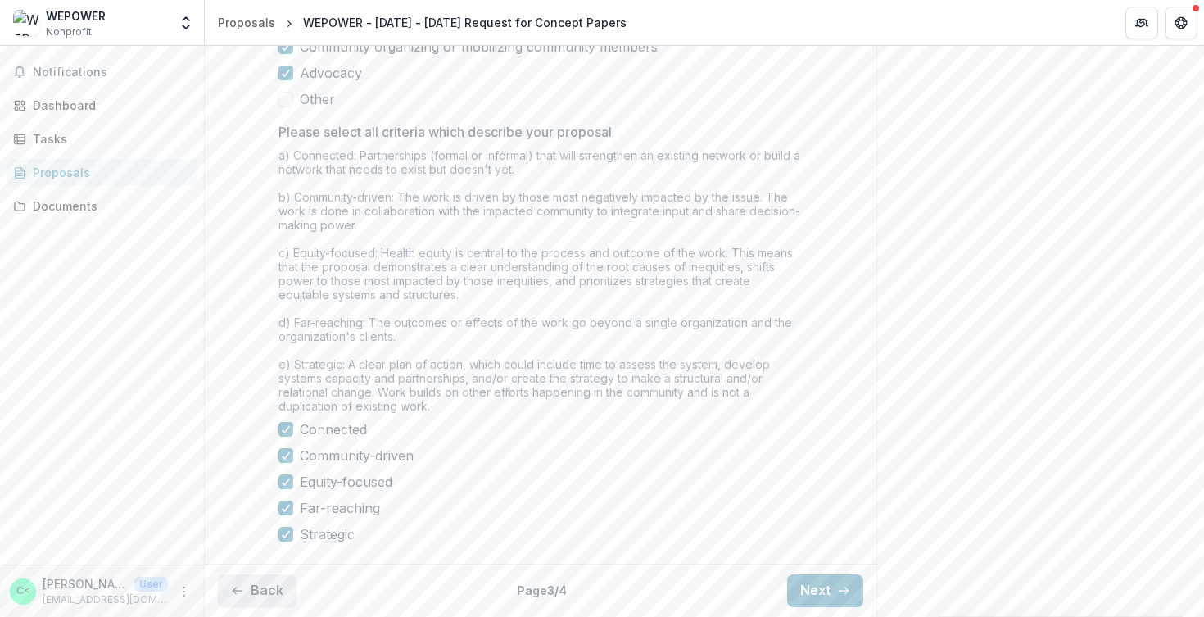
click at [266, 587] on button "Back" at bounding box center [257, 590] width 79 height 33
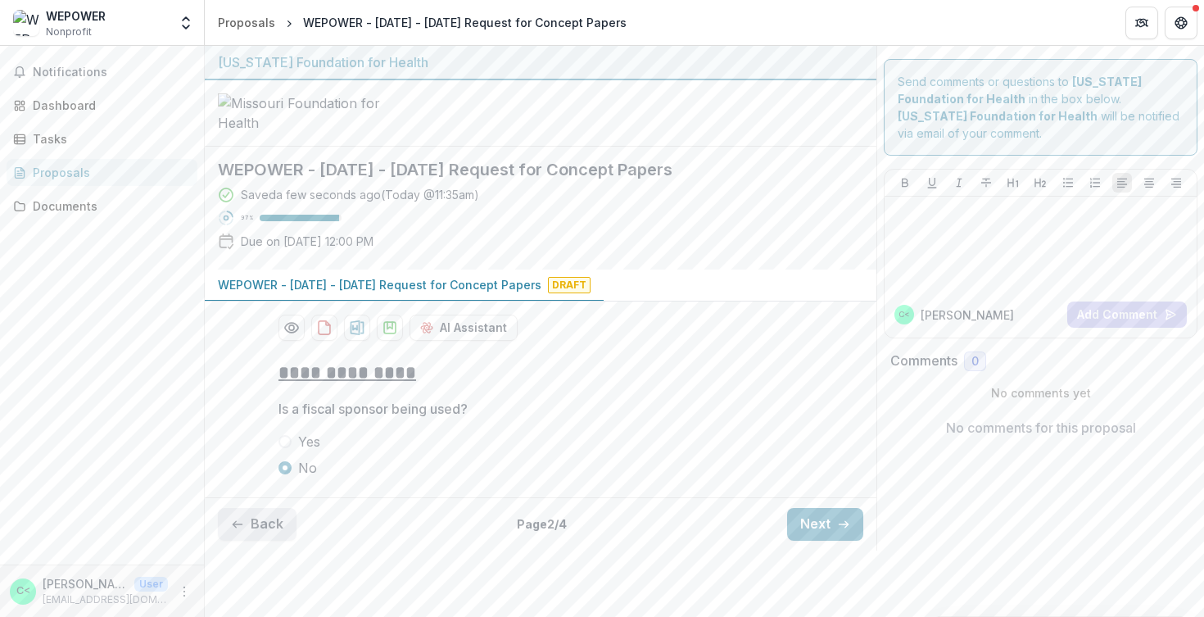
click at [267, 541] on button "Back" at bounding box center [257, 524] width 79 height 33
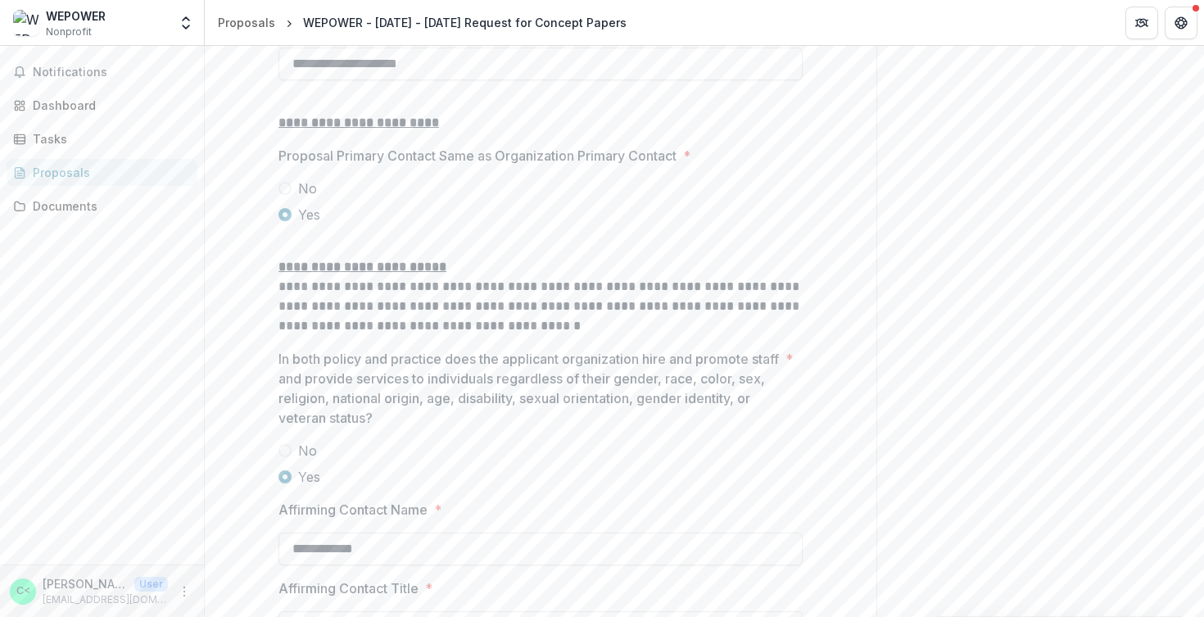
scroll to position [2223, 0]
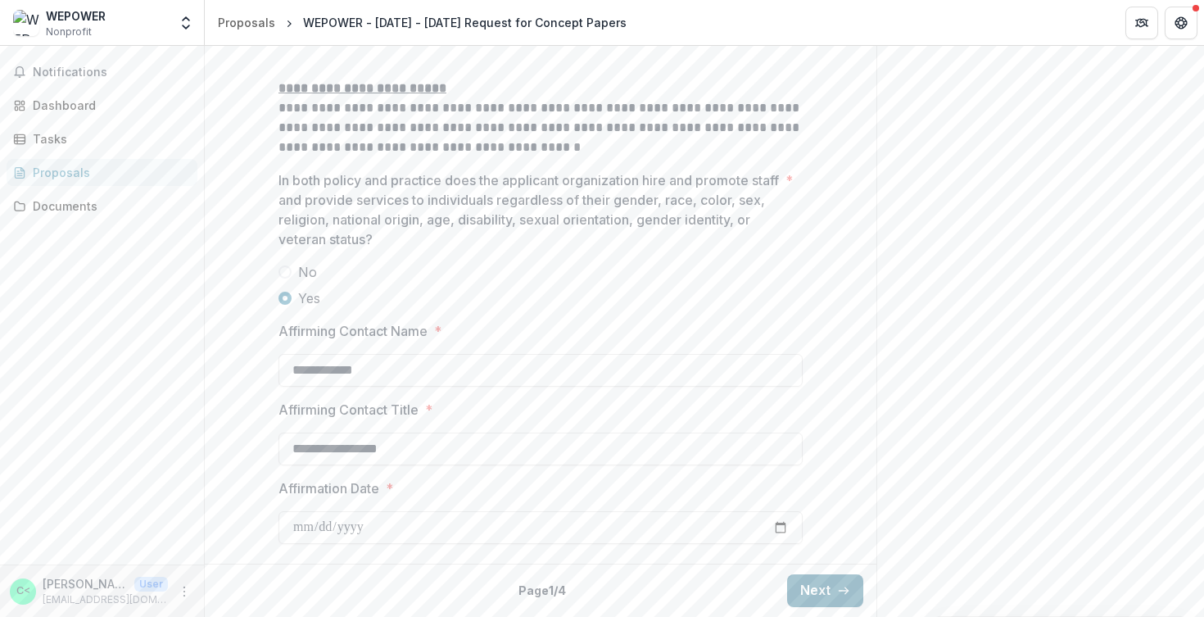
click at [804, 591] on button "Next" at bounding box center [825, 590] width 76 height 33
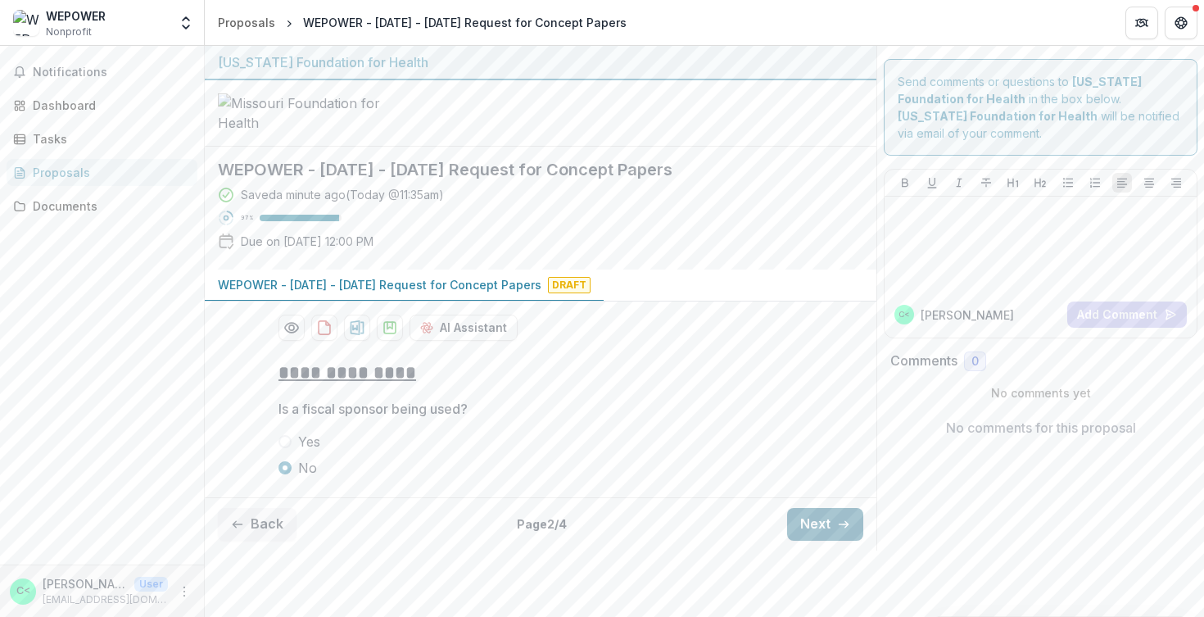
scroll to position [58, 0]
click at [821, 541] on button "Next" at bounding box center [825, 524] width 76 height 33
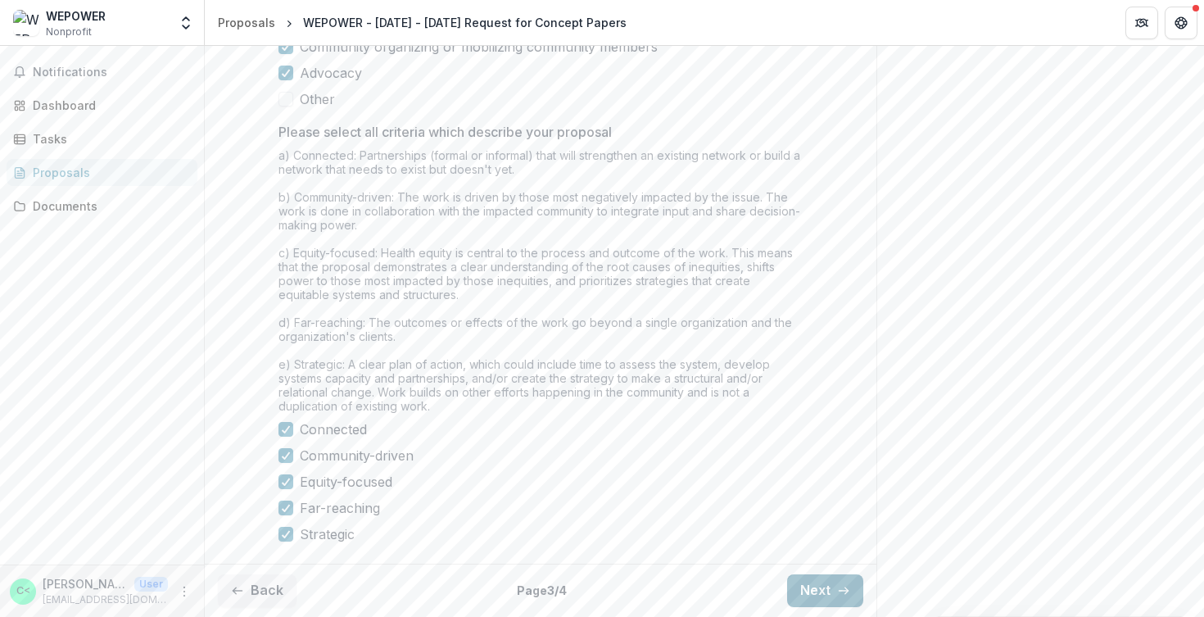
click at [824, 589] on button "Next" at bounding box center [825, 590] width 76 height 33
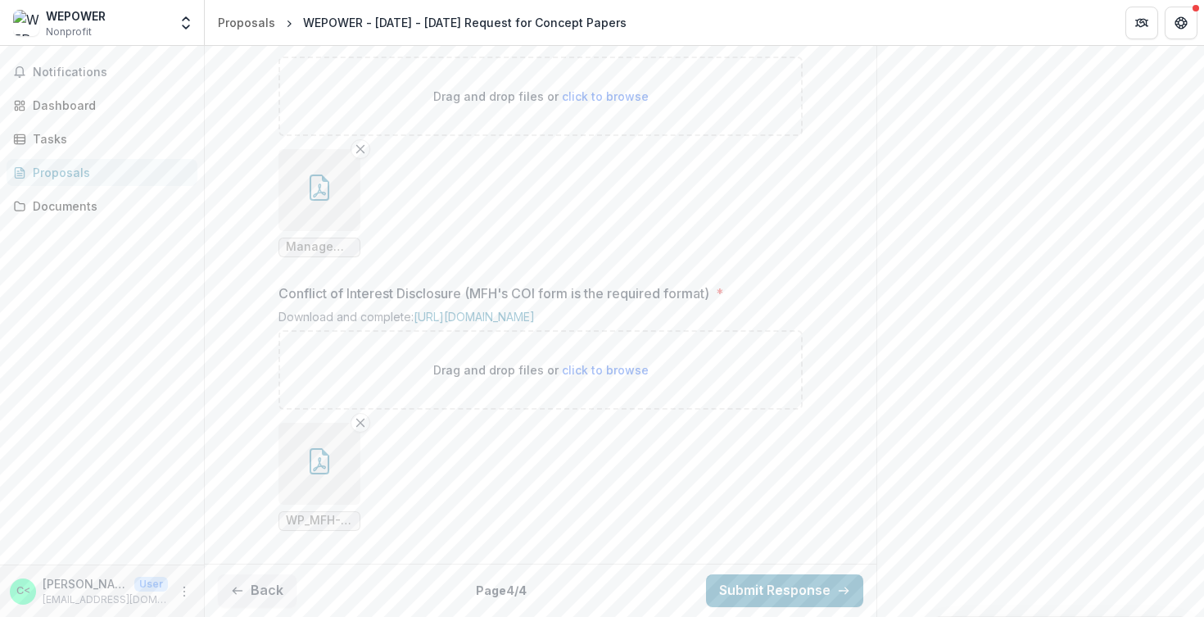
scroll to position [1876, 0]
click at [314, 518] on span "WP_MFH-COI-Disclosure-Grant.pdf" at bounding box center [319, 521] width 67 height 14
click at [310, 472] on icon "button" at bounding box center [319, 461] width 26 height 26
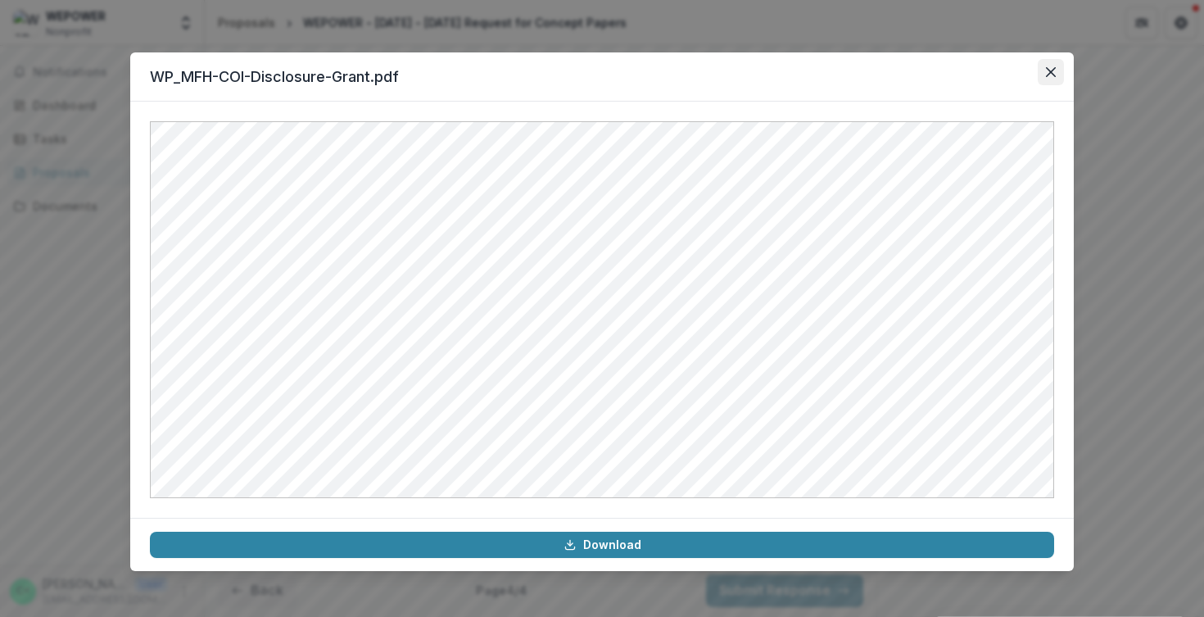
click at [1060, 70] on button "Close" at bounding box center [1051, 72] width 26 height 26
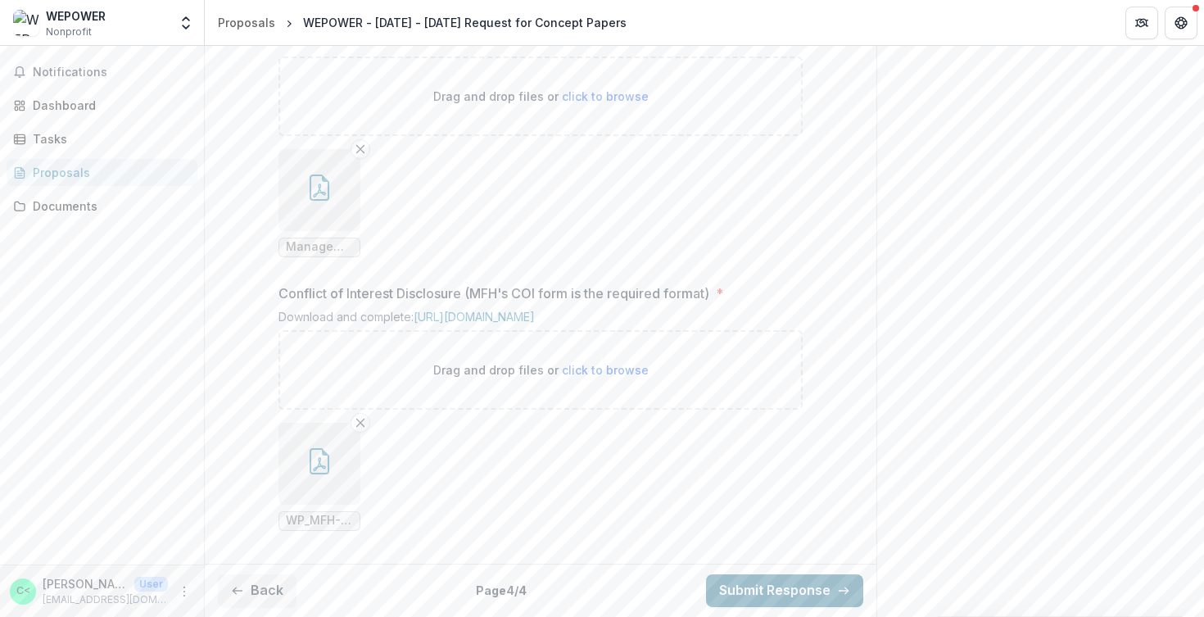
click at [733, 590] on button "Submit Response" at bounding box center [784, 590] width 157 height 33
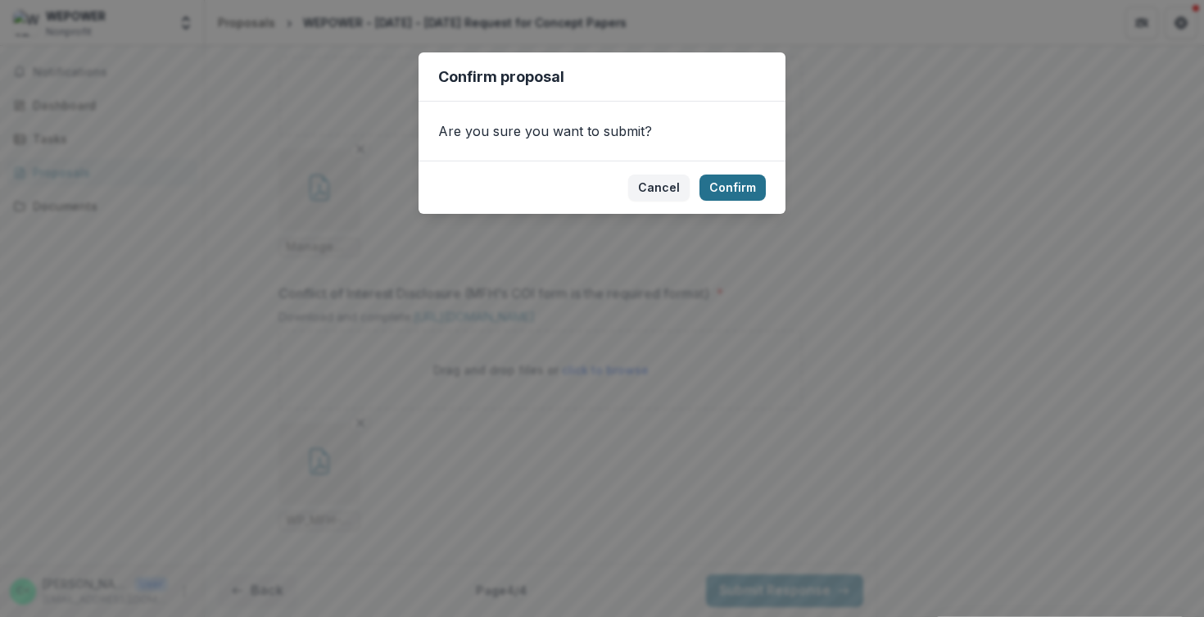
click at [734, 187] on button "Confirm" at bounding box center [733, 187] width 66 height 26
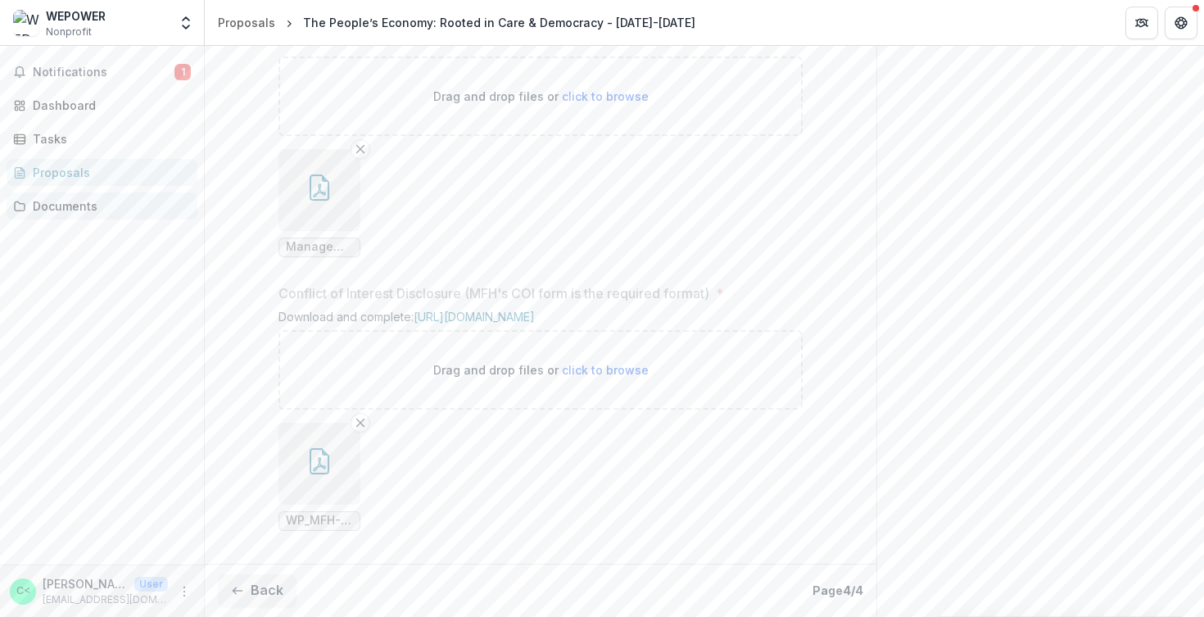
scroll to position [1828, 0]
click at [70, 66] on span "Notifications" at bounding box center [104, 73] width 142 height 14
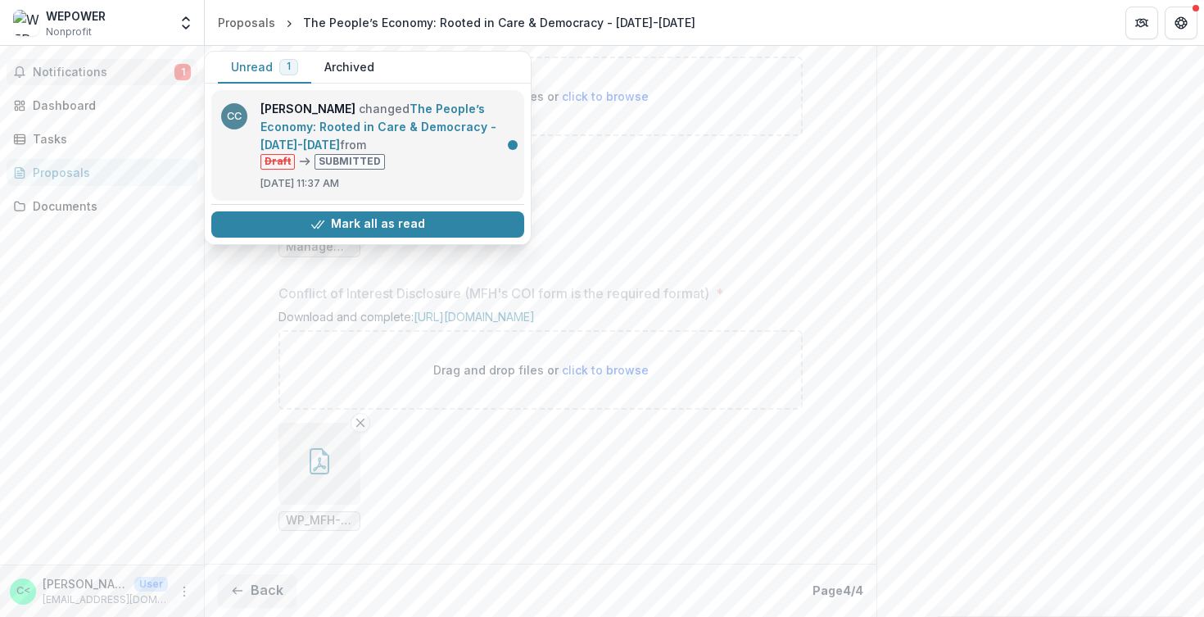
click at [415, 139] on link "The People’s Economy: Rooted in Care & Democracy - [DATE]-[DATE]" at bounding box center [378, 127] width 236 height 50
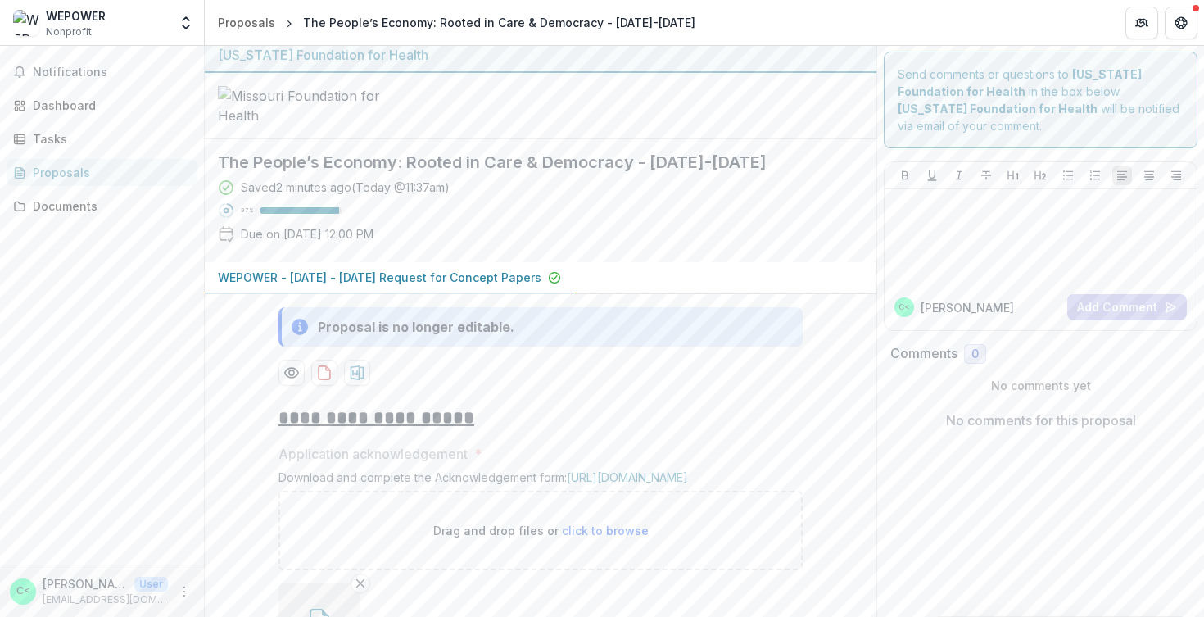
scroll to position [0, 0]
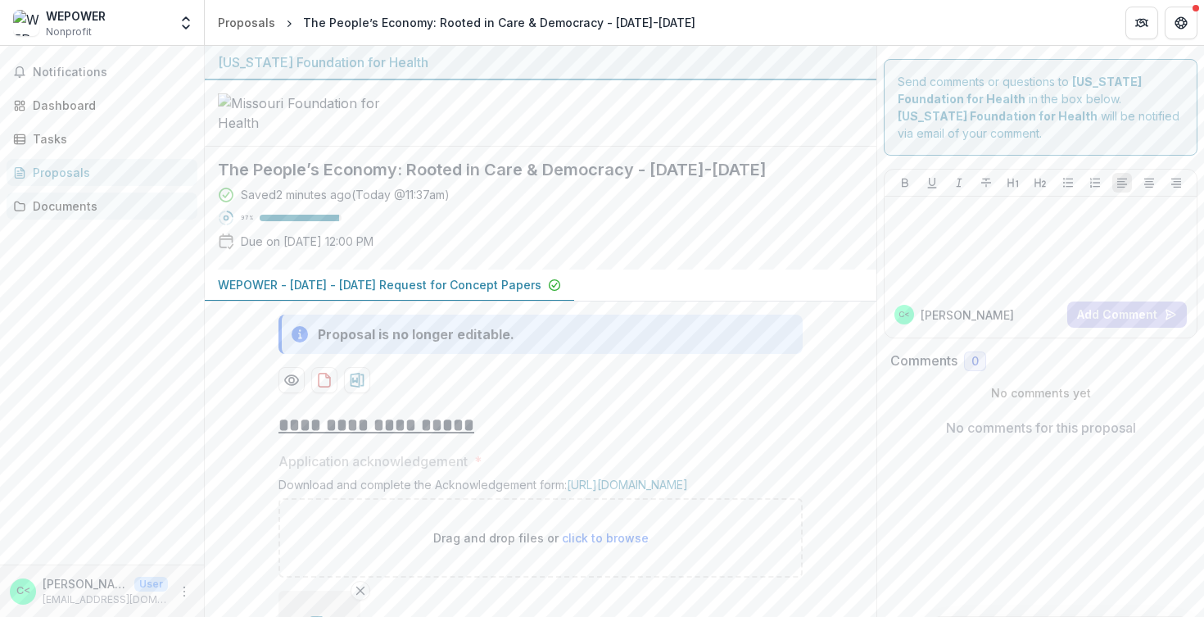
click at [84, 209] on div "Documents" at bounding box center [109, 205] width 152 height 17
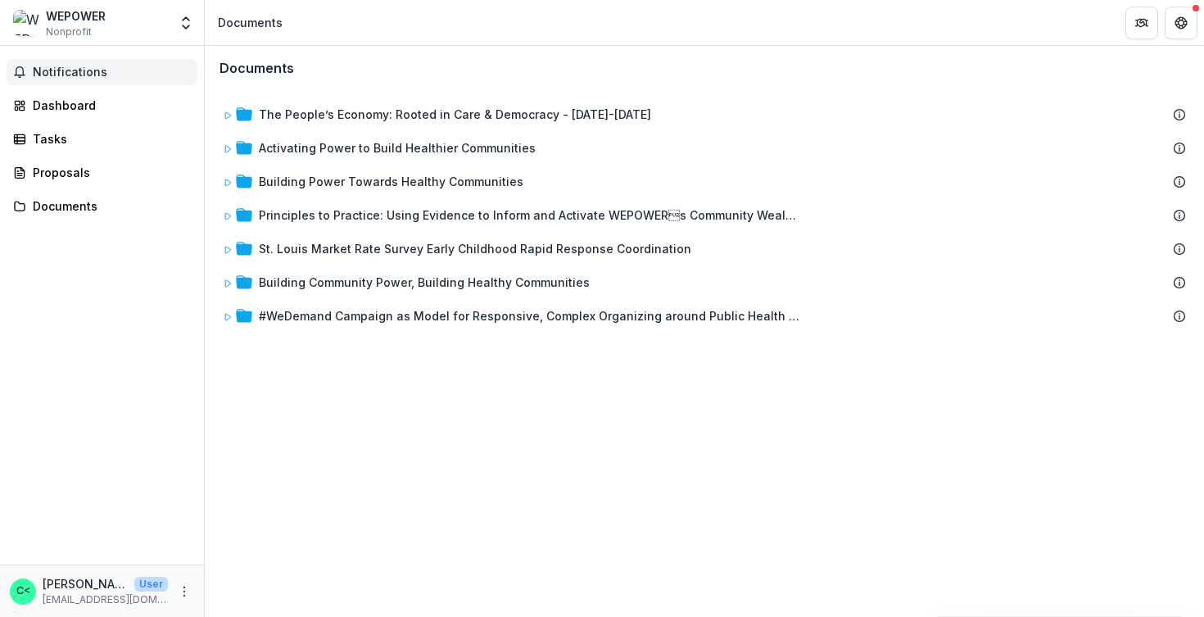
click at [97, 66] on span "Notifications" at bounding box center [112, 73] width 158 height 14
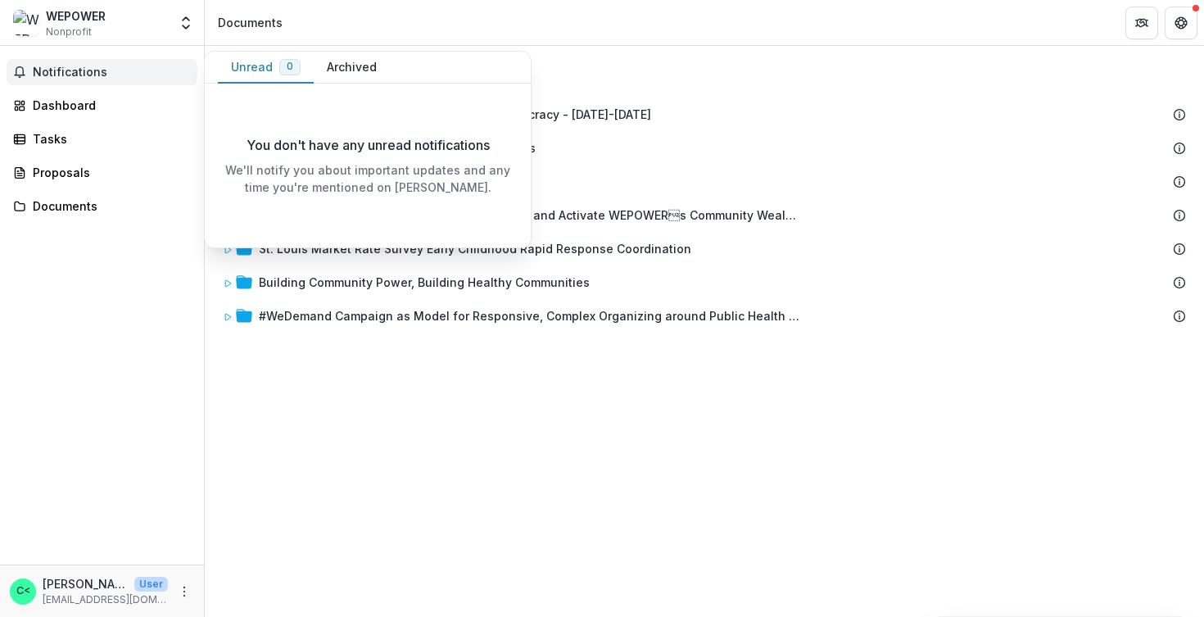
click at [162, 223] on div "Notifications Unread 0 Archived You don't have any unread notifications We'll n…" at bounding box center [102, 305] width 204 height 519
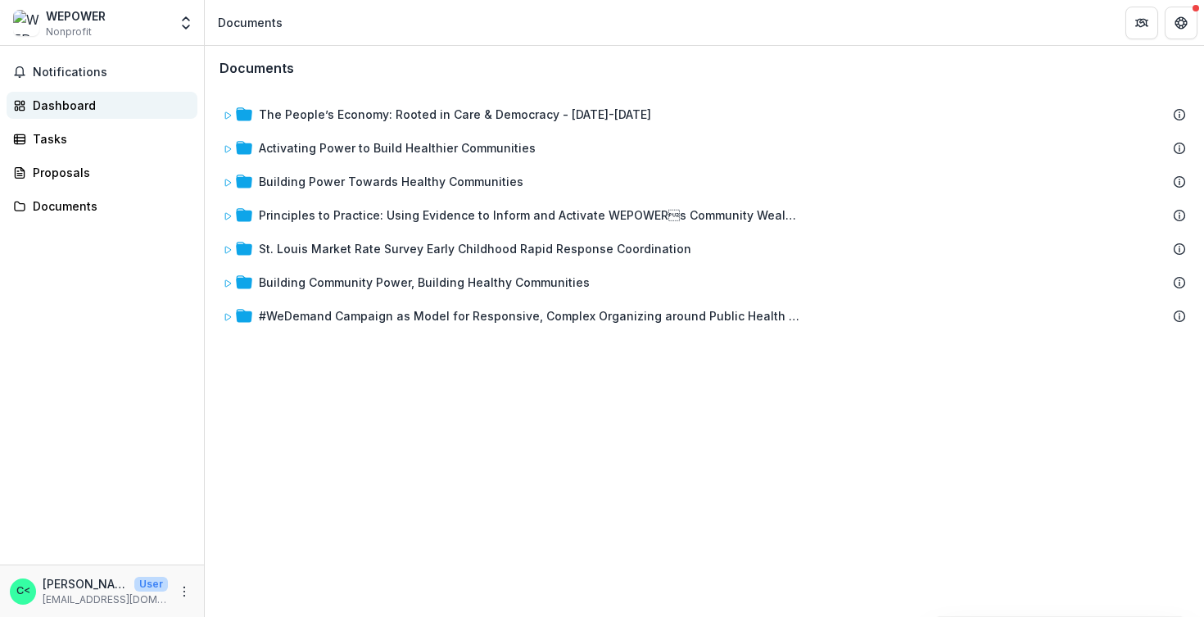
click at [82, 100] on div "Dashboard" at bounding box center [109, 105] width 152 height 17
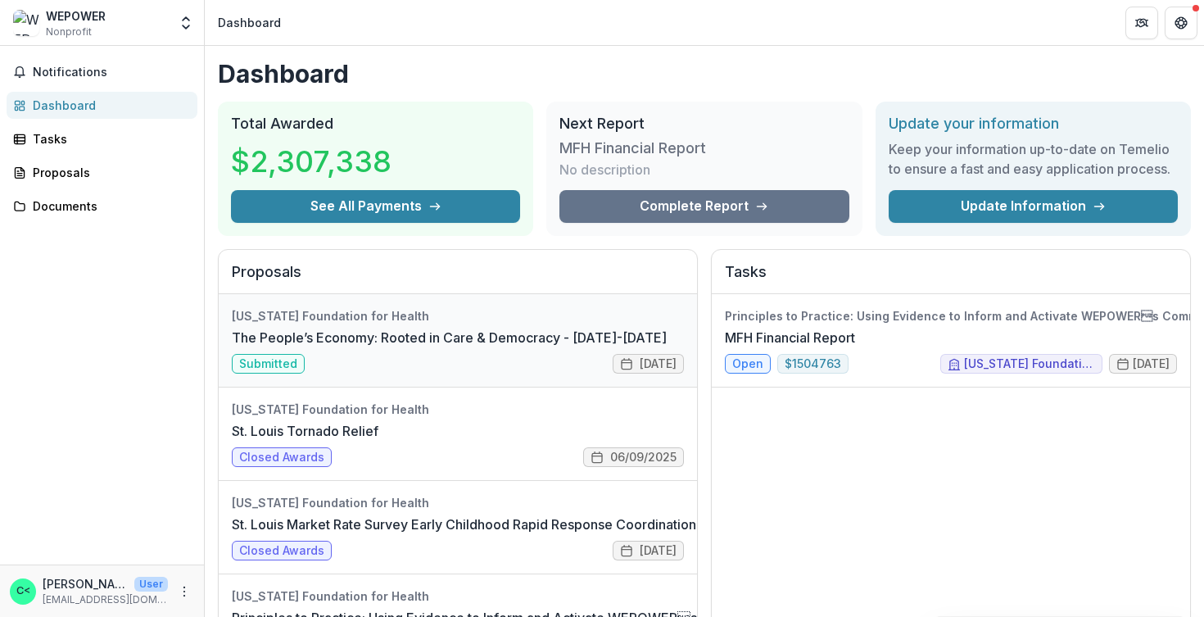
click at [328, 347] on link "The People’s Economy: Rooted in Care & Democracy - [DATE]-[DATE]" at bounding box center [449, 338] width 435 height 20
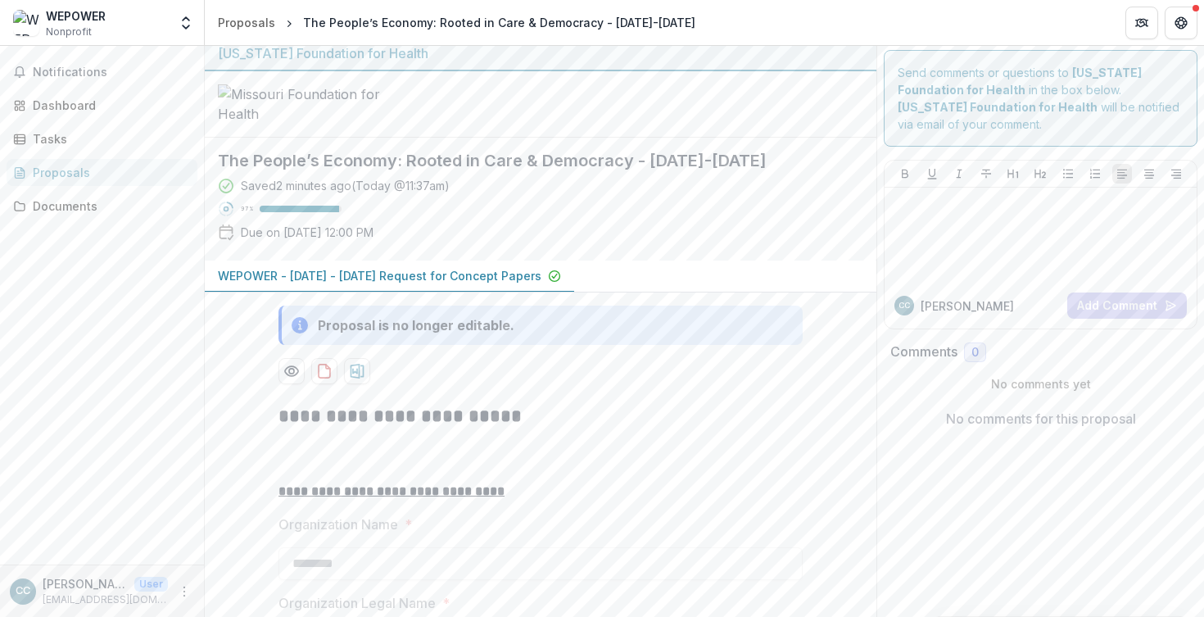
scroll to position [25, 0]
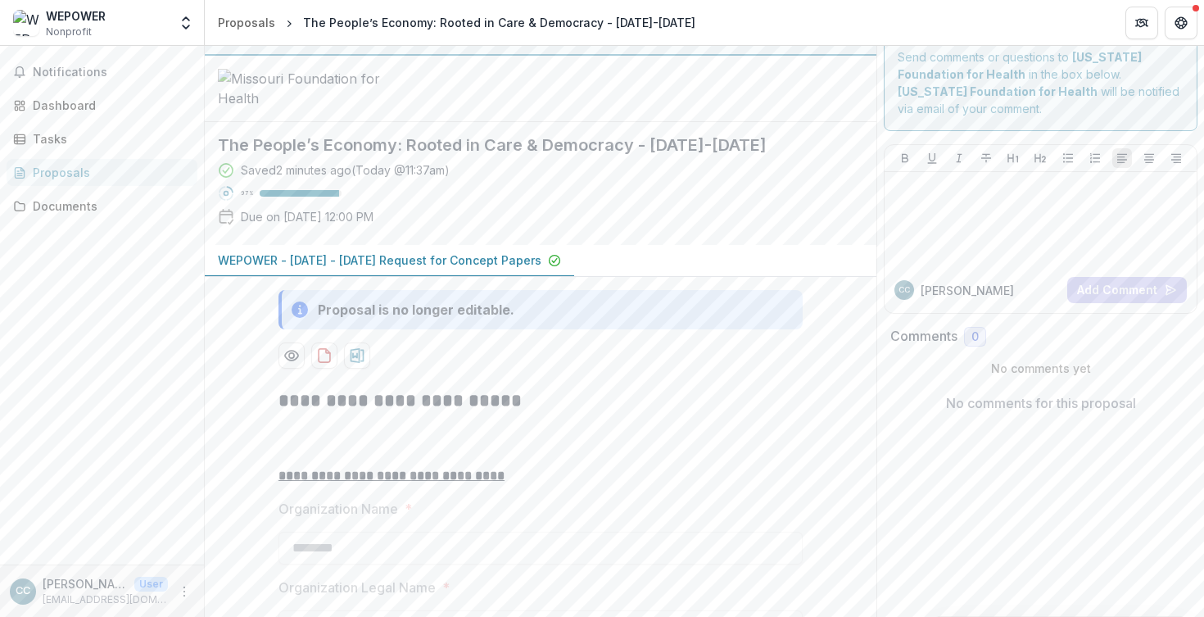
click at [312, 197] on div at bounding box center [299, 193] width 79 height 7
click at [224, 202] on icon at bounding box center [226, 193] width 16 height 16
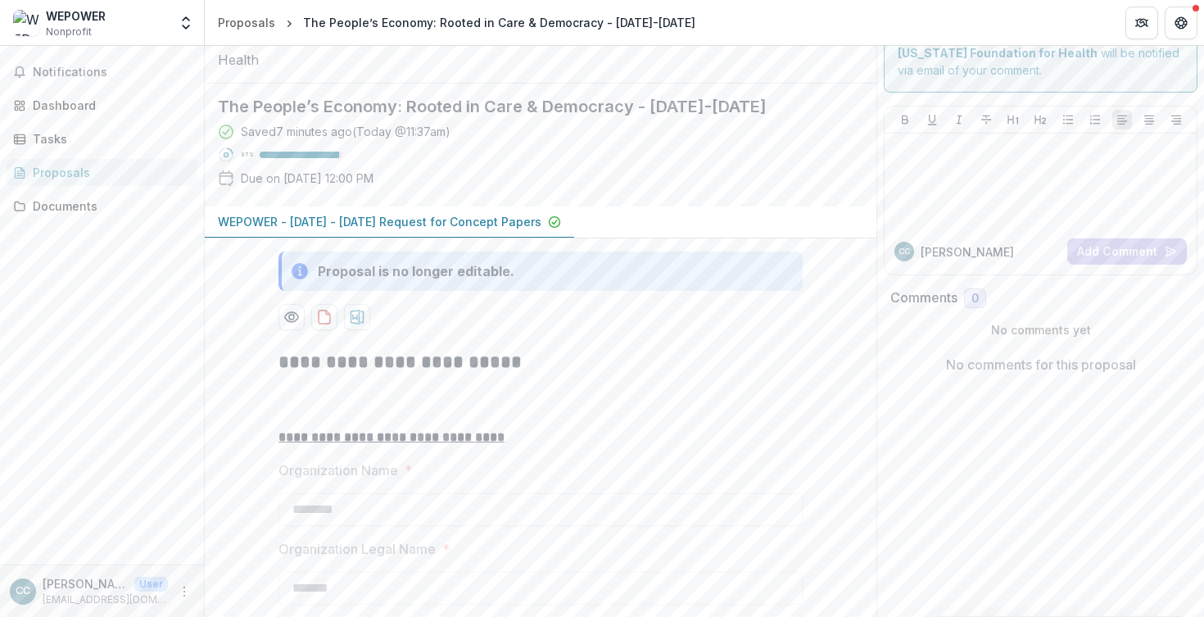
scroll to position [0, 0]
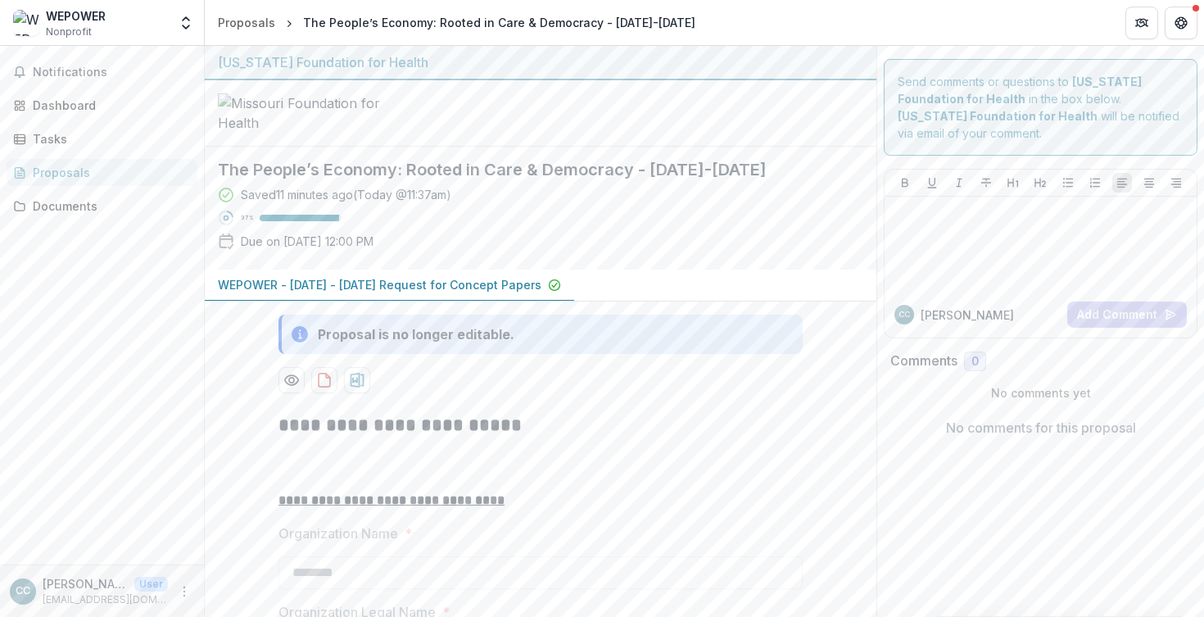
click at [53, 40] on div "WEPOWER Nonprofit Team Settings Settings" at bounding box center [102, 26] width 204 height 39
click at [60, 29] on span "Nonprofit" at bounding box center [69, 32] width 46 height 15
click at [80, 98] on div "Dashboard" at bounding box center [109, 105] width 152 height 17
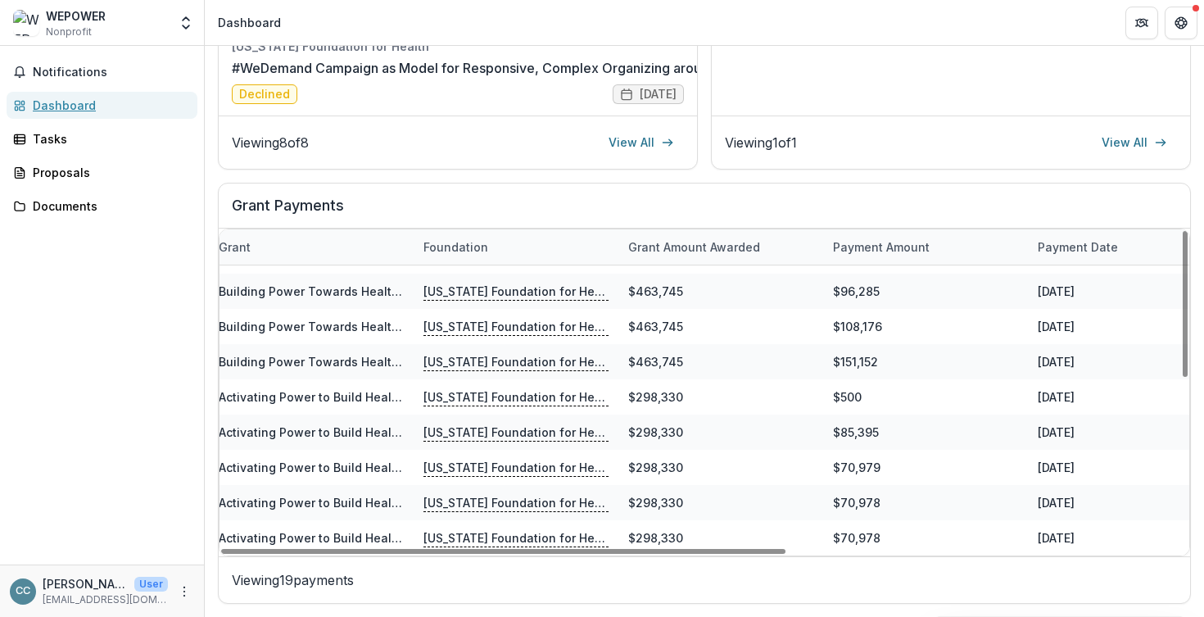
scroll to position [379, 12]
